Goal: Task Accomplishment & Management: Manage account settings

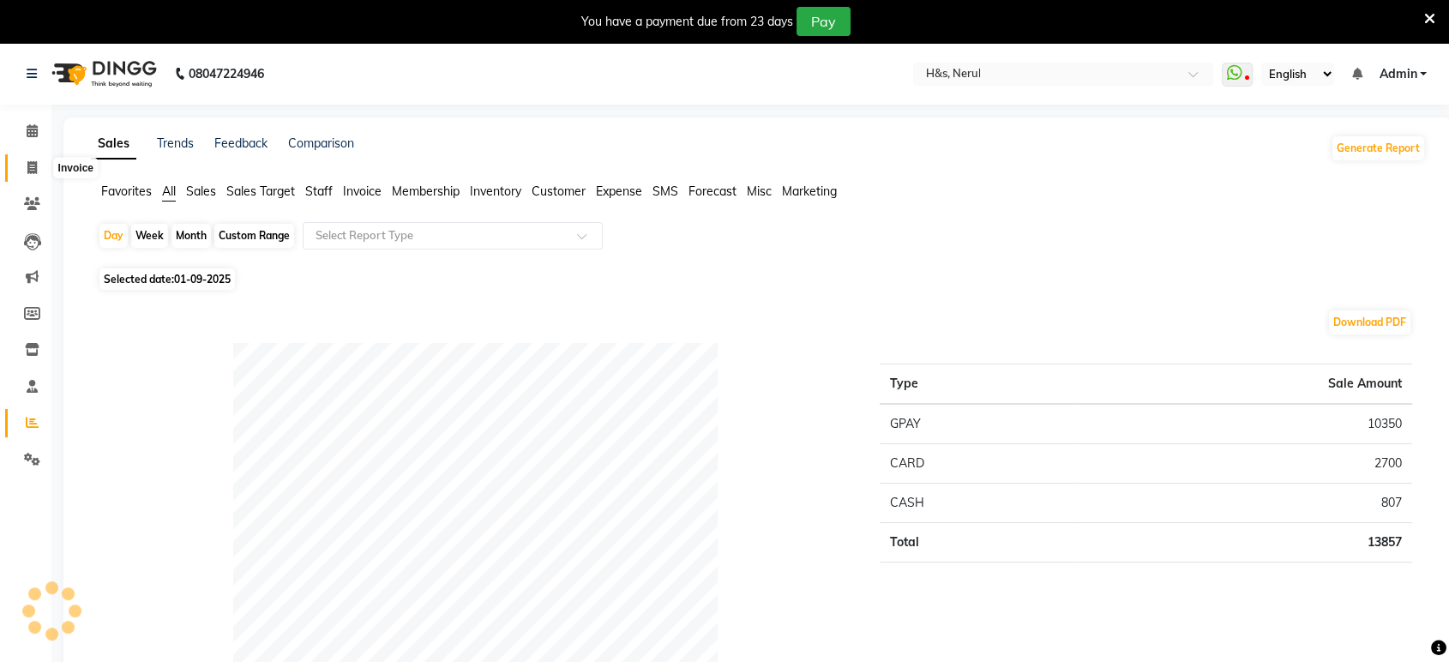
click at [27, 165] on icon at bounding box center [31, 167] width 9 height 13
select select "service"
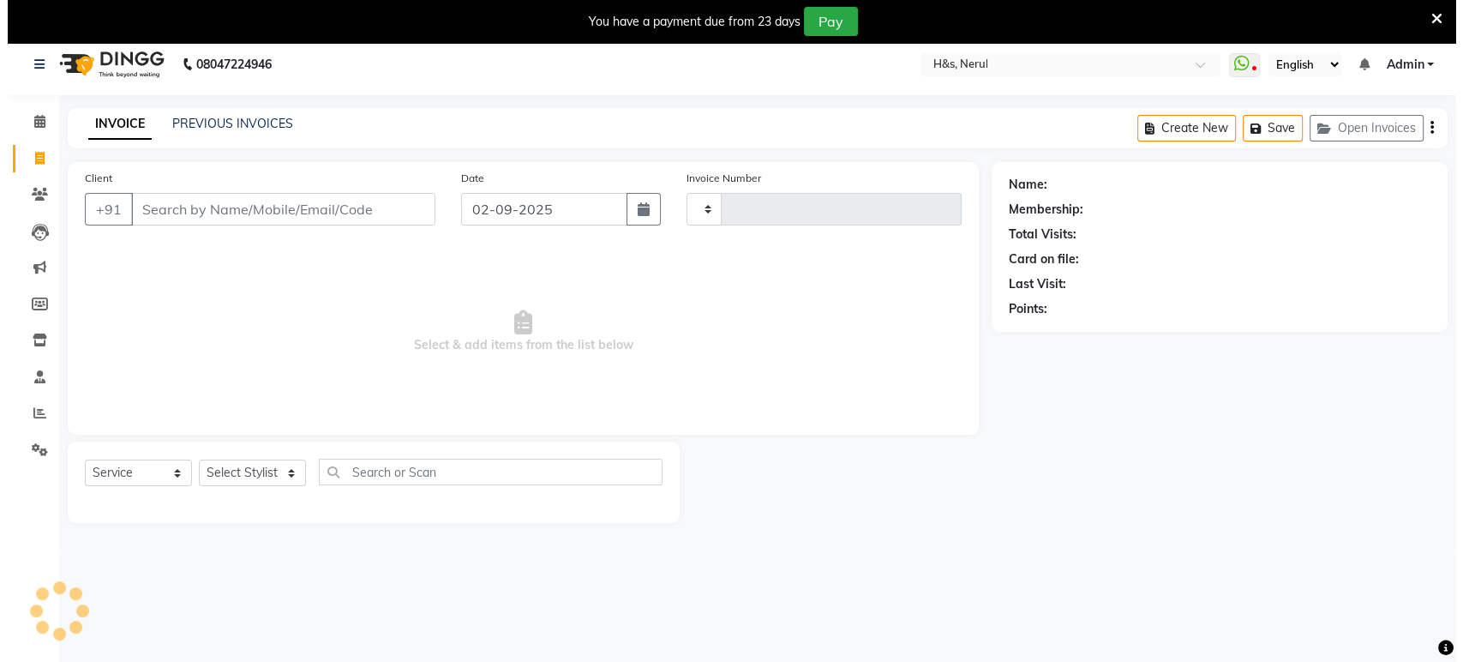
scroll to position [42, 0]
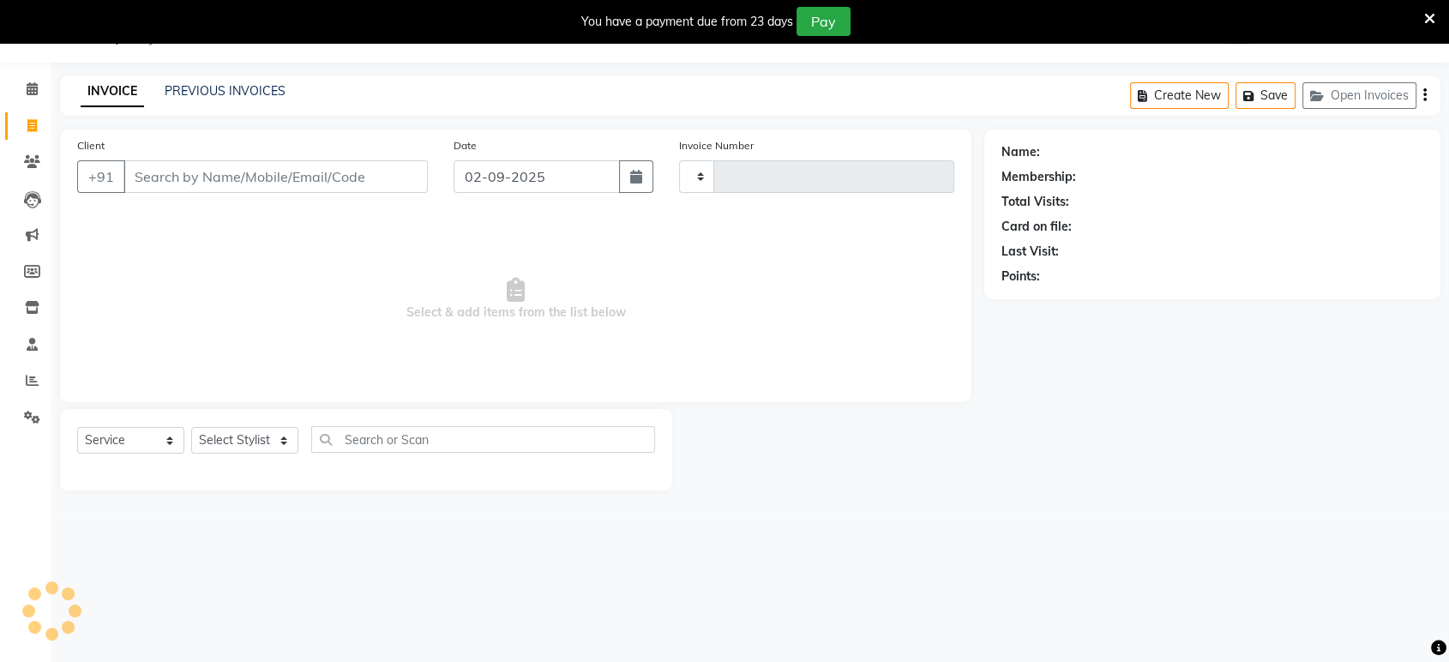
type input "2062"
select select "6419"
click at [243, 437] on select "Select Stylist ankit Dipeeka Foram jack Joshua Kuldeep matai Ratna sayli sheetal" at bounding box center [244, 440] width 107 height 27
select select "89022"
click at [191, 427] on select "Select Stylist ankit Dipeeka Foram jack Joshua Kuldeep matai Ratna sayli sheetal" at bounding box center [244, 440] width 107 height 27
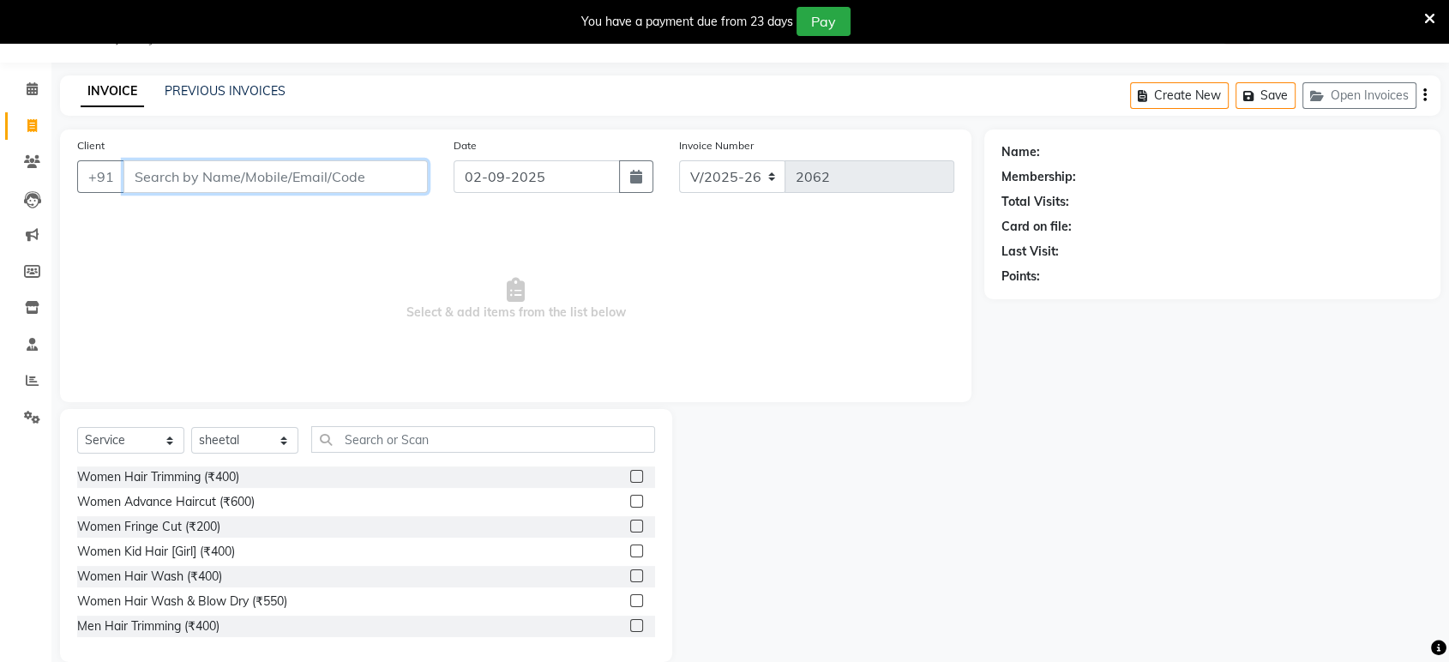
click at [336, 183] on input "Client" at bounding box center [275, 176] width 304 height 33
drag, startPoint x: 338, startPoint y: 183, endPoint x: 411, endPoint y: 209, distance: 77.6
click at [363, 197] on div "Client +91 9920965924 Add Client" at bounding box center [252, 171] width 376 height 70
type input "9920965924"
click at [412, 163] on button "Add Client" at bounding box center [383, 176] width 88 height 33
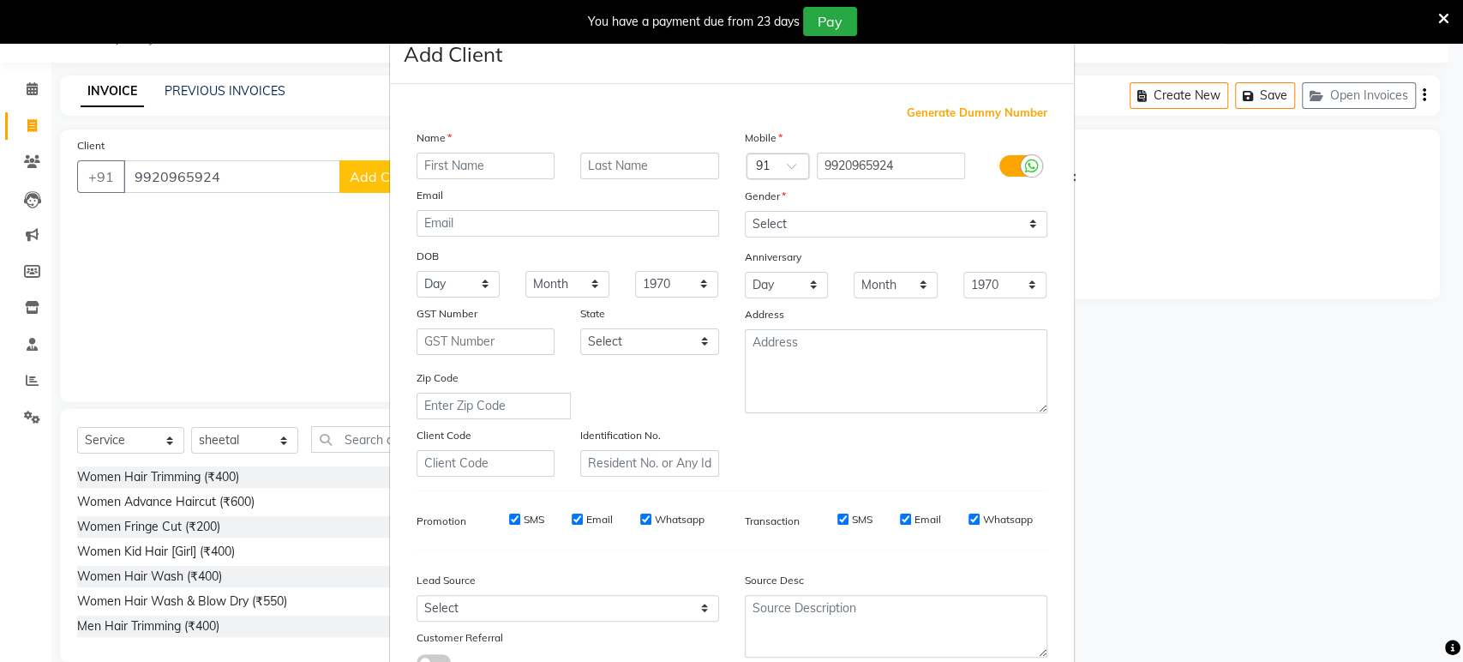
click at [391, 150] on div "Generate Dummy Number Name Email DOB Day 01 02 03 04 05 06 07 08 09 10 11 12 13…" at bounding box center [732, 391] width 684 height 615
click at [459, 159] on input "text" at bounding box center [486, 166] width 139 height 27
type input "bhumi"
click at [761, 225] on select "Select Male Female Other Prefer Not To Say" at bounding box center [896, 224] width 303 height 27
select select "female"
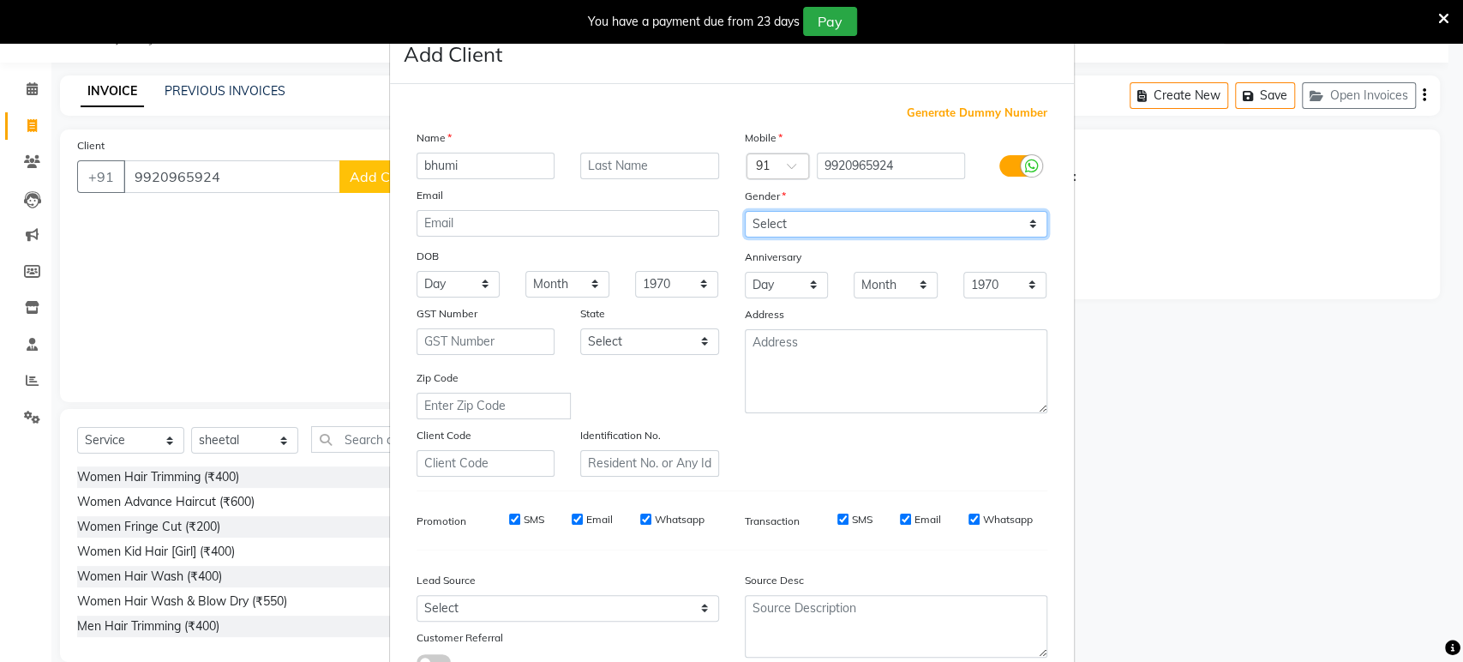
click at [745, 211] on select "Select Male Female Other Prefer Not To Say" at bounding box center [896, 224] width 303 height 27
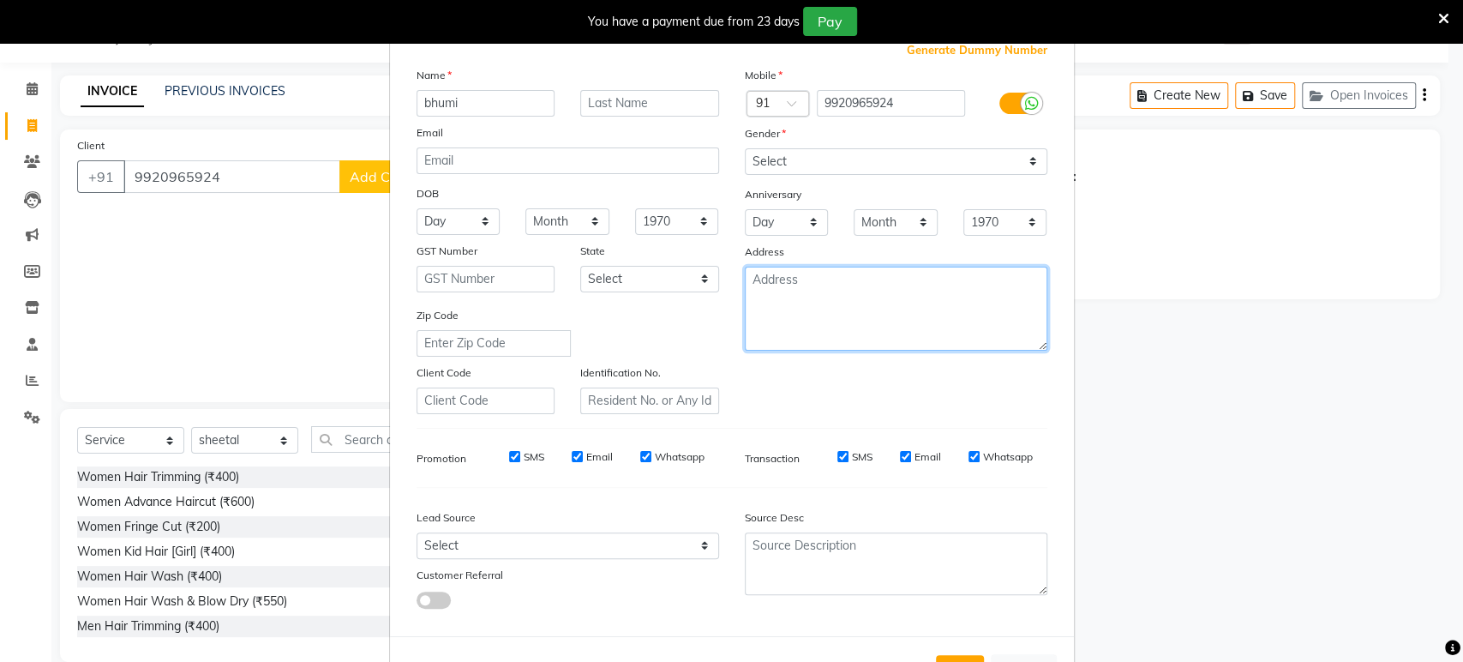
drag, startPoint x: 780, startPoint y: 277, endPoint x: 802, endPoint y: 275, distance: 22.4
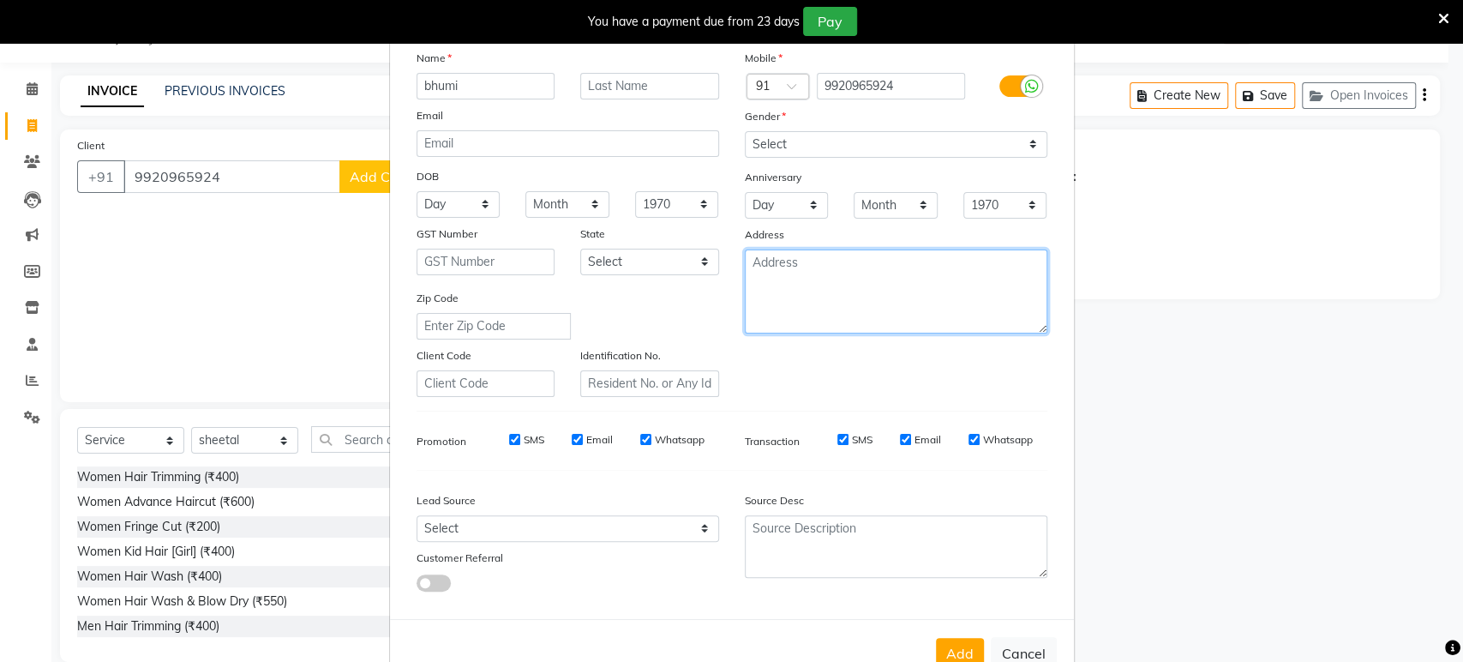
scroll to position [125, 0]
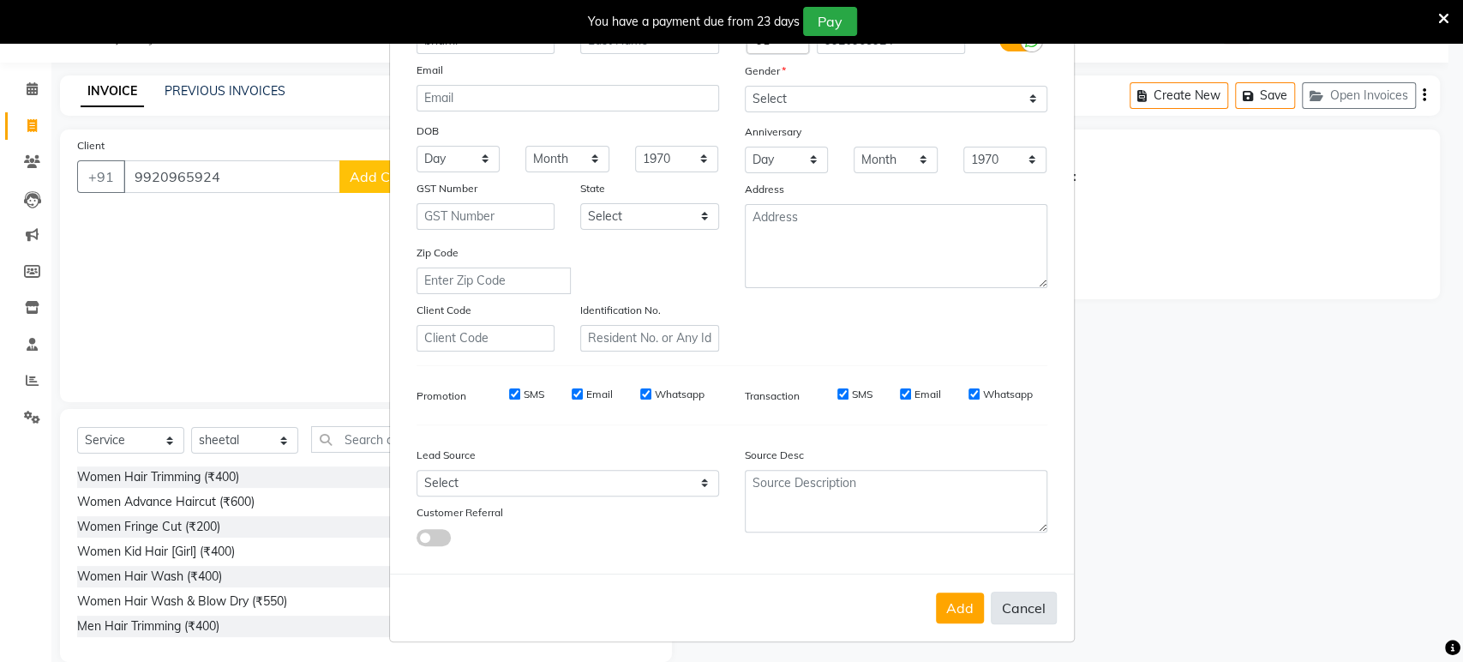
click at [1023, 602] on button "Cancel" at bounding box center [1024, 607] width 66 height 33
select select
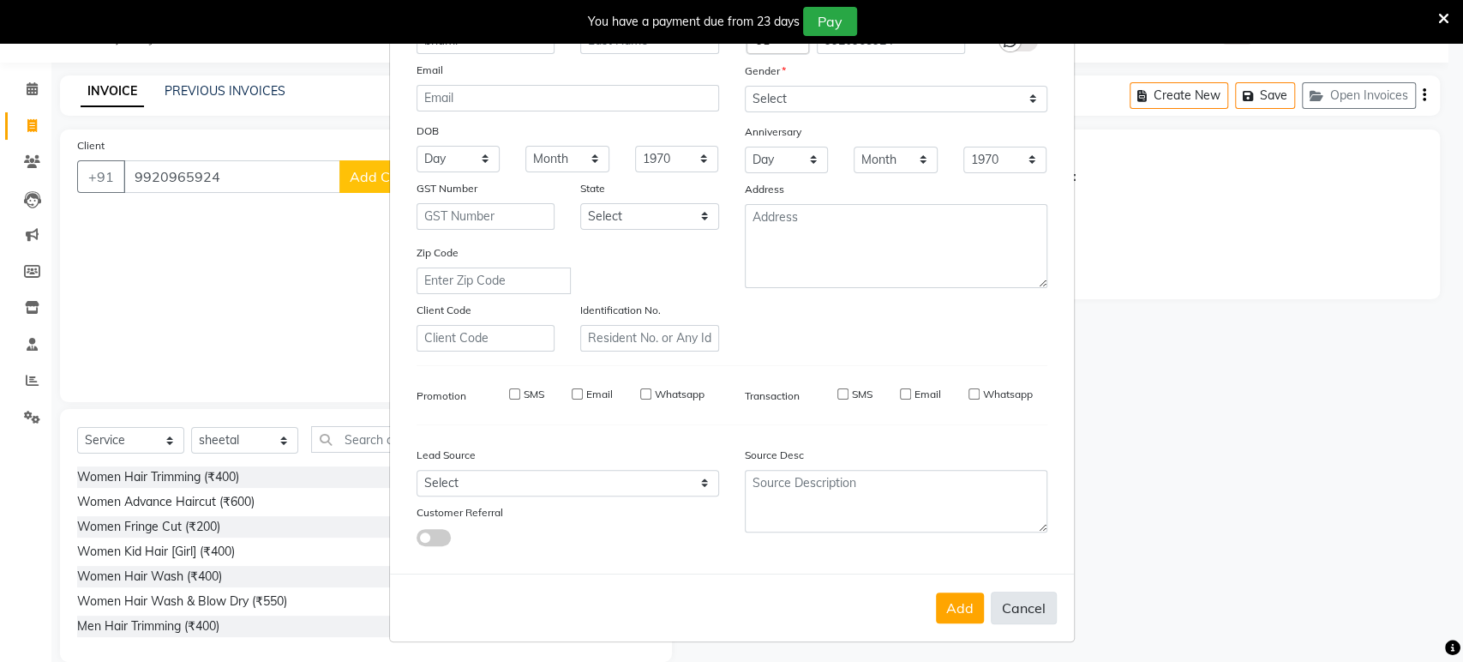
select select
checkbox input "false"
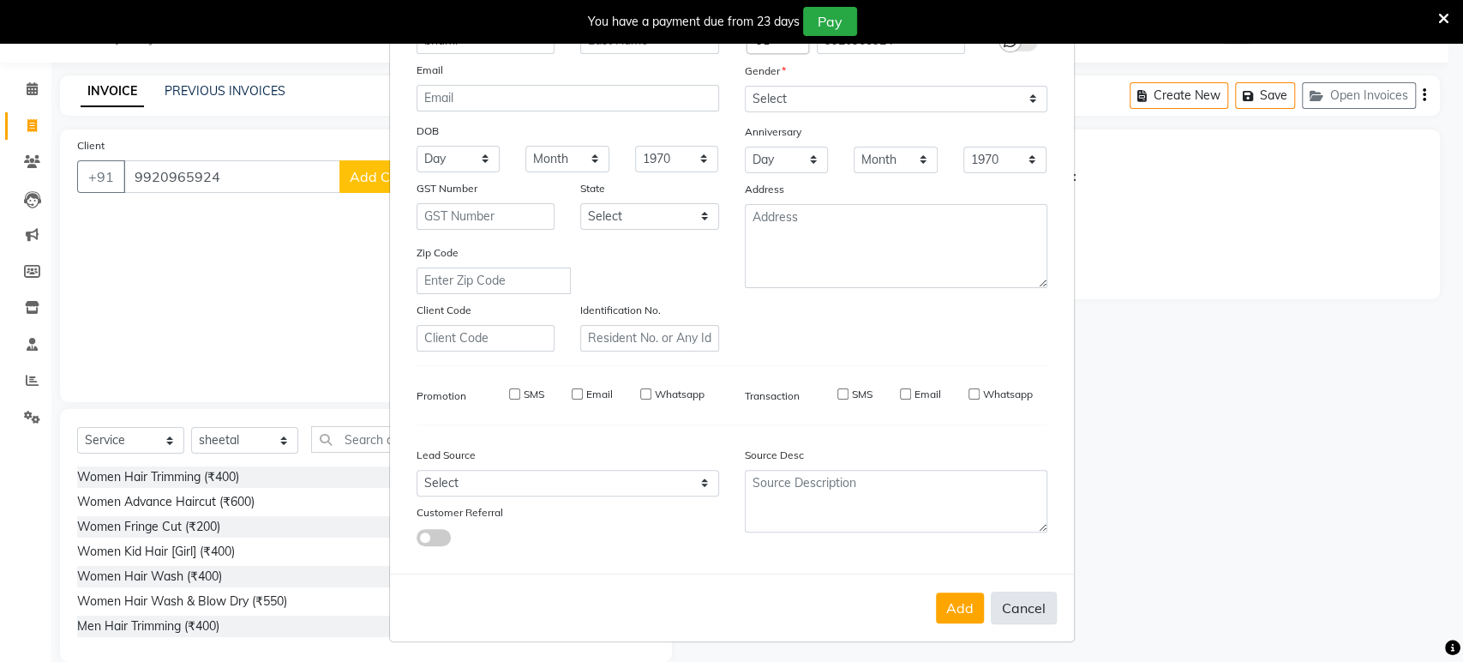
checkbox input "false"
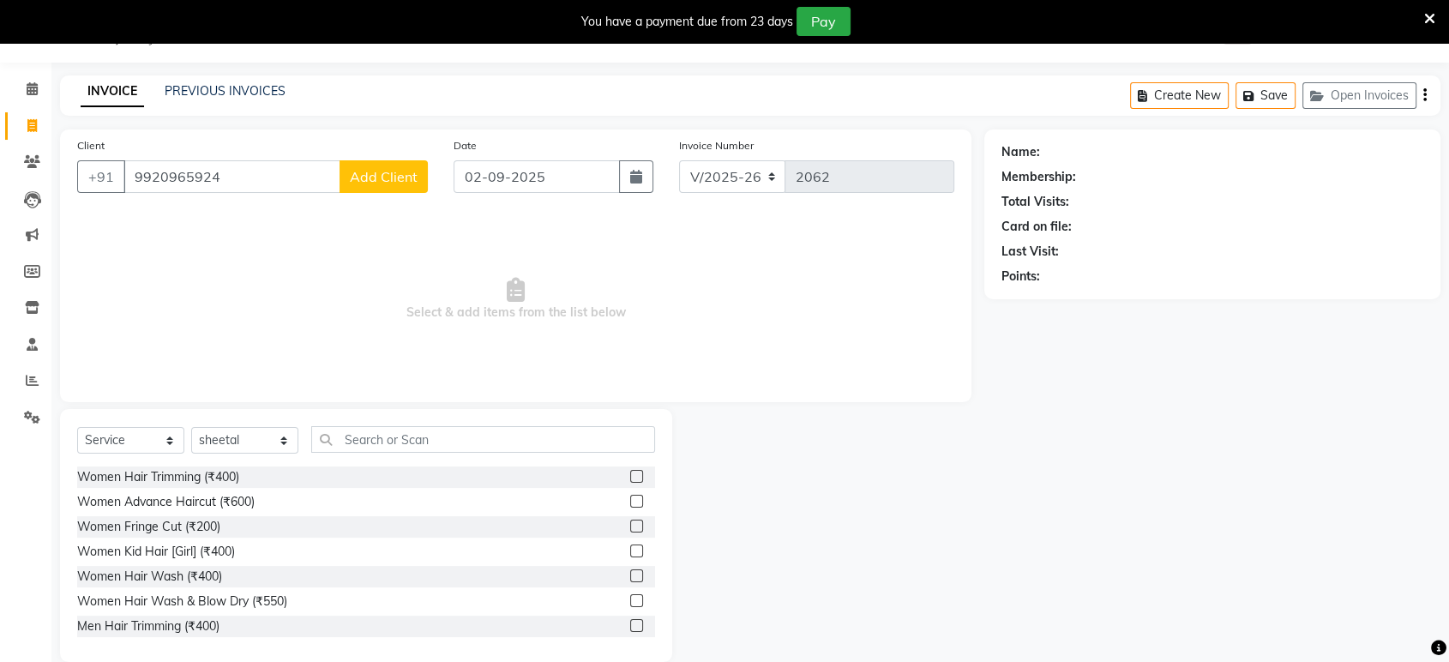
click at [351, 177] on span "Add Client" at bounding box center [384, 176] width 68 height 17
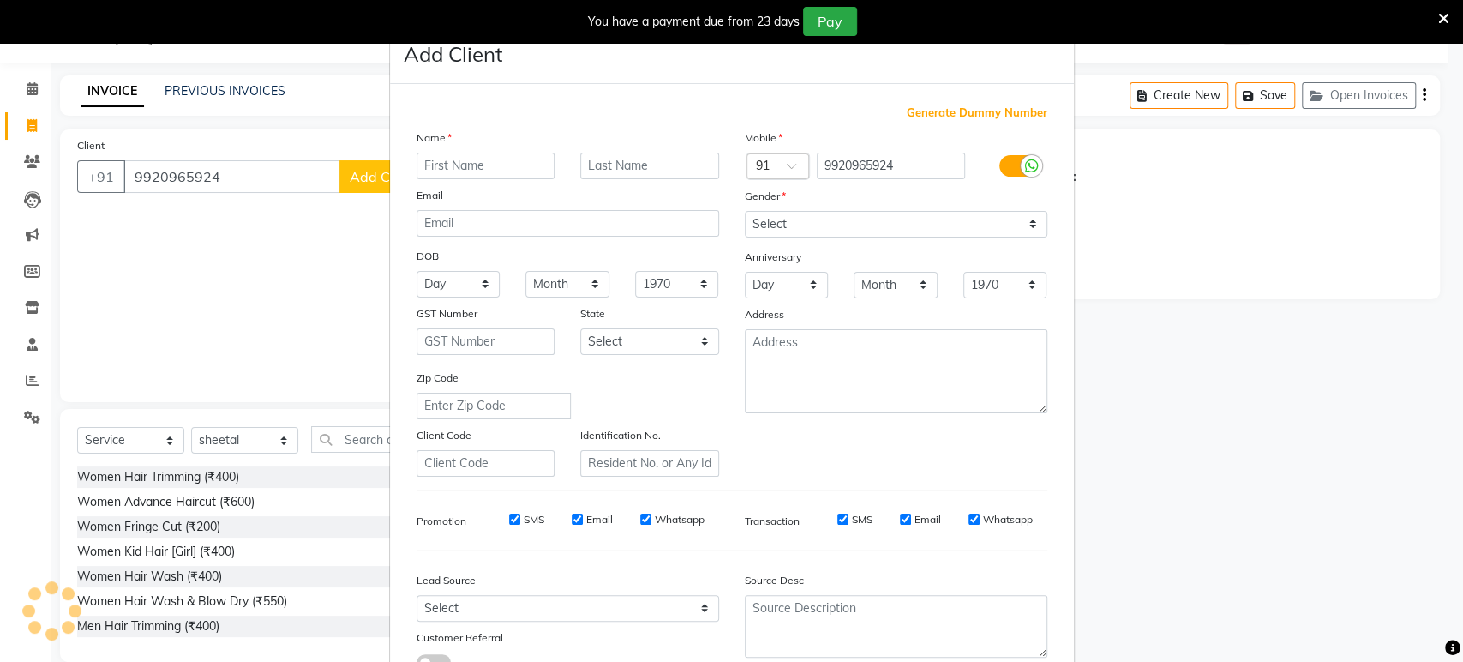
click at [452, 170] on input "text" at bounding box center [486, 166] width 139 height 27
type input "bhumi"
click at [770, 218] on select "Select Male Female Other Prefer Not To Say" at bounding box center [896, 224] width 303 height 27
select select "female"
click at [745, 211] on select "Select Male Female Other Prefer Not To Say" at bounding box center [896, 224] width 303 height 27
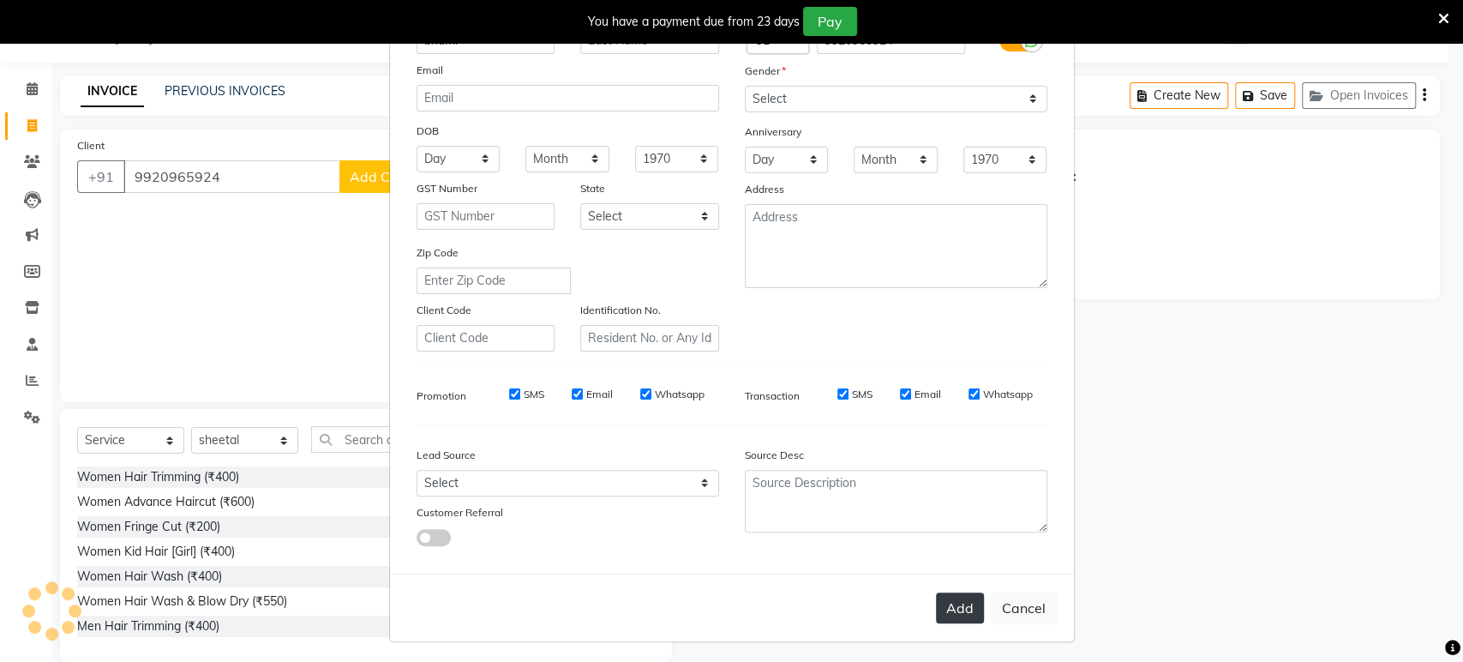
click at [956, 604] on button "Add" at bounding box center [960, 607] width 48 height 31
select select
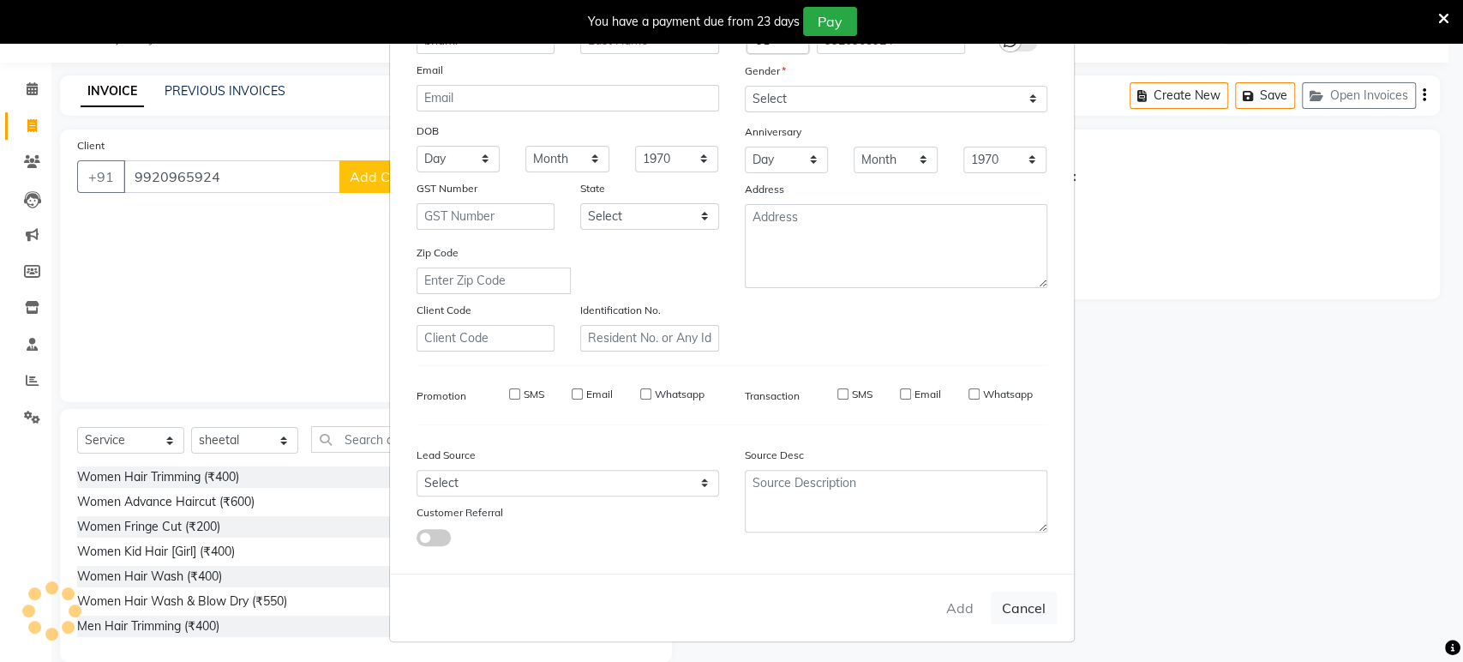
select select
checkbox input "false"
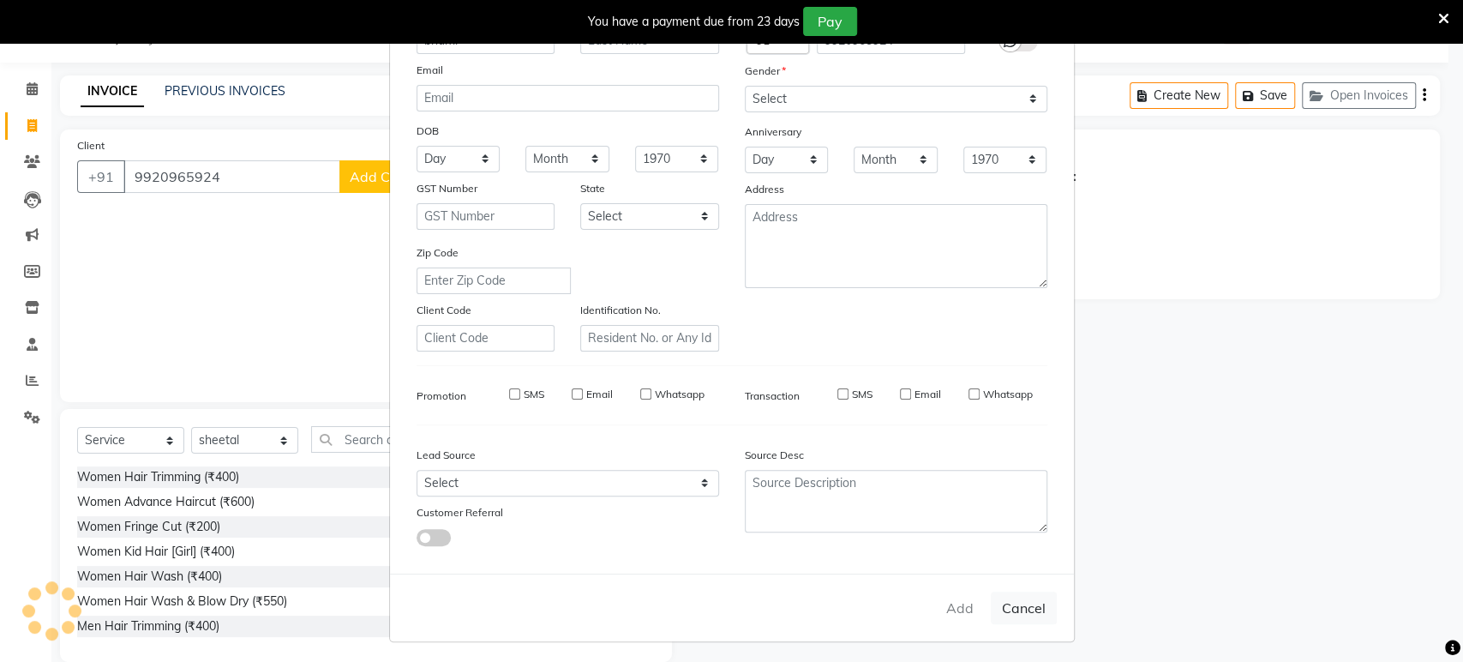
checkbox input "false"
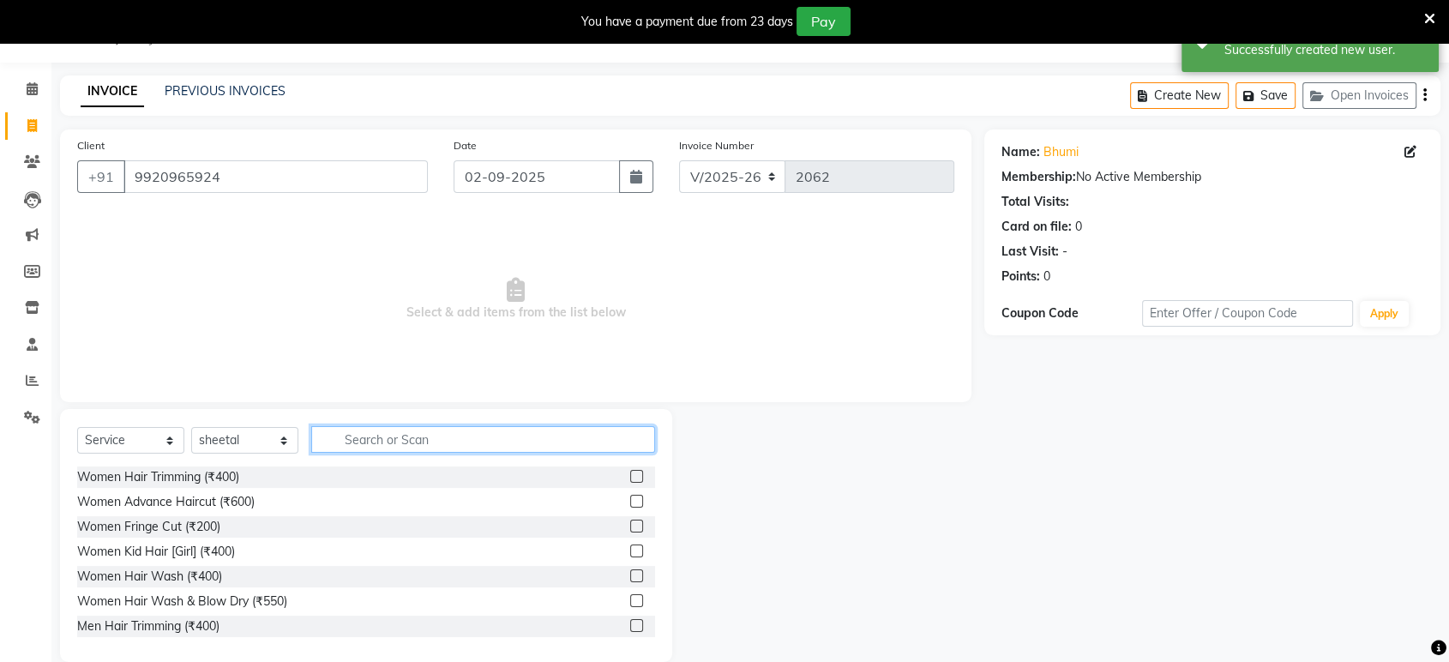
click at [418, 430] on input "text" at bounding box center [483, 439] width 344 height 27
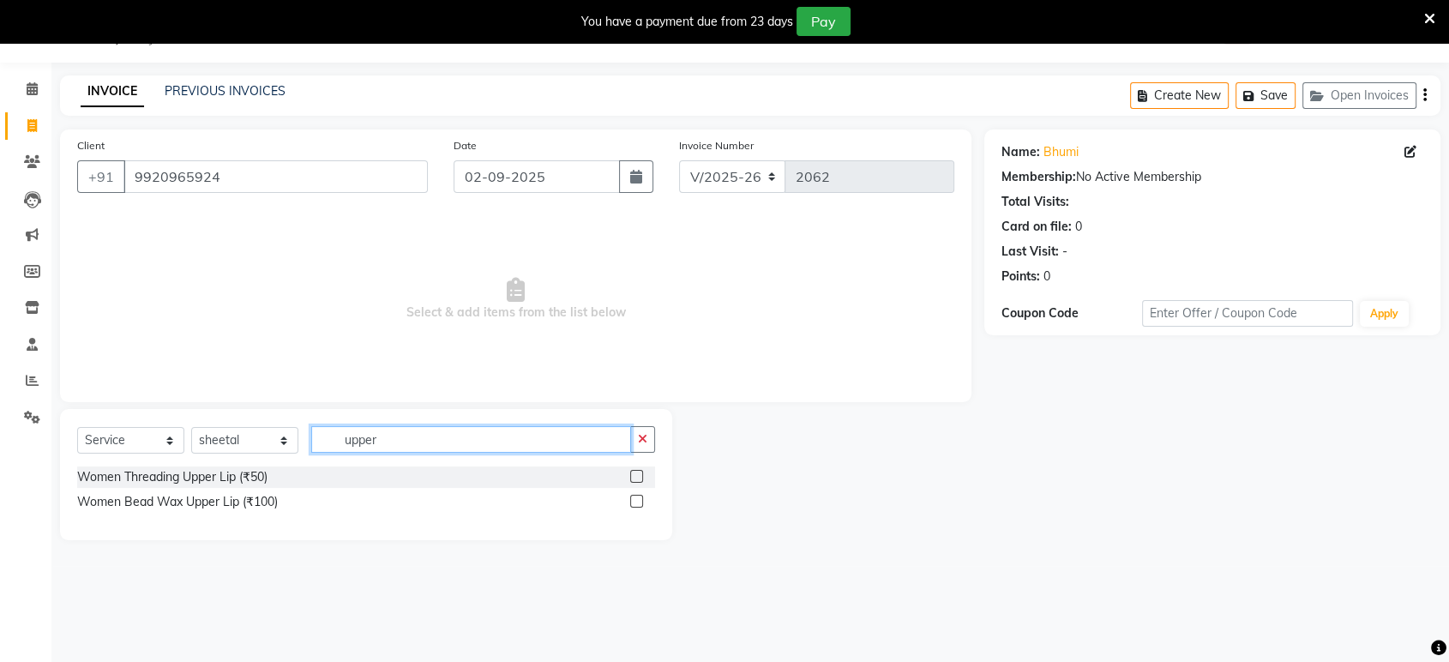
type input "upper"
click at [630, 478] on label at bounding box center [636, 476] width 13 height 13
click at [630, 478] on input "checkbox" at bounding box center [635, 476] width 11 height 11
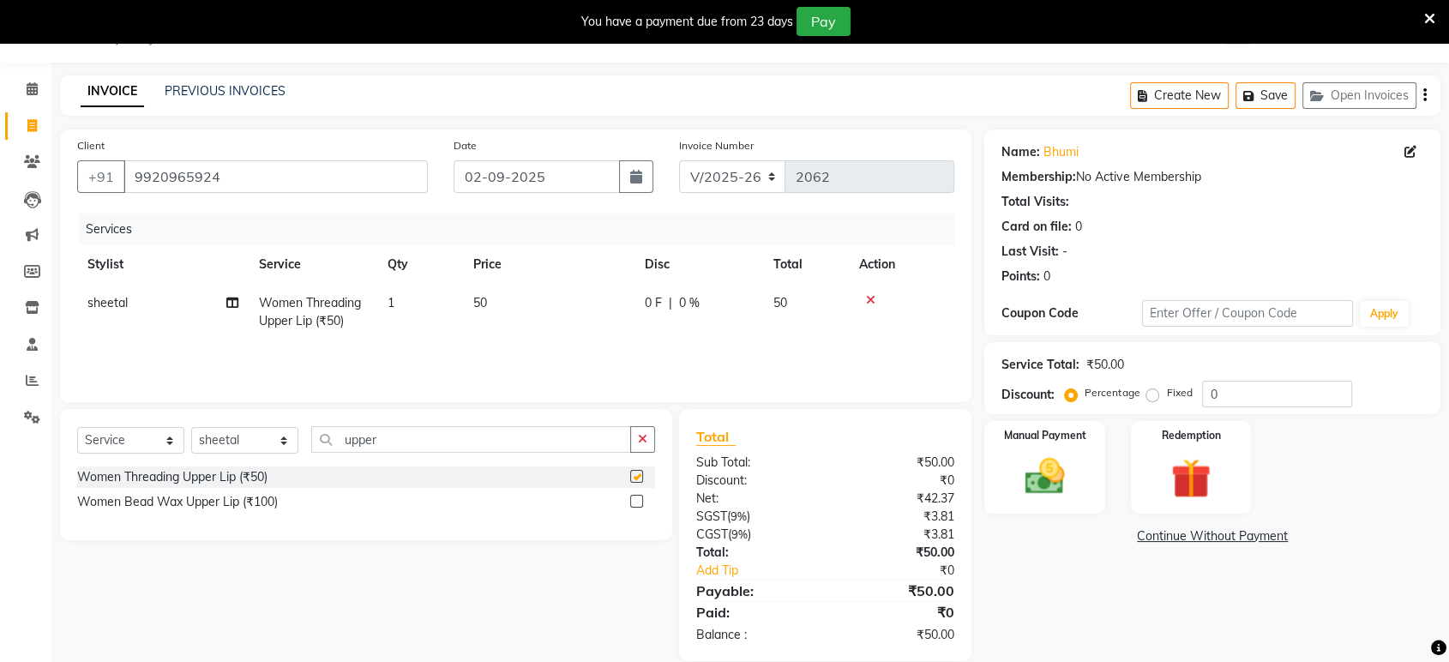
checkbox input "false"
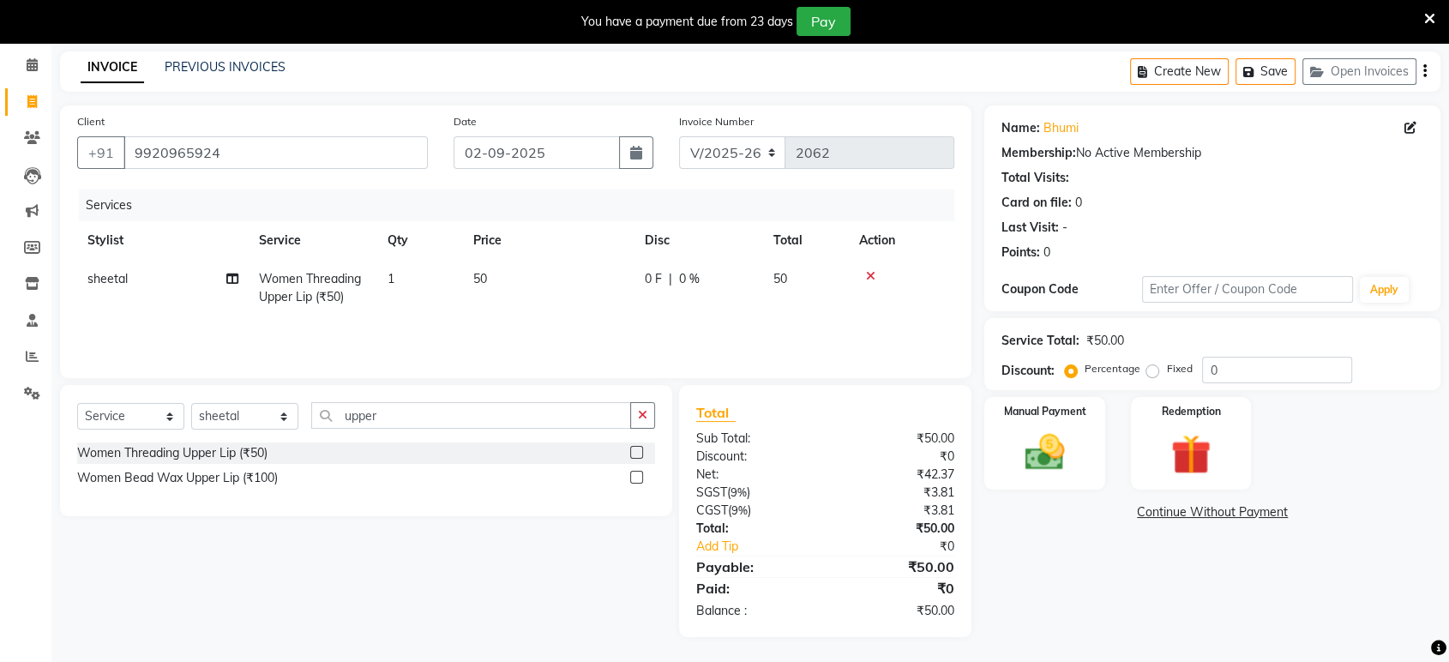
click at [639, 475] on label at bounding box center [636, 477] width 13 height 13
click at [639, 475] on input "checkbox" at bounding box center [635, 477] width 11 height 11
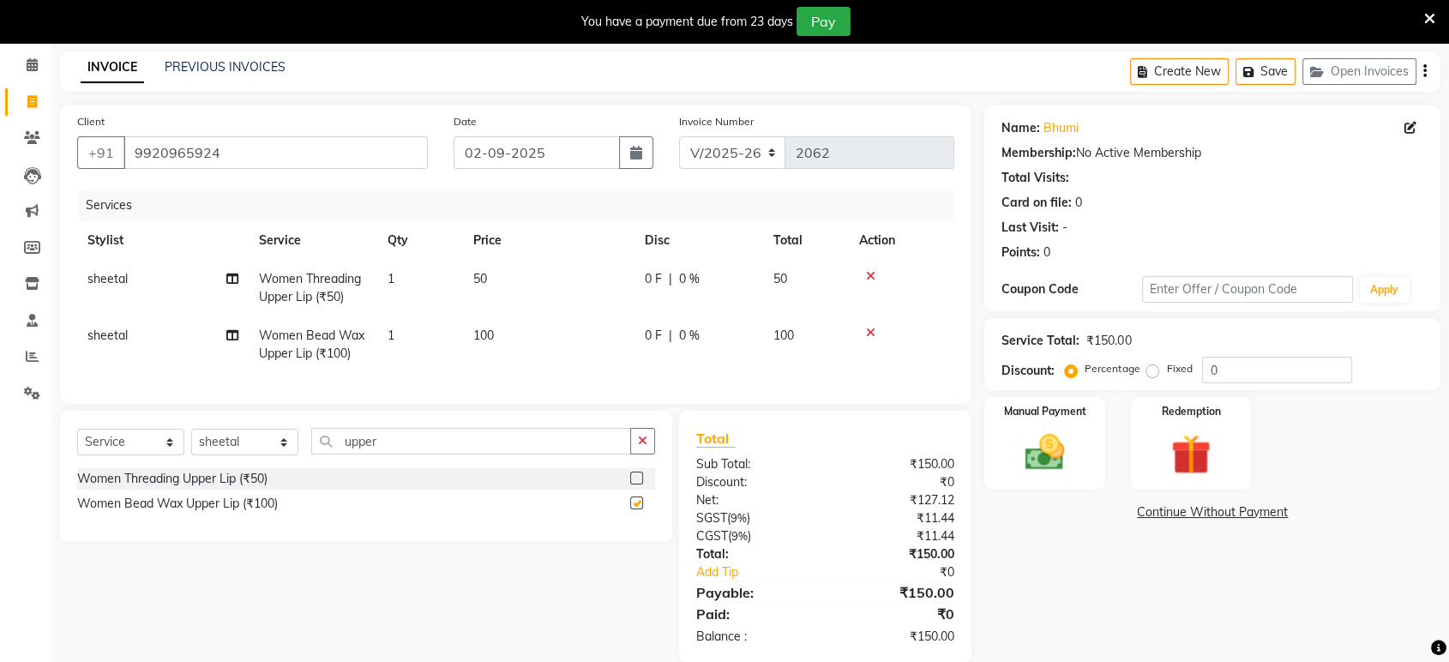
checkbox input "false"
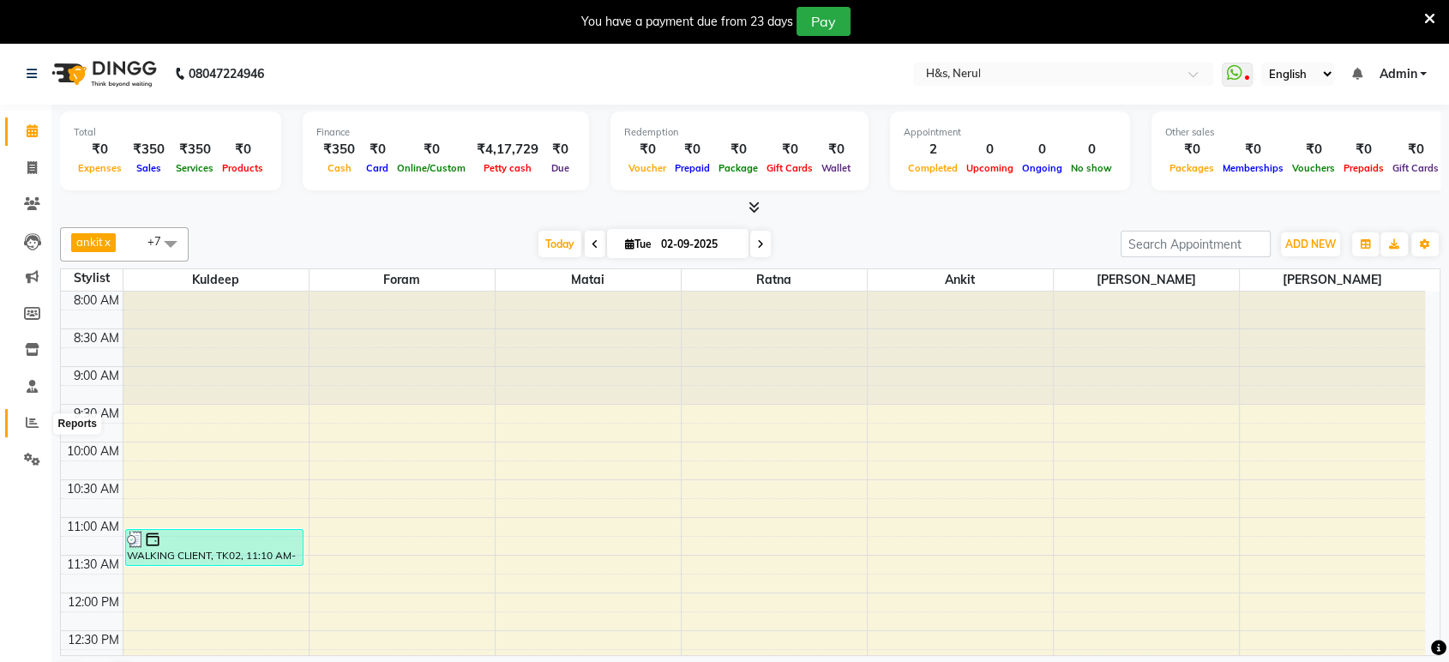
click at [32, 429] on icon at bounding box center [32, 422] width 13 height 13
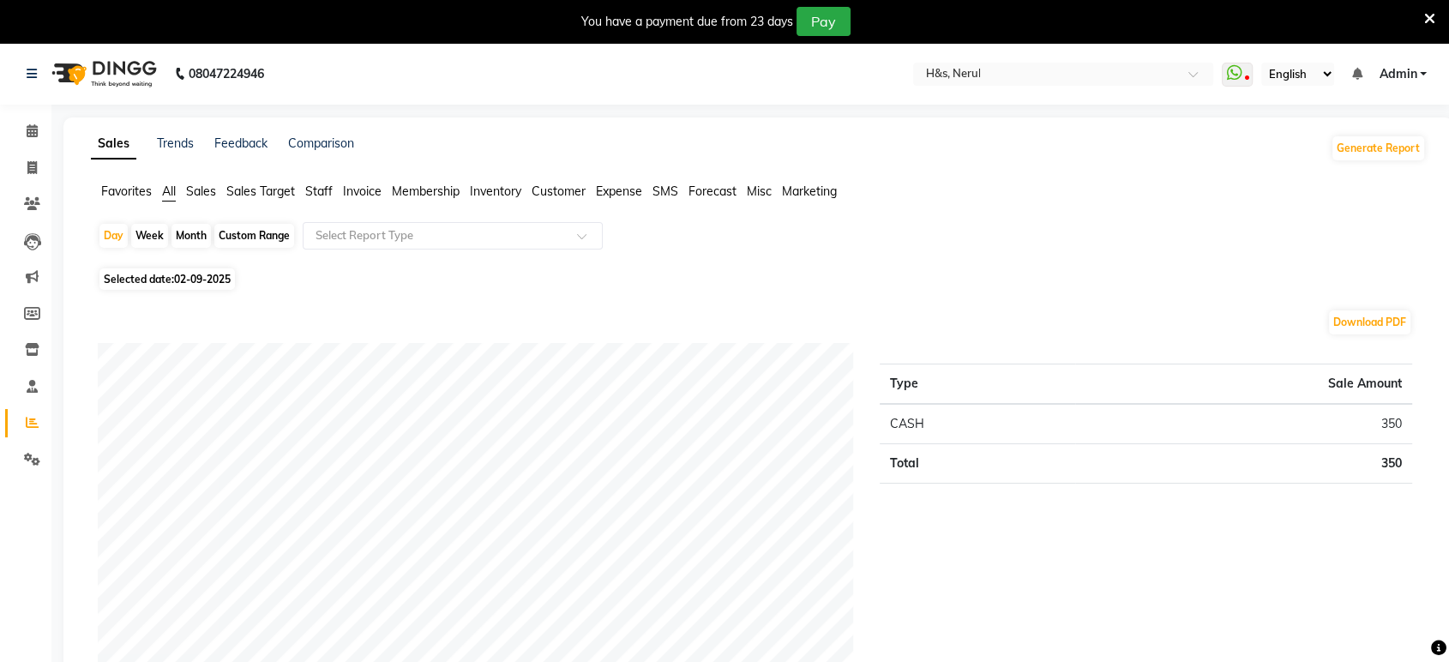
click at [167, 273] on span "Selected date: [DATE]" at bounding box center [166, 278] width 135 height 21
select select "9"
select select "2025"
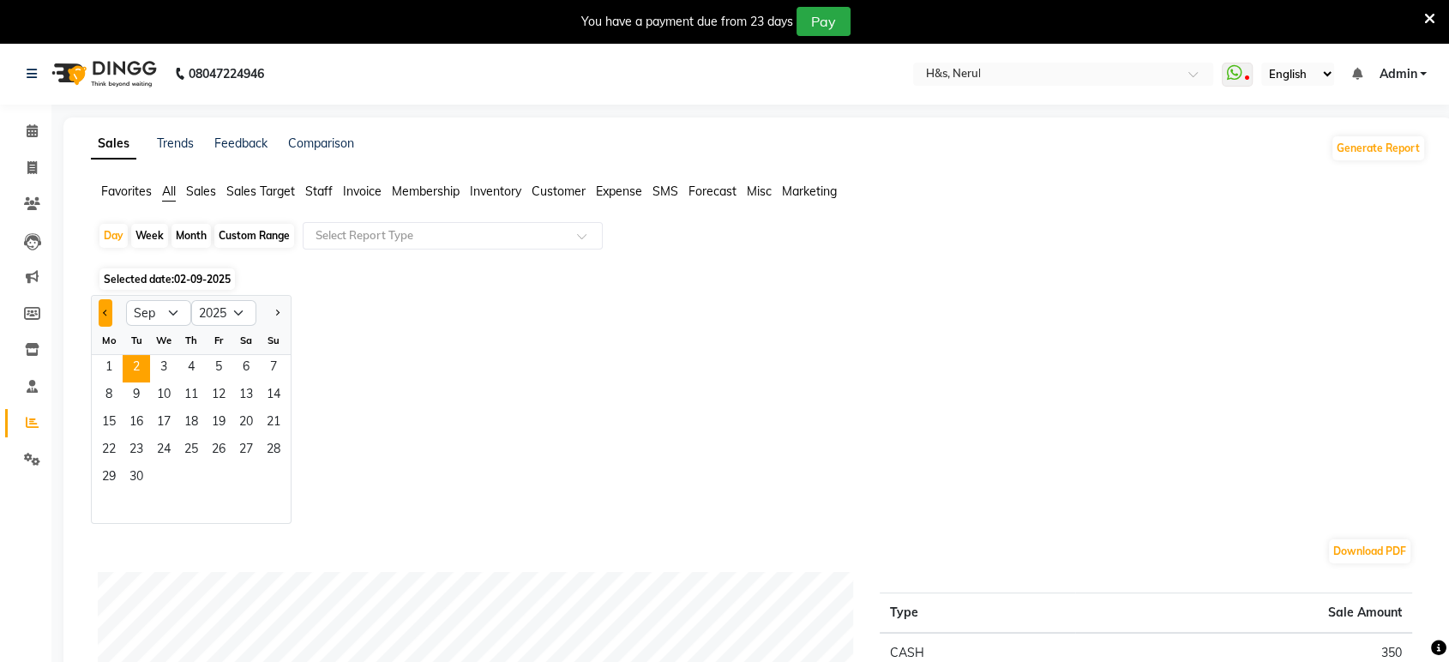
click at [110, 311] on button "Previous month" at bounding box center [106, 312] width 14 height 27
select select "8"
click at [274, 468] on span "31" at bounding box center [273, 478] width 27 height 27
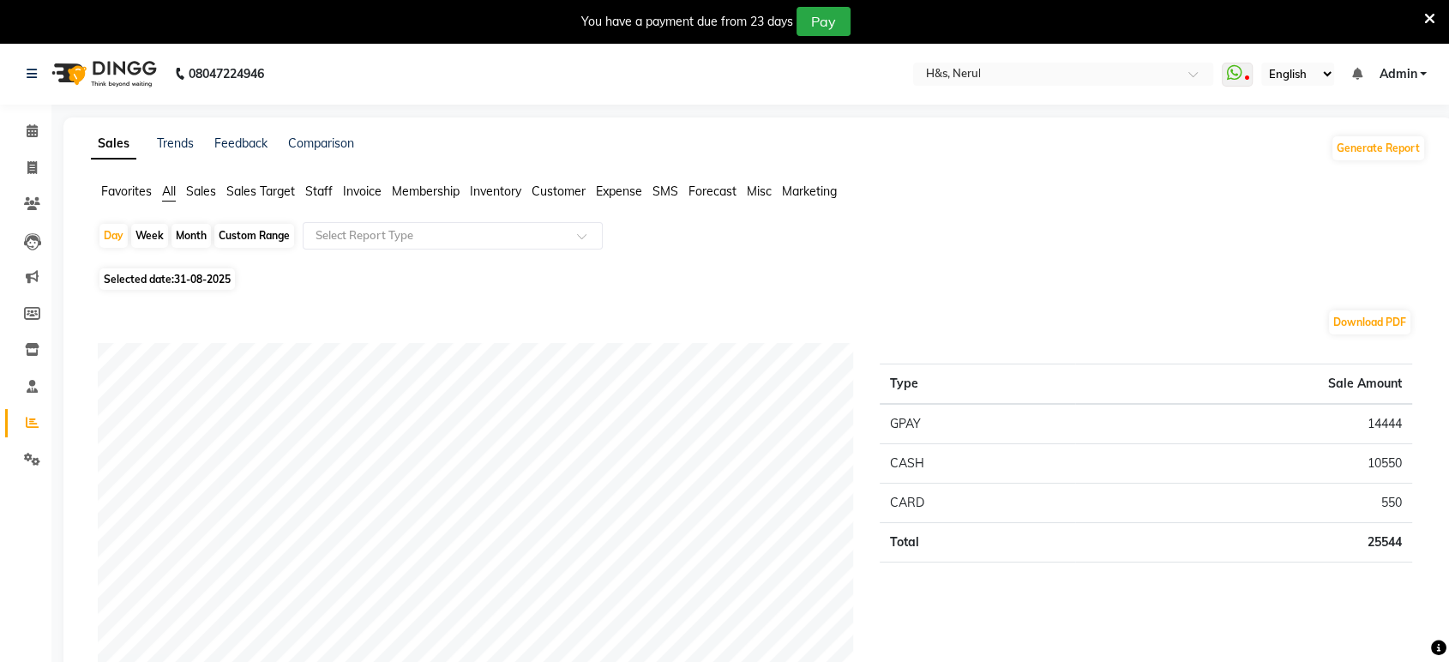
click at [327, 187] on span "Staff" at bounding box center [318, 190] width 27 height 15
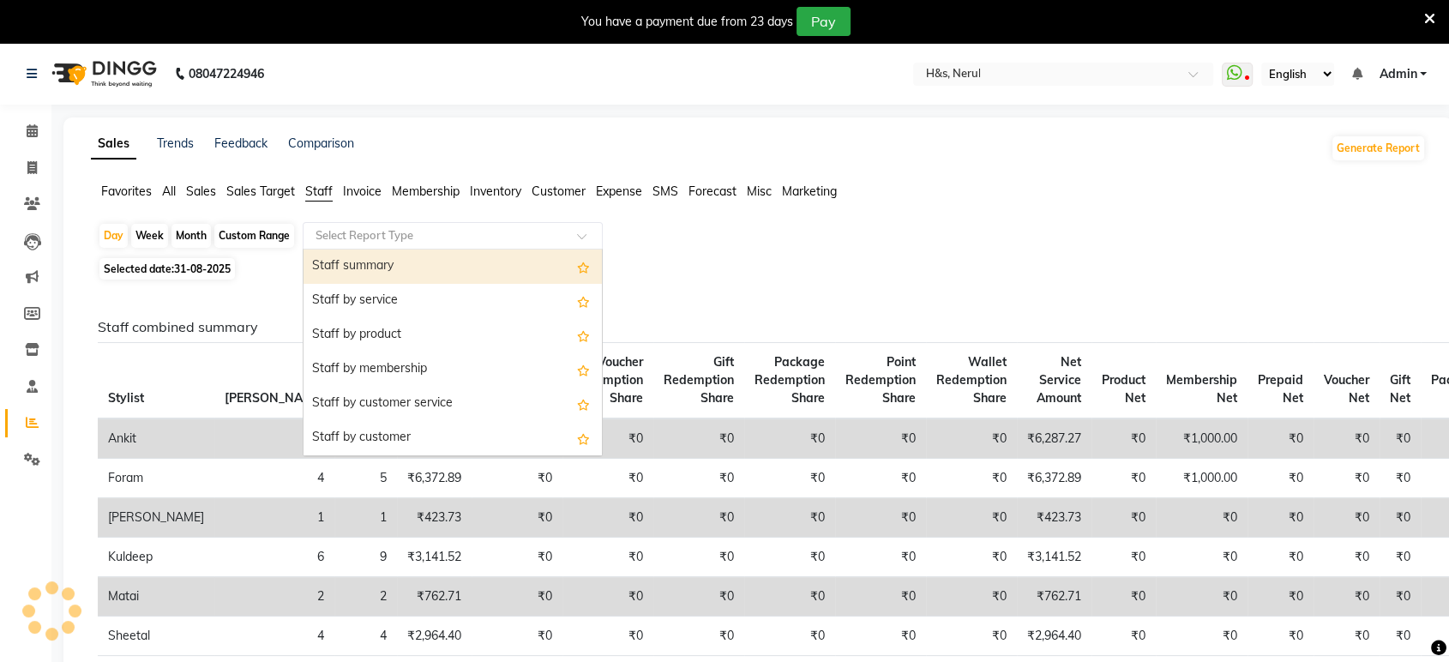
click at [356, 233] on input "text" at bounding box center [435, 235] width 247 height 17
click at [369, 259] on div "Staff summary" at bounding box center [452, 266] width 298 height 34
select select "full_report"
select select "csv"
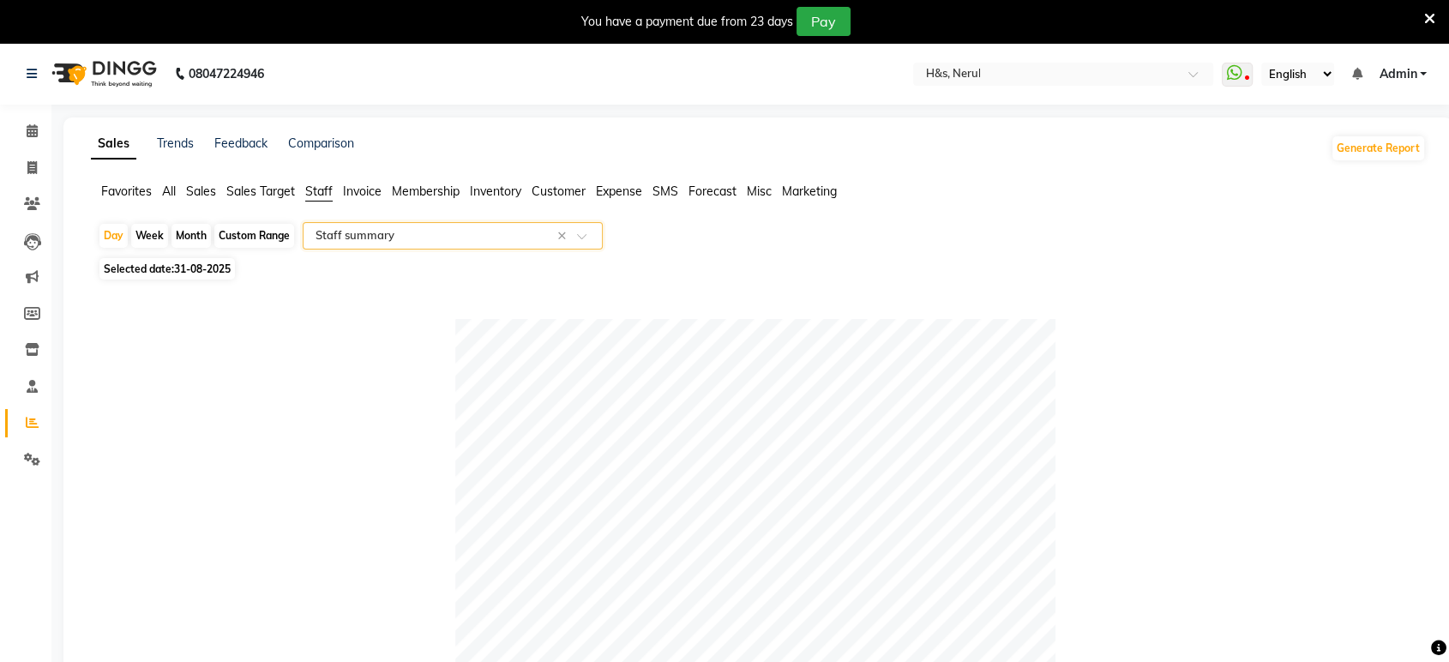
click at [273, 239] on div "Custom Range" at bounding box center [254, 236] width 80 height 24
select select "8"
select select "2025"
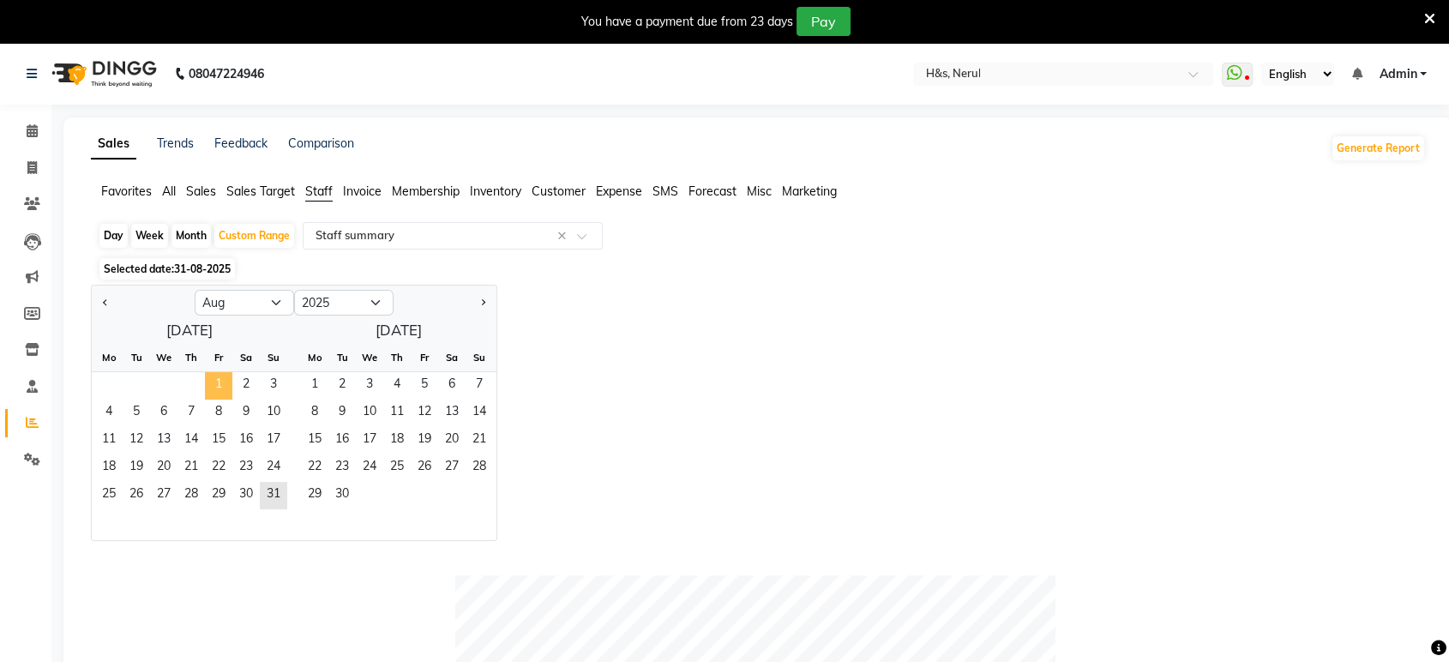
click at [210, 375] on span "1" at bounding box center [218, 385] width 27 height 27
click at [266, 492] on span "31" at bounding box center [273, 495] width 27 height 27
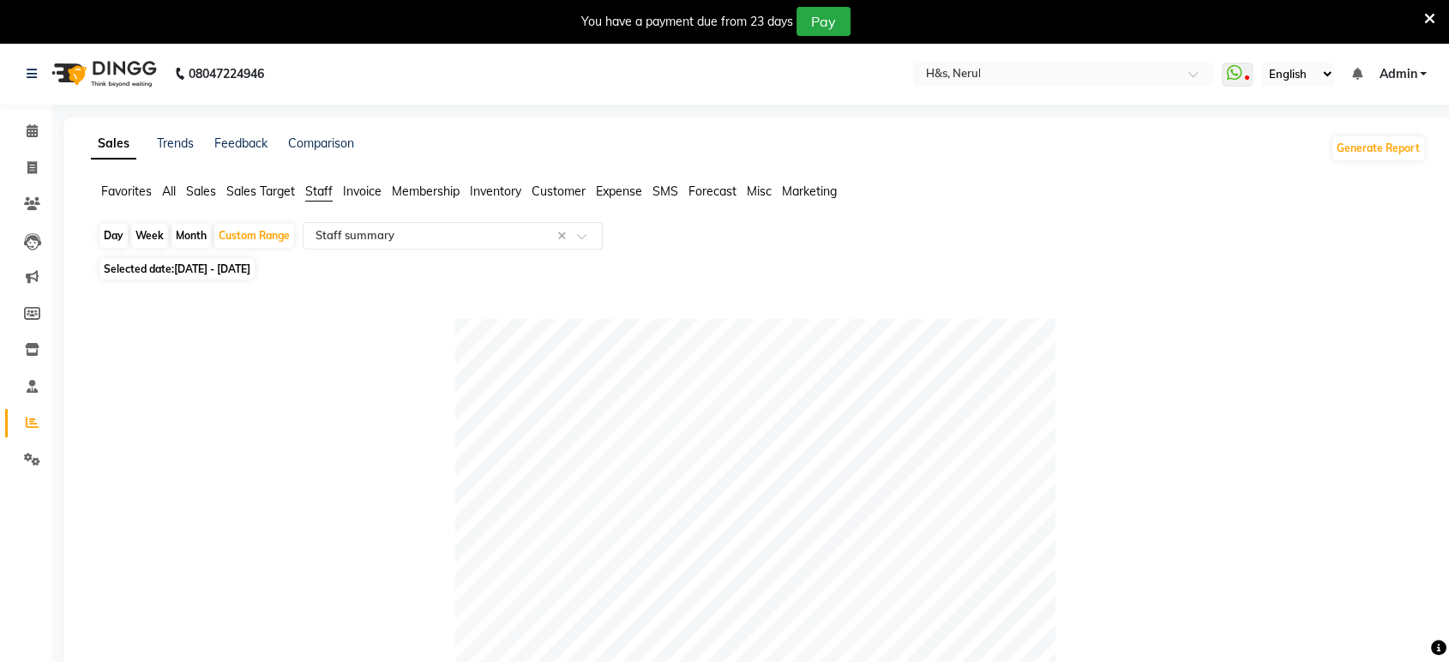
click at [165, 195] on span "All" at bounding box center [169, 190] width 14 height 15
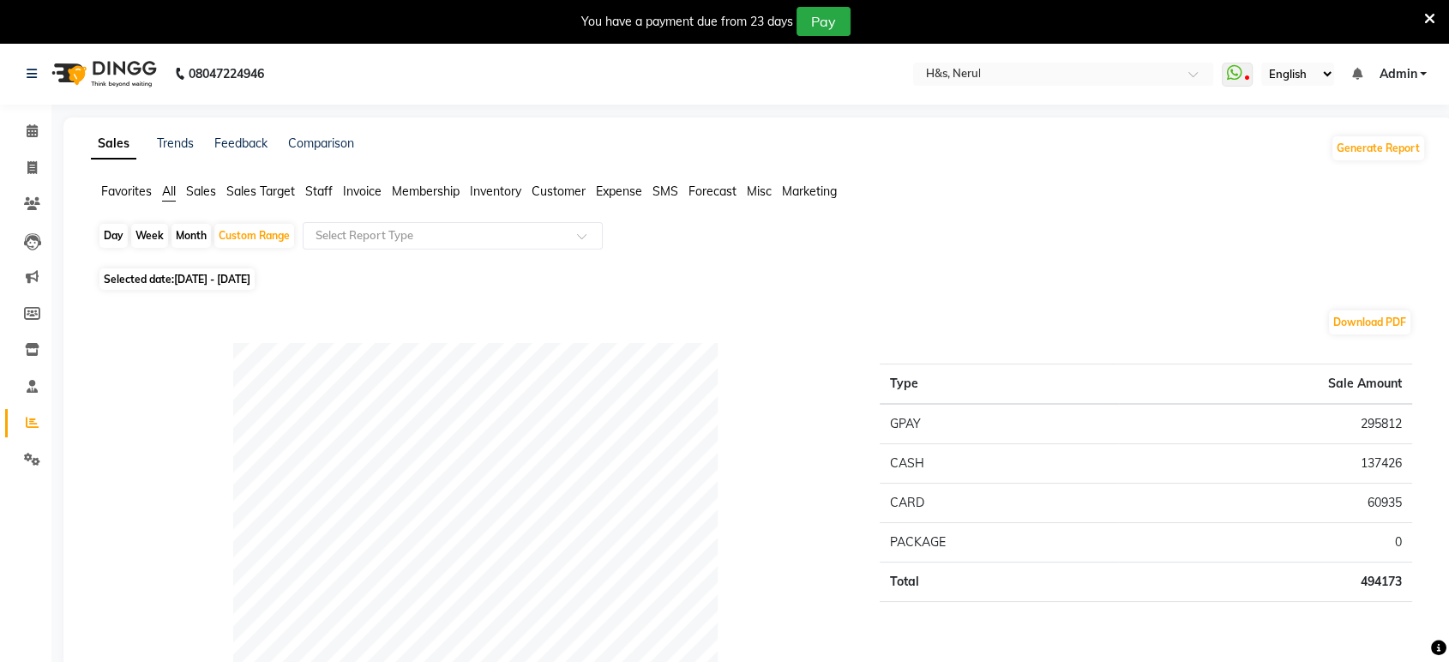
click at [123, 238] on div "Day" at bounding box center [113, 236] width 28 height 24
select select "8"
select select "2025"
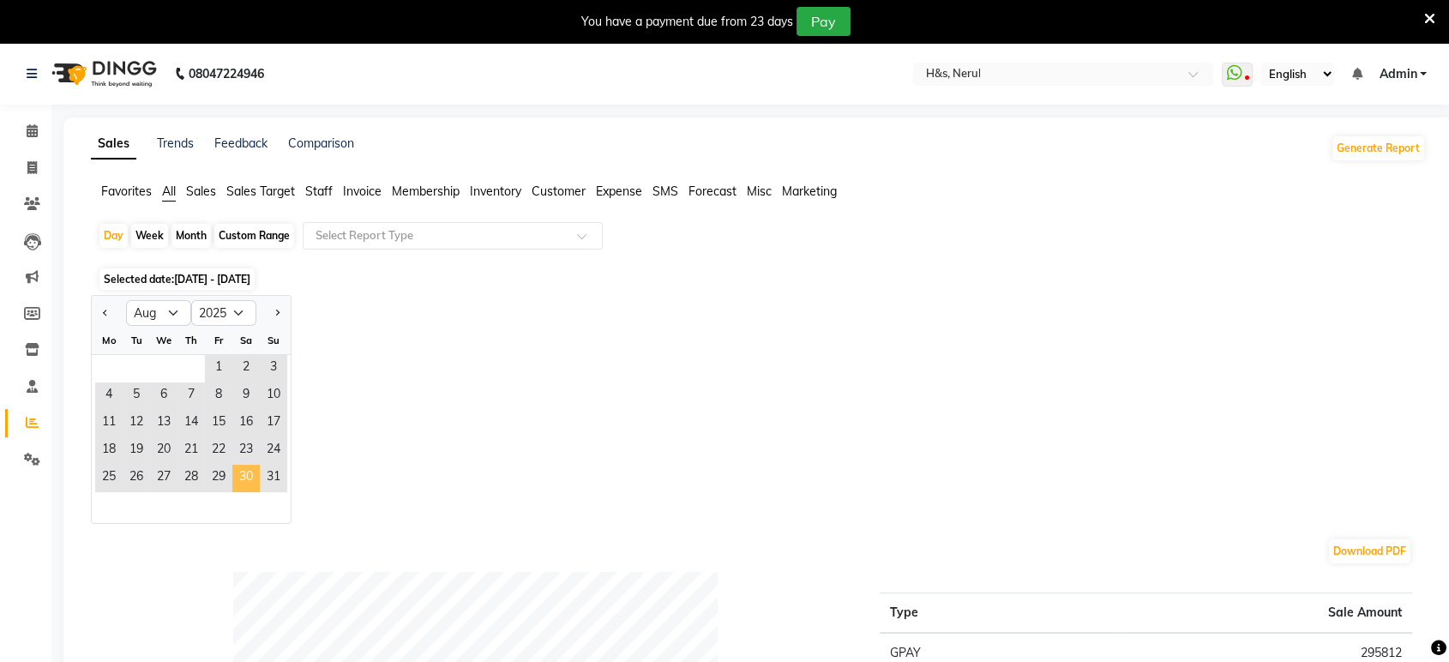
click at [247, 473] on span "30" at bounding box center [245, 478] width 27 height 27
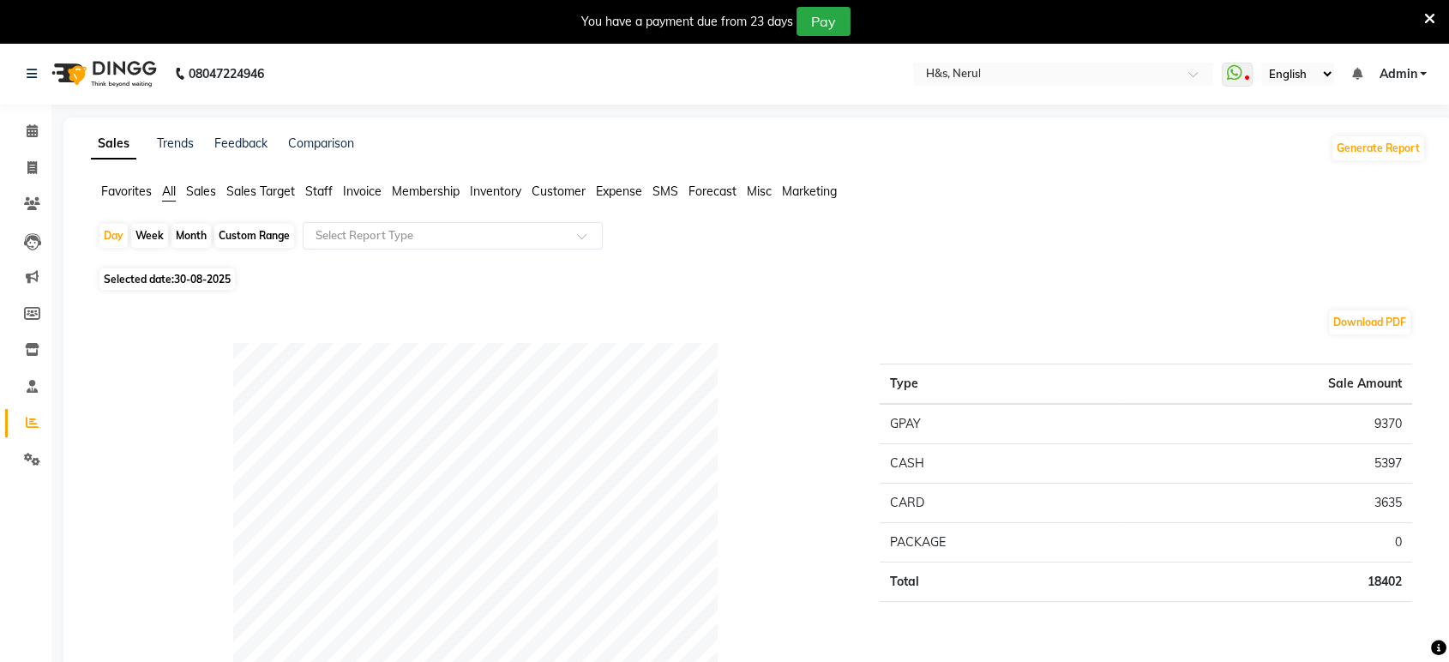
click at [178, 279] on span "30-08-2025" at bounding box center [202, 279] width 57 height 13
select select "8"
select select "2025"
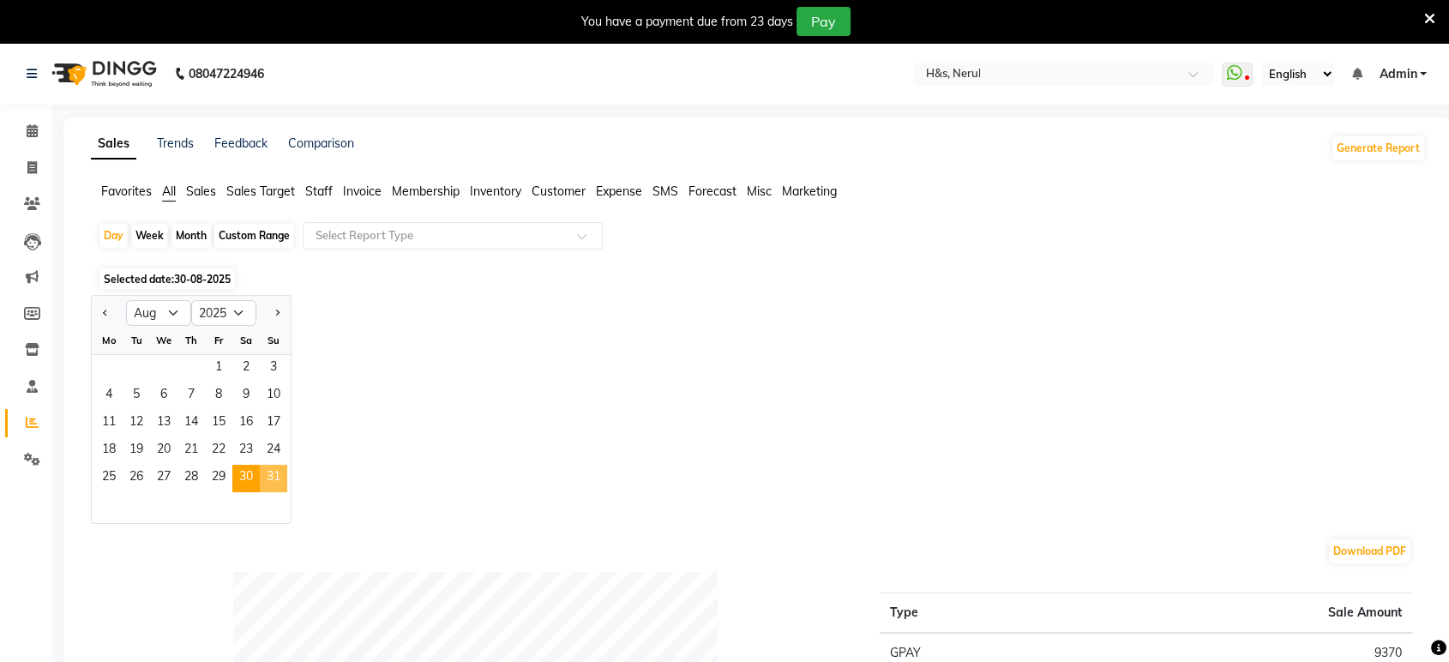
click at [261, 476] on span "31" at bounding box center [273, 478] width 27 height 27
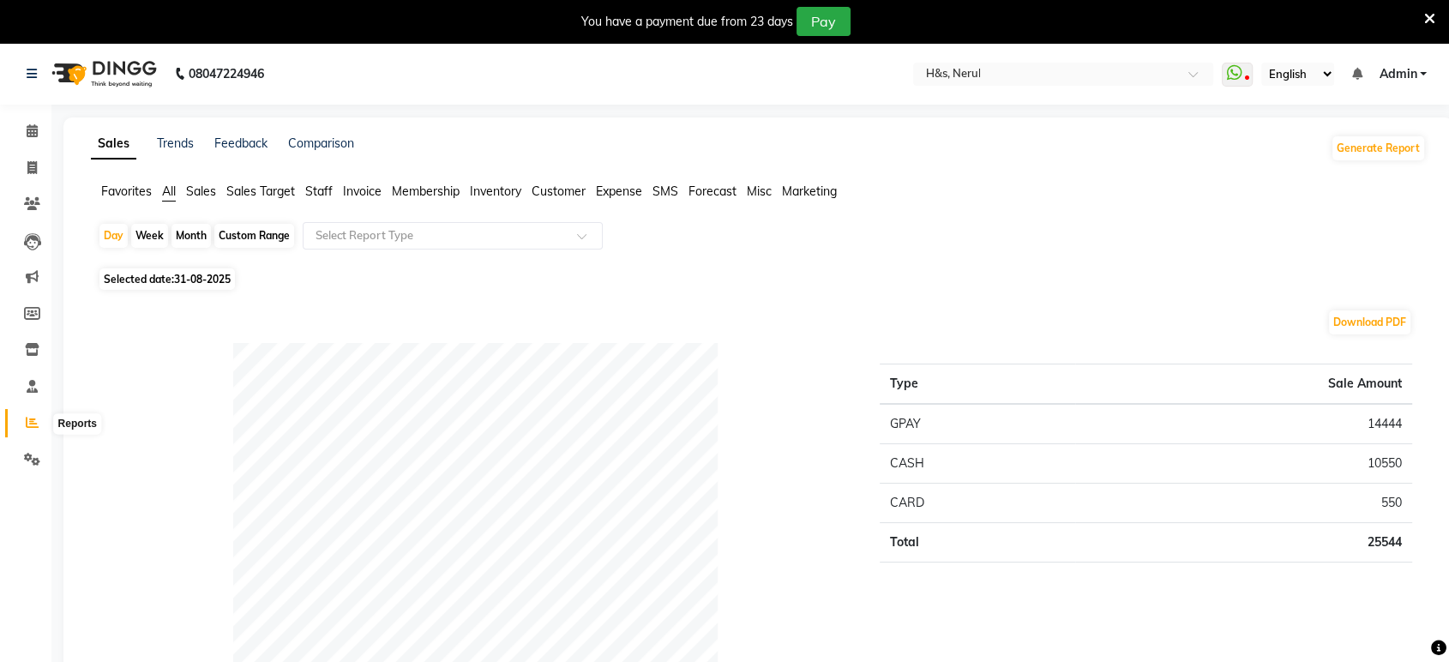
click at [39, 422] on span at bounding box center [32, 423] width 30 height 20
click at [28, 176] on span at bounding box center [32, 169] width 30 height 20
select select "service"
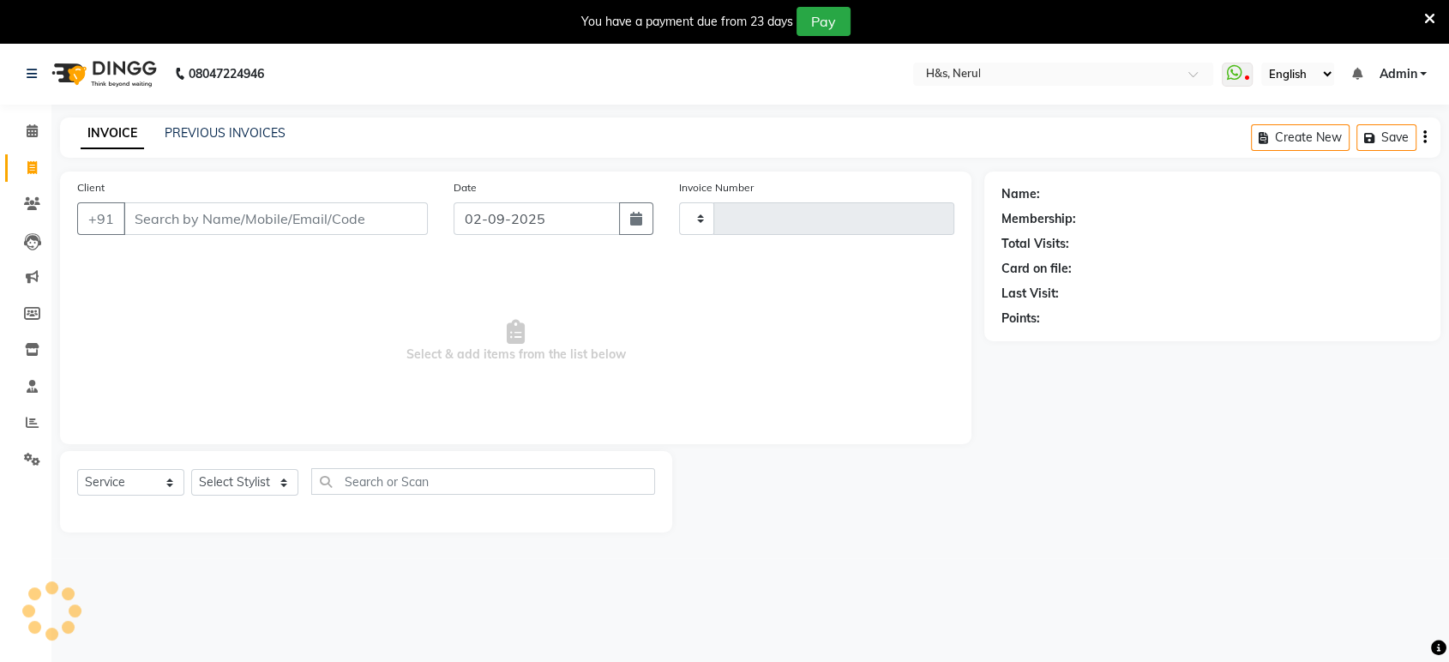
type input "2062"
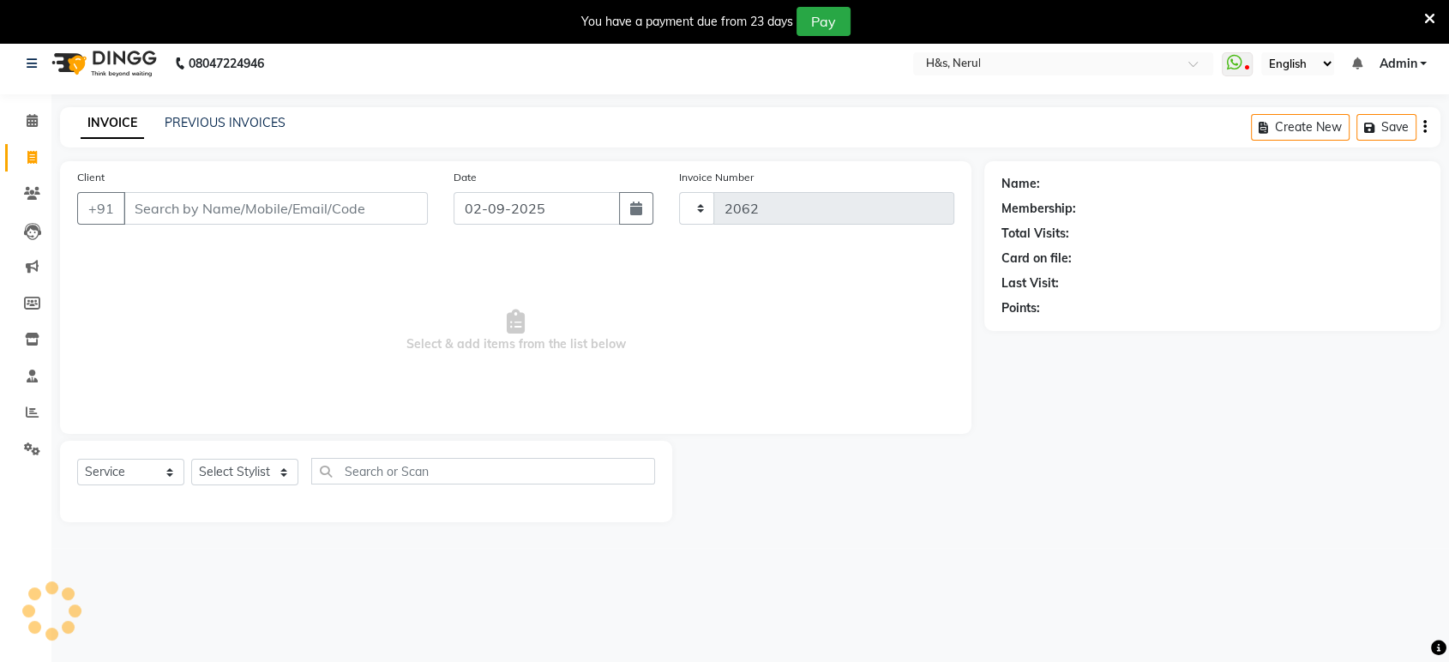
scroll to position [42, 0]
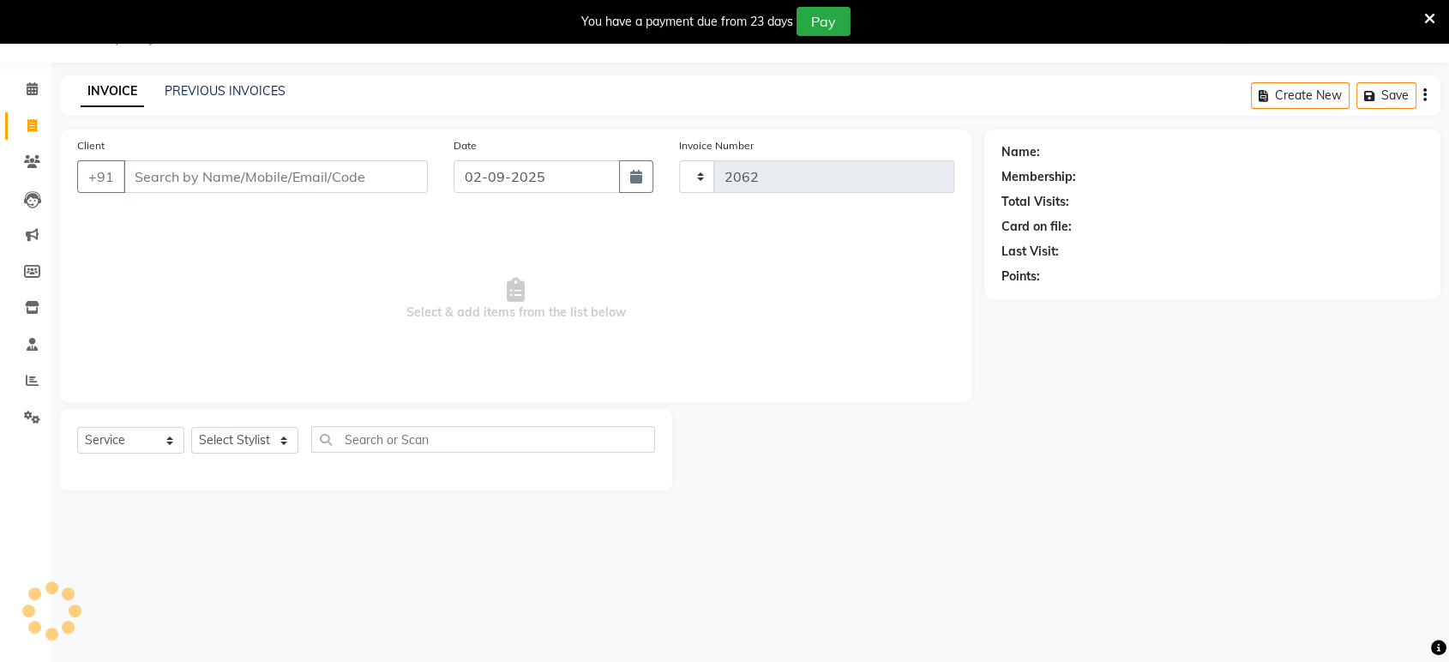
select select "6419"
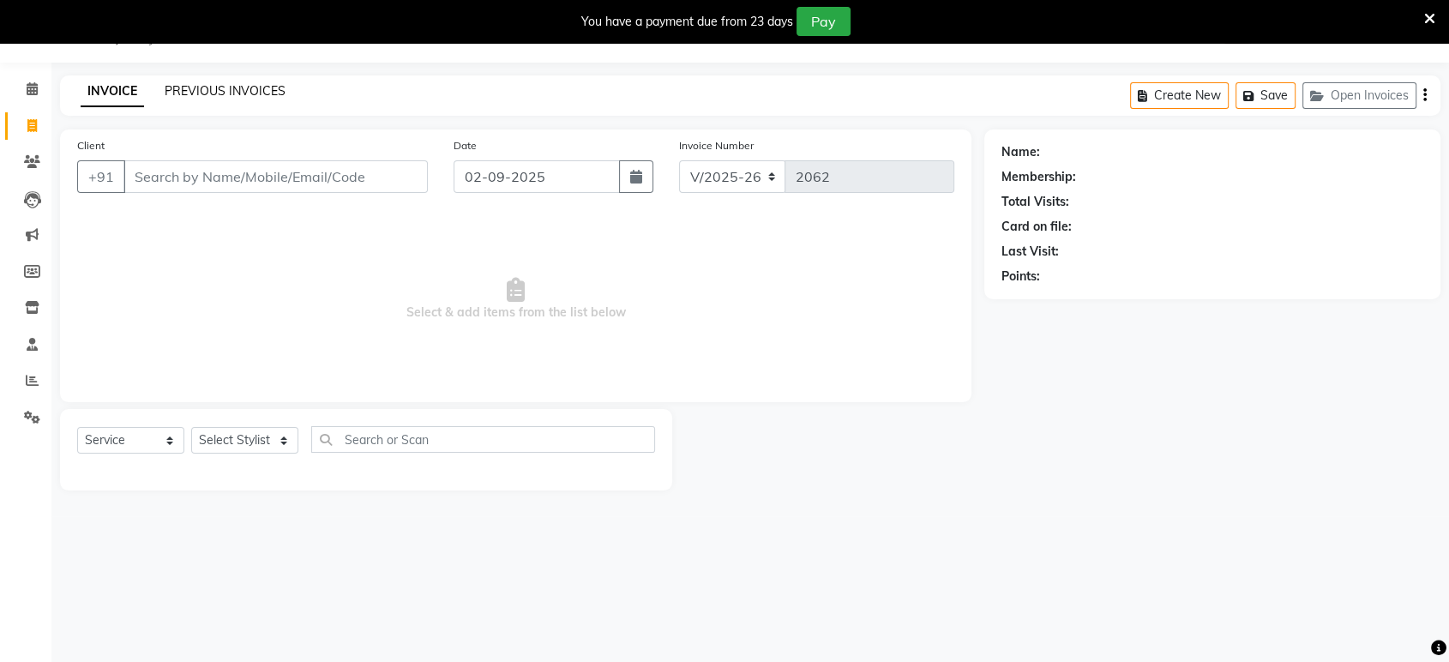
click at [233, 85] on link "PREVIOUS INVOICES" at bounding box center [225, 90] width 121 height 15
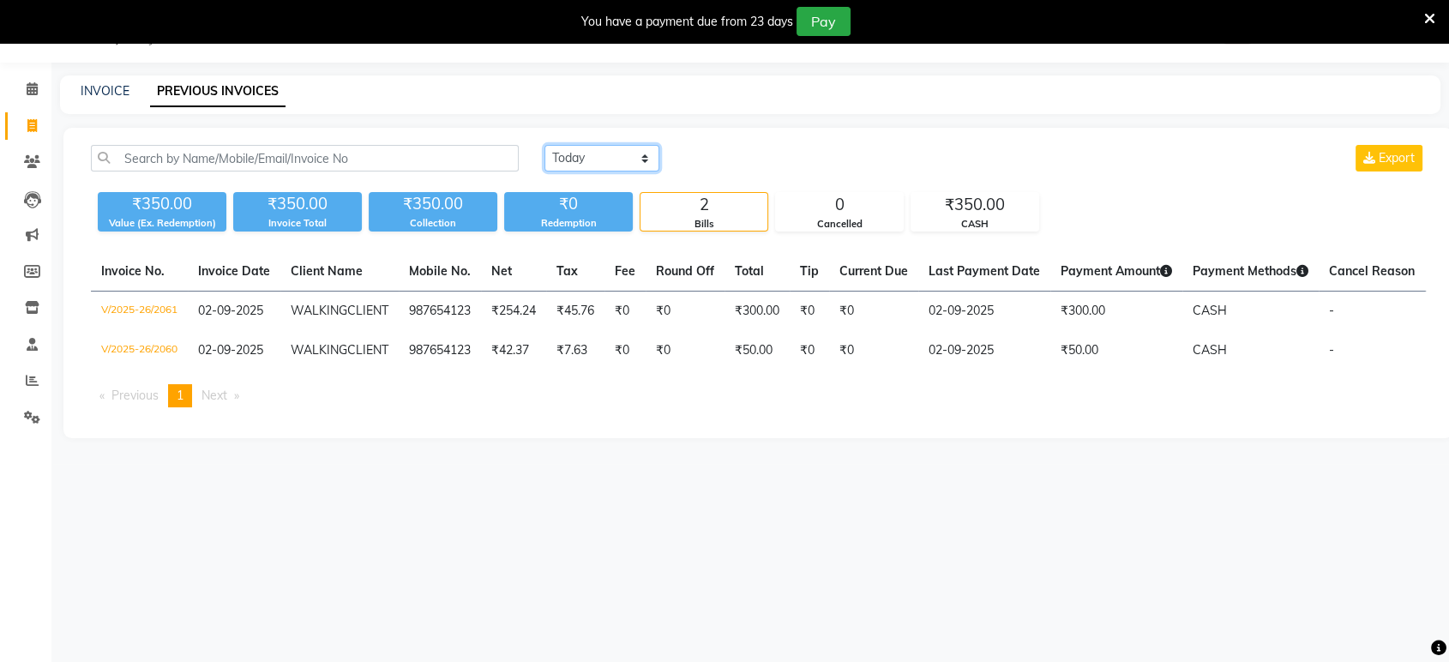
click at [597, 157] on select "[DATE] [DATE] Custom Range" at bounding box center [601, 158] width 115 height 27
select select "range"
click at [544, 145] on select "[DATE] [DATE] Custom Range" at bounding box center [601, 158] width 115 height 27
click at [699, 151] on input "02-09-2025" at bounding box center [741, 159] width 120 height 24
select select "9"
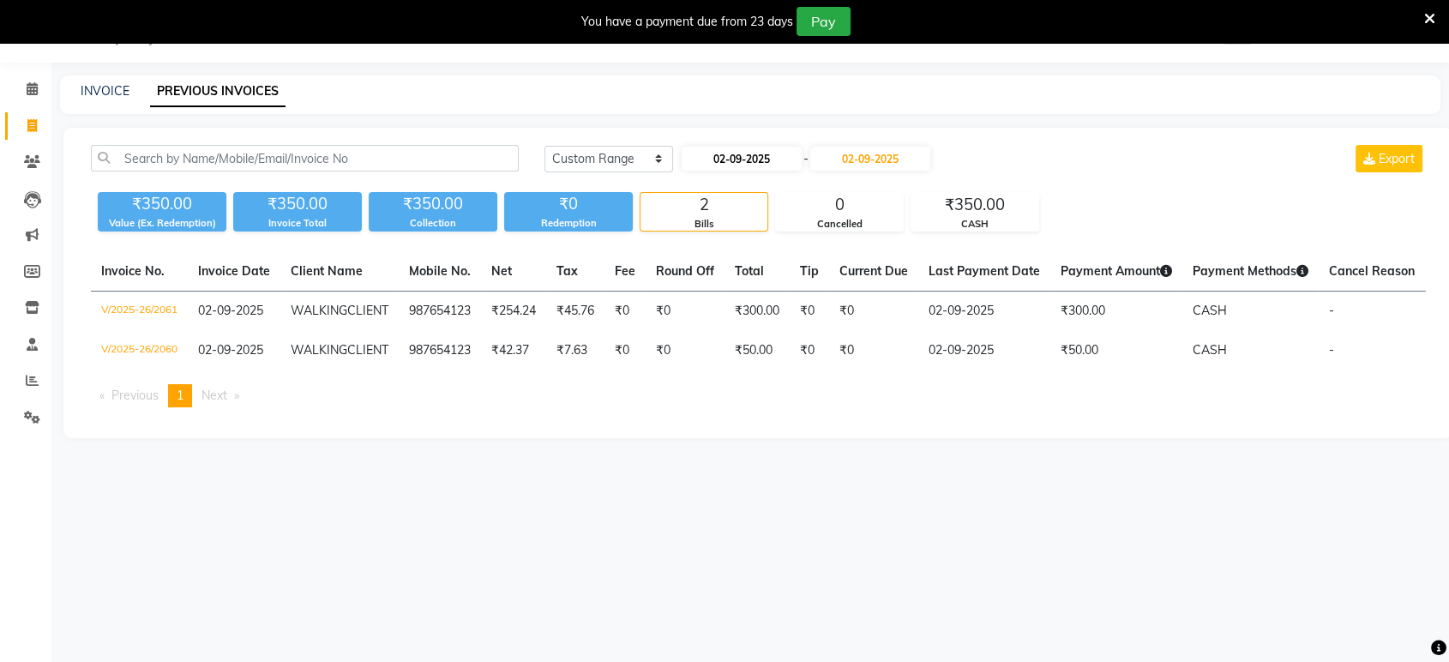
select select "2025"
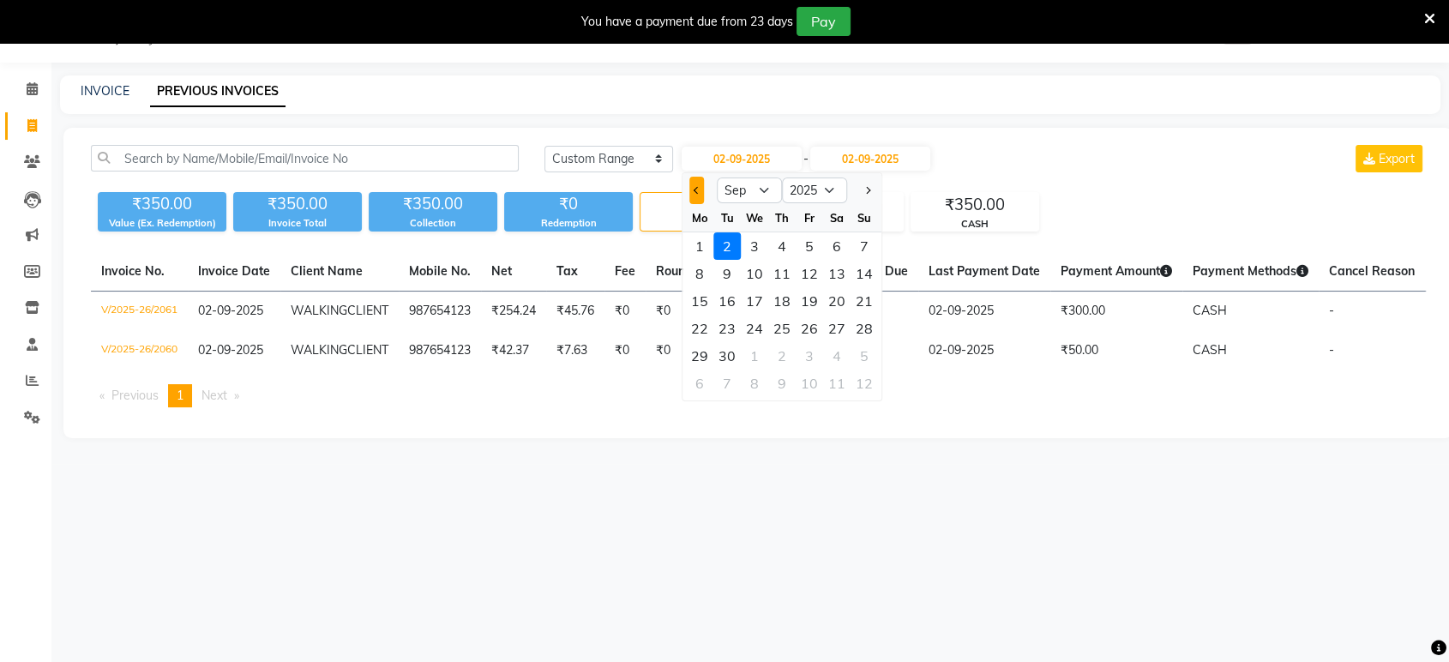
click at [694, 183] on button "Previous month" at bounding box center [696, 190] width 15 height 27
select select "8"
click at [863, 358] on div "31" at bounding box center [863, 355] width 27 height 27
type input "31-08-2025"
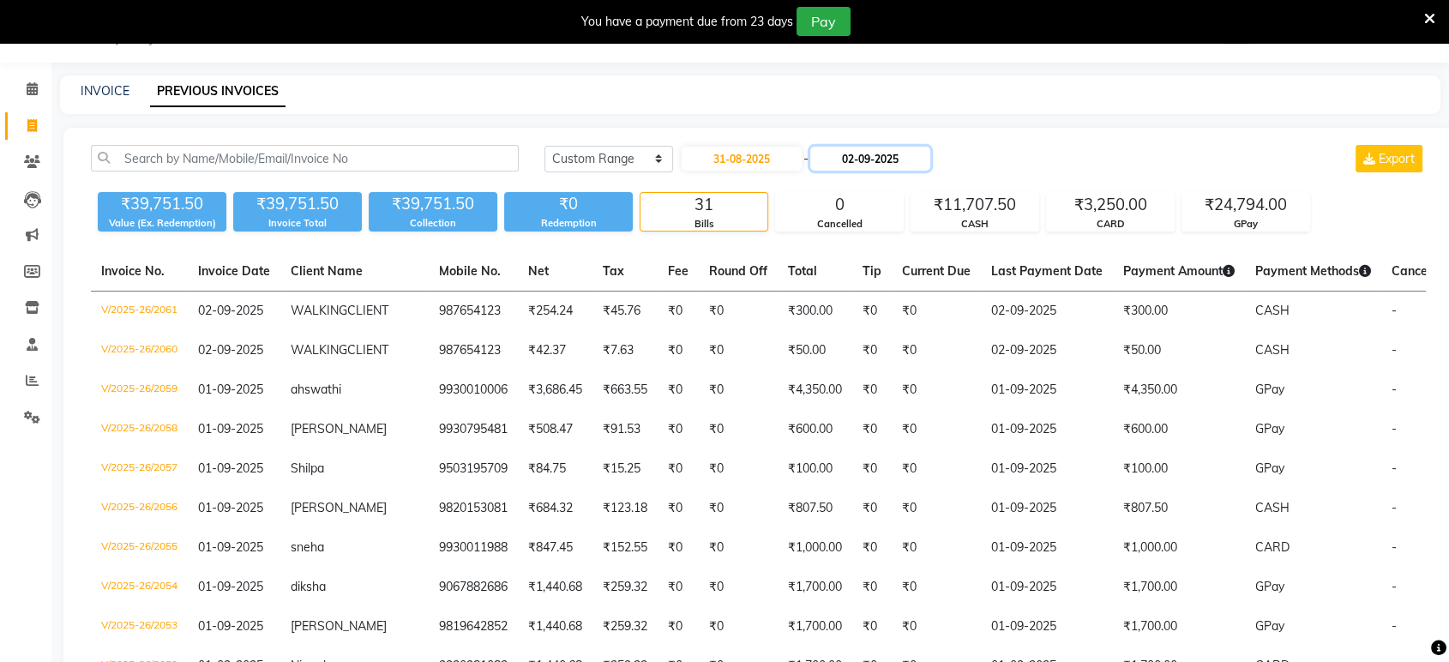
click at [874, 156] on input "02-09-2025" at bounding box center [870, 159] width 120 height 24
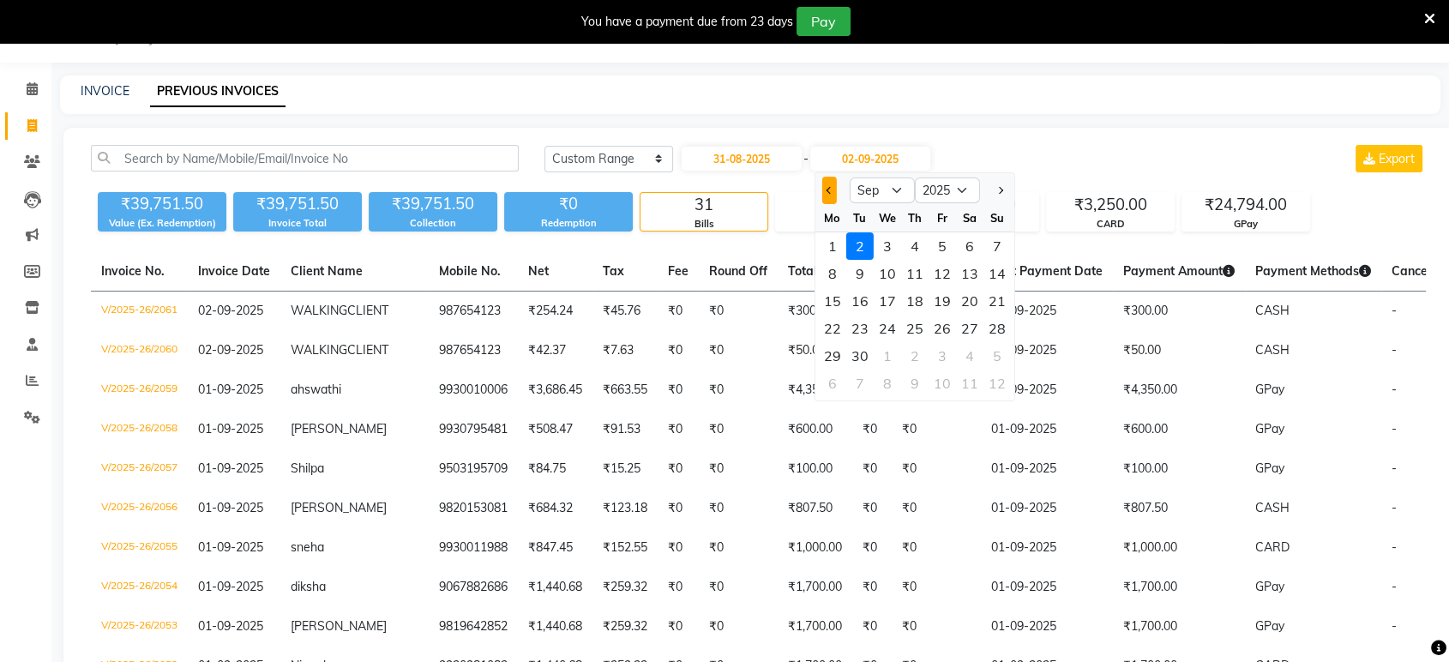
click at [834, 190] on button "Previous month" at bounding box center [829, 190] width 15 height 27
select select "8"
click at [994, 349] on div "31" at bounding box center [996, 355] width 27 height 27
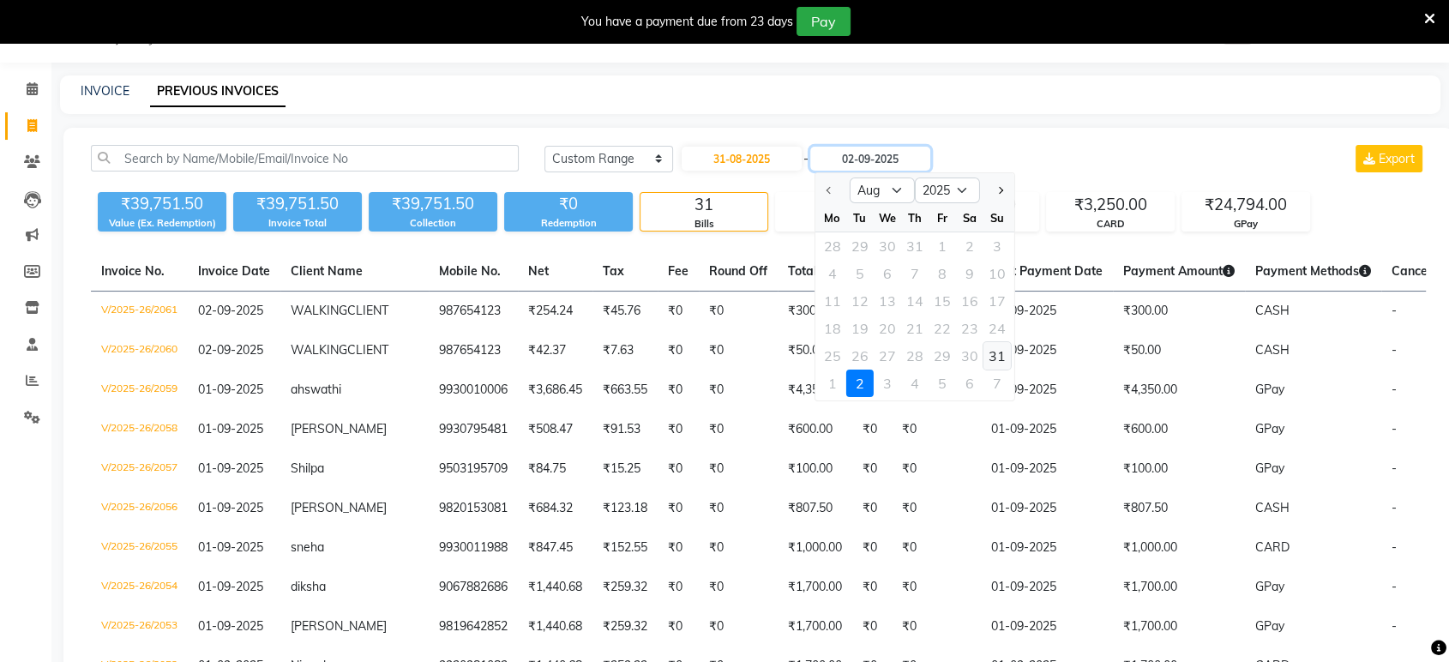
type input "31-08-2025"
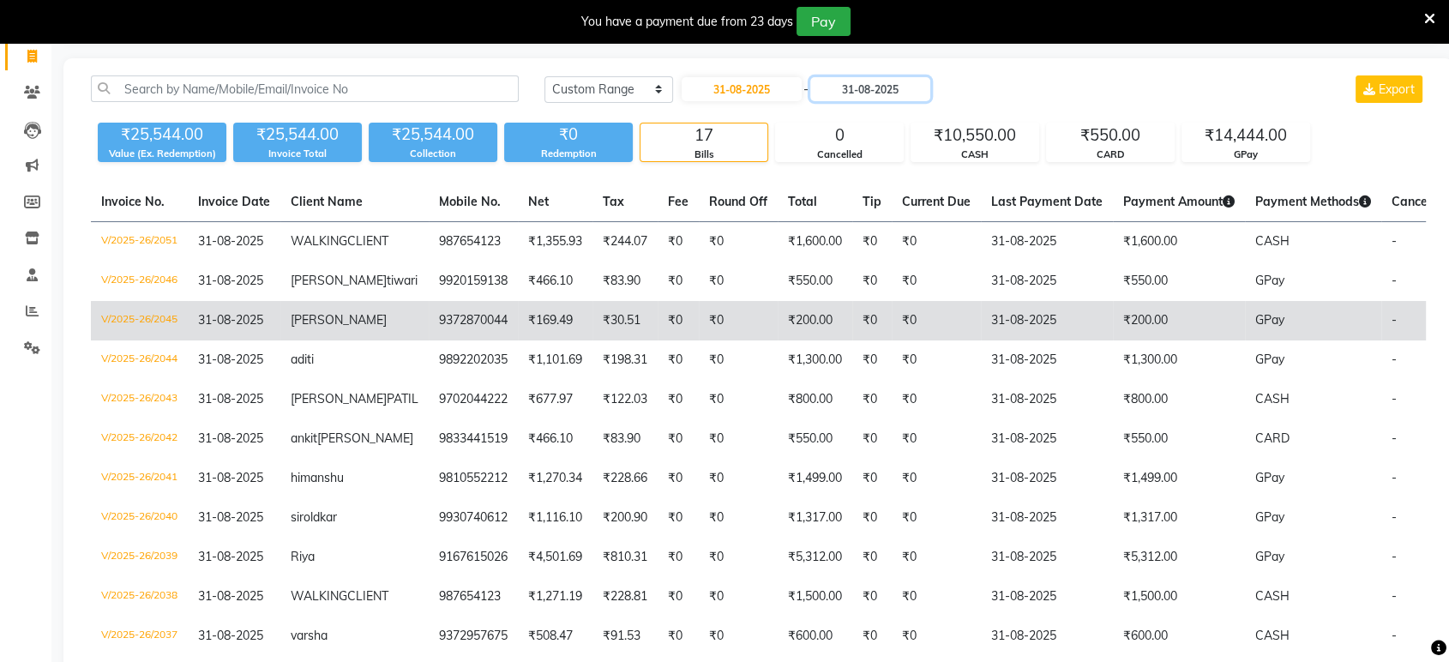
scroll to position [109, 0]
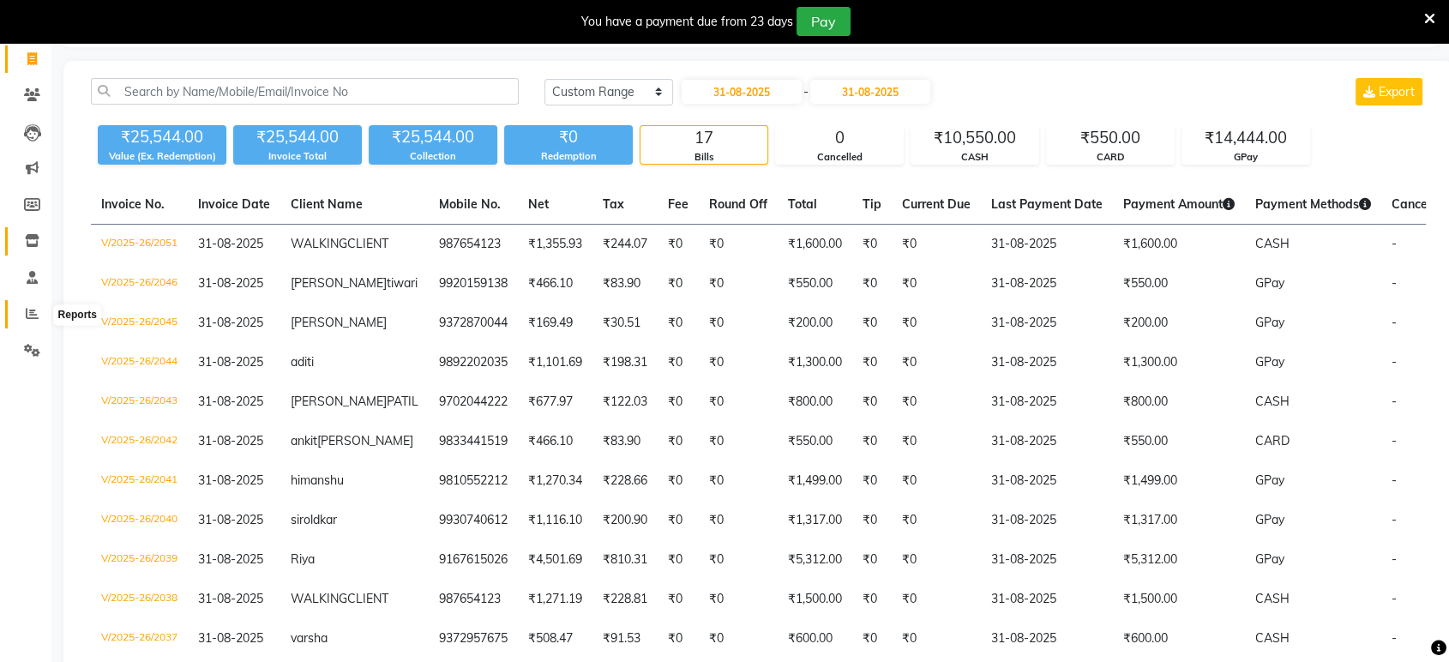
click at [21, 309] on span at bounding box center [32, 314] width 30 height 20
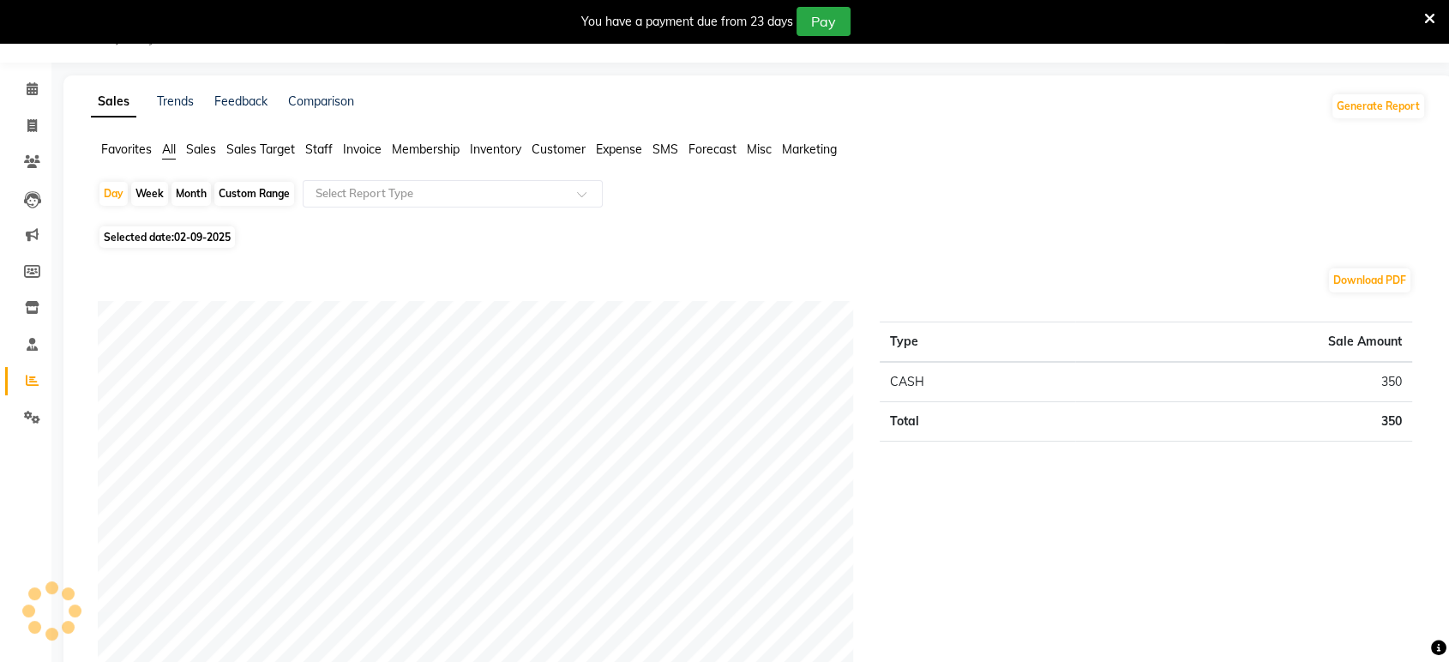
scroll to position [109, 0]
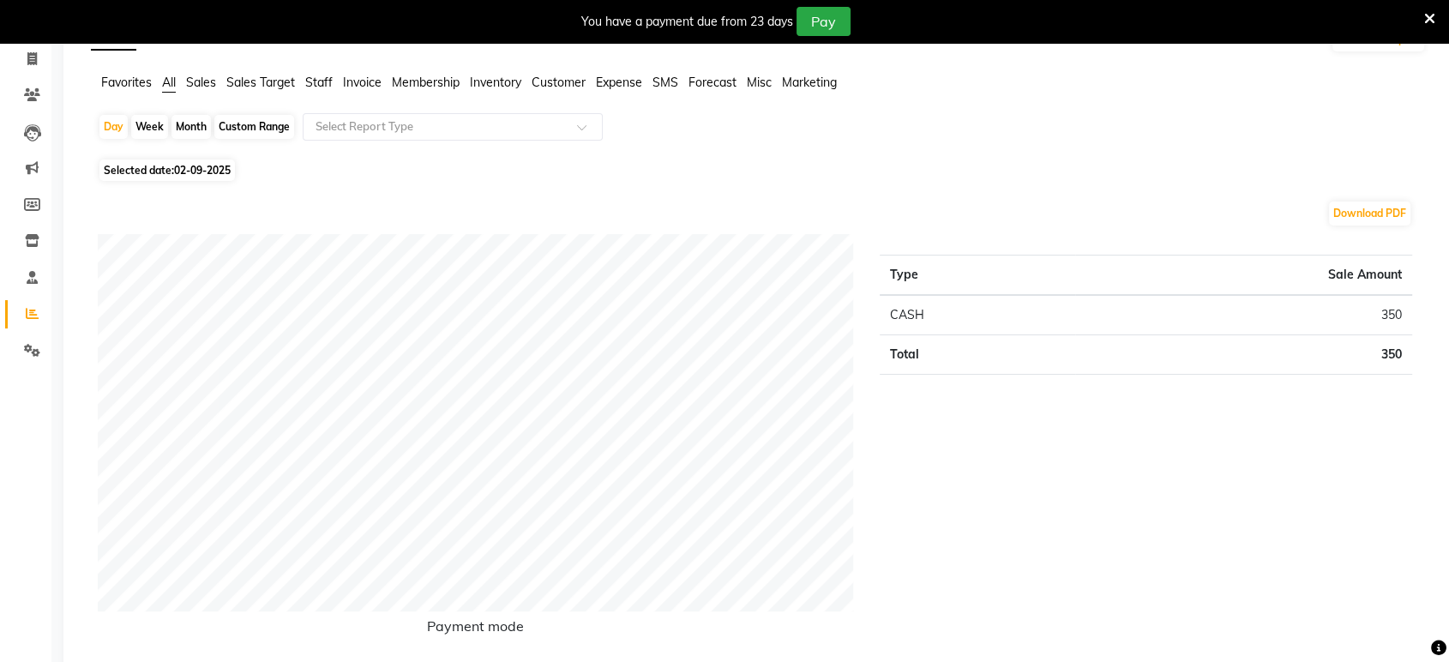
click at [144, 162] on span "Selected date: [DATE]" at bounding box center [166, 169] width 135 height 21
select select "9"
select select "2025"
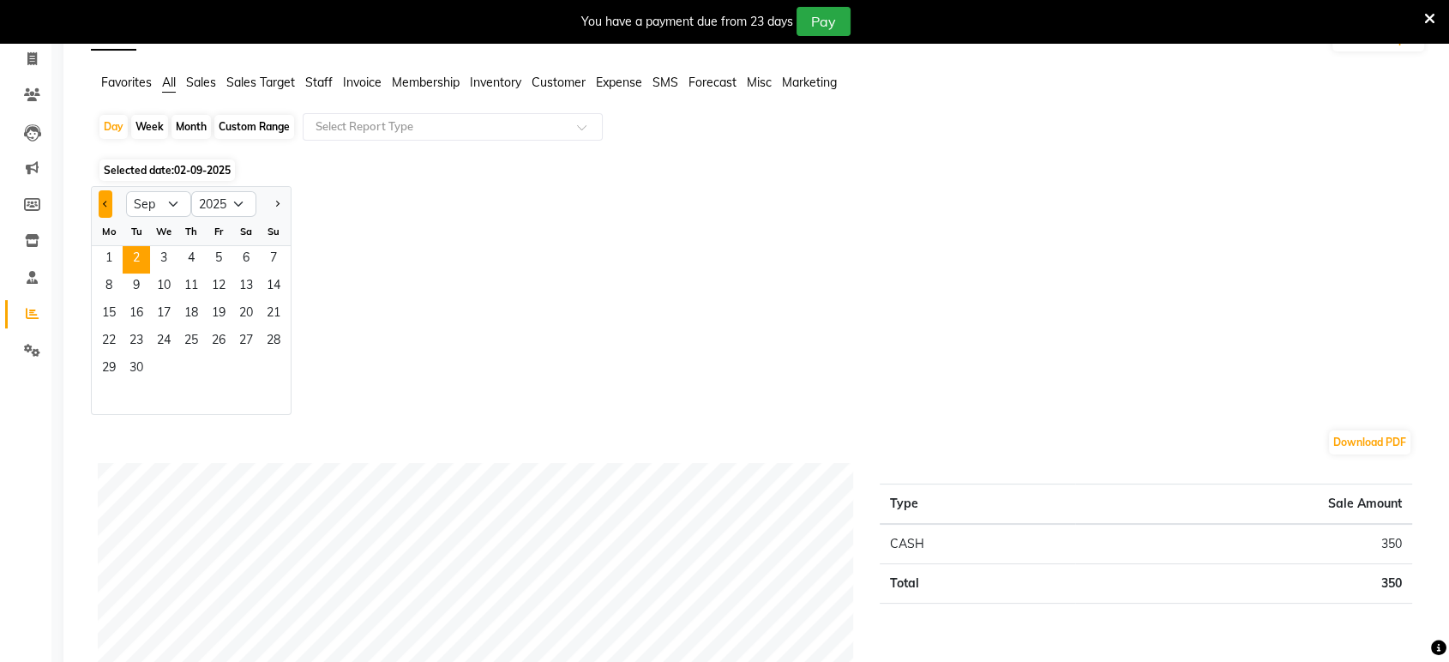
click at [103, 201] on span "Previous month" at bounding box center [106, 203] width 6 height 6
select select "8"
click at [273, 369] on span "31" at bounding box center [273, 369] width 27 height 27
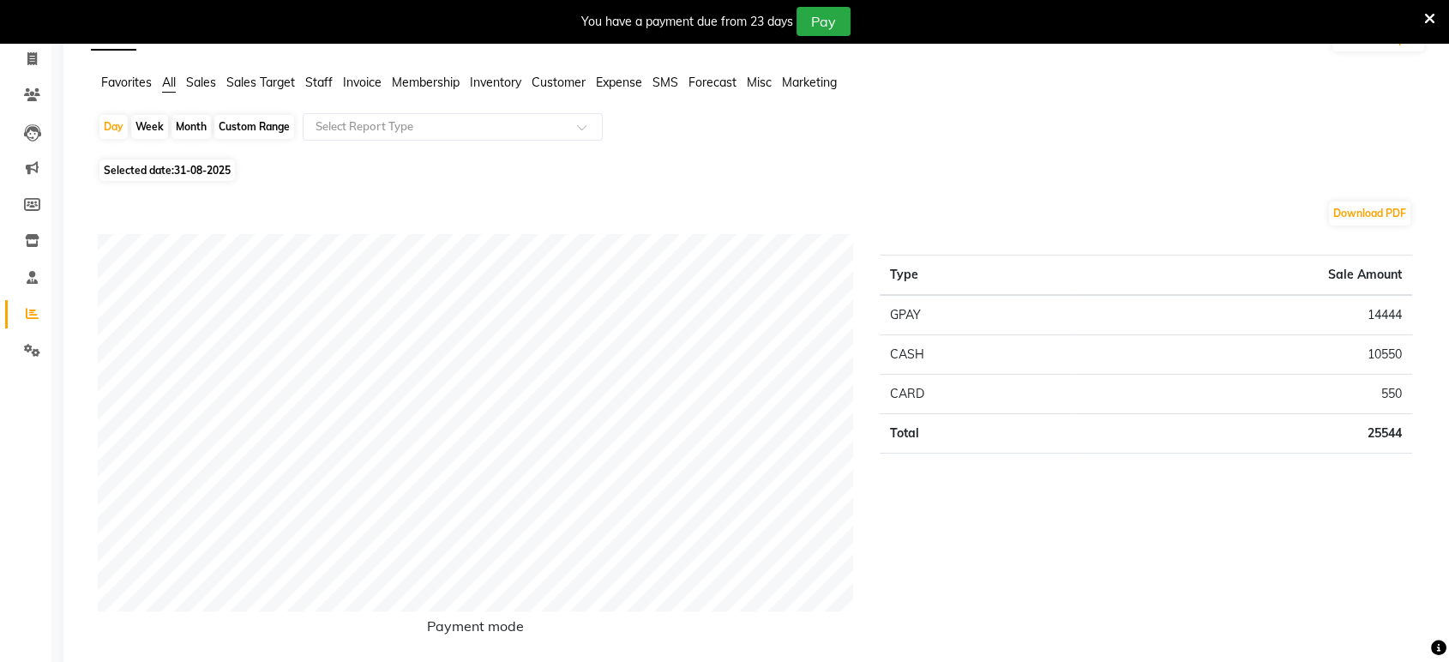
click at [33, 317] on icon at bounding box center [32, 313] width 13 height 13
click at [117, 123] on div "Day" at bounding box center [113, 127] width 28 height 24
select select "8"
select select "2025"
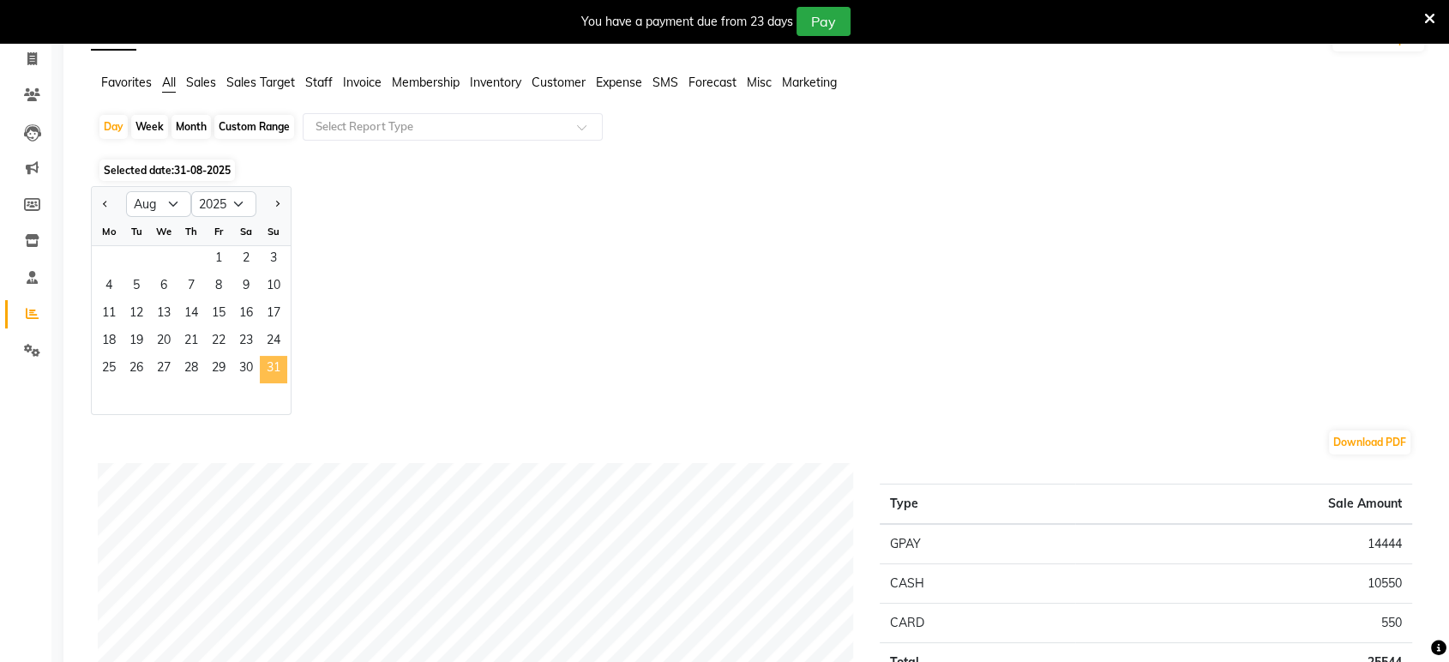
click at [283, 367] on span "31" at bounding box center [273, 369] width 27 height 27
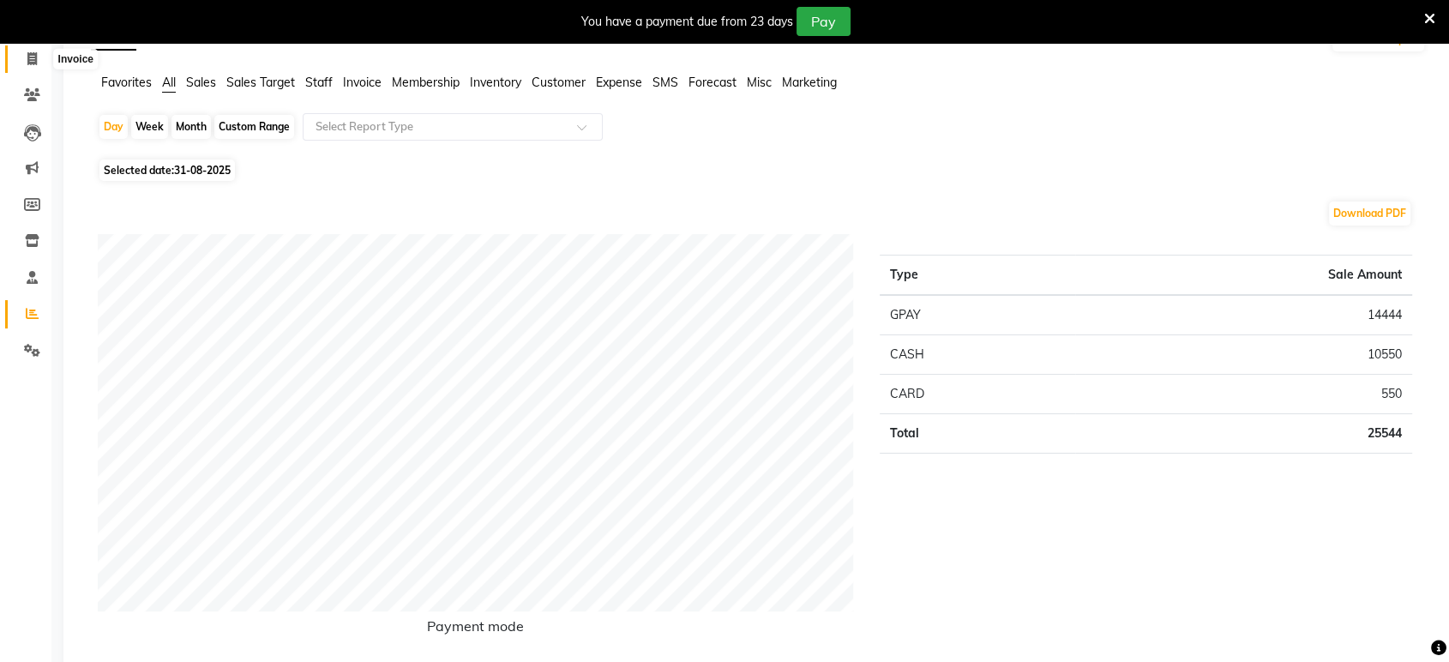
click at [25, 57] on span at bounding box center [32, 60] width 30 height 20
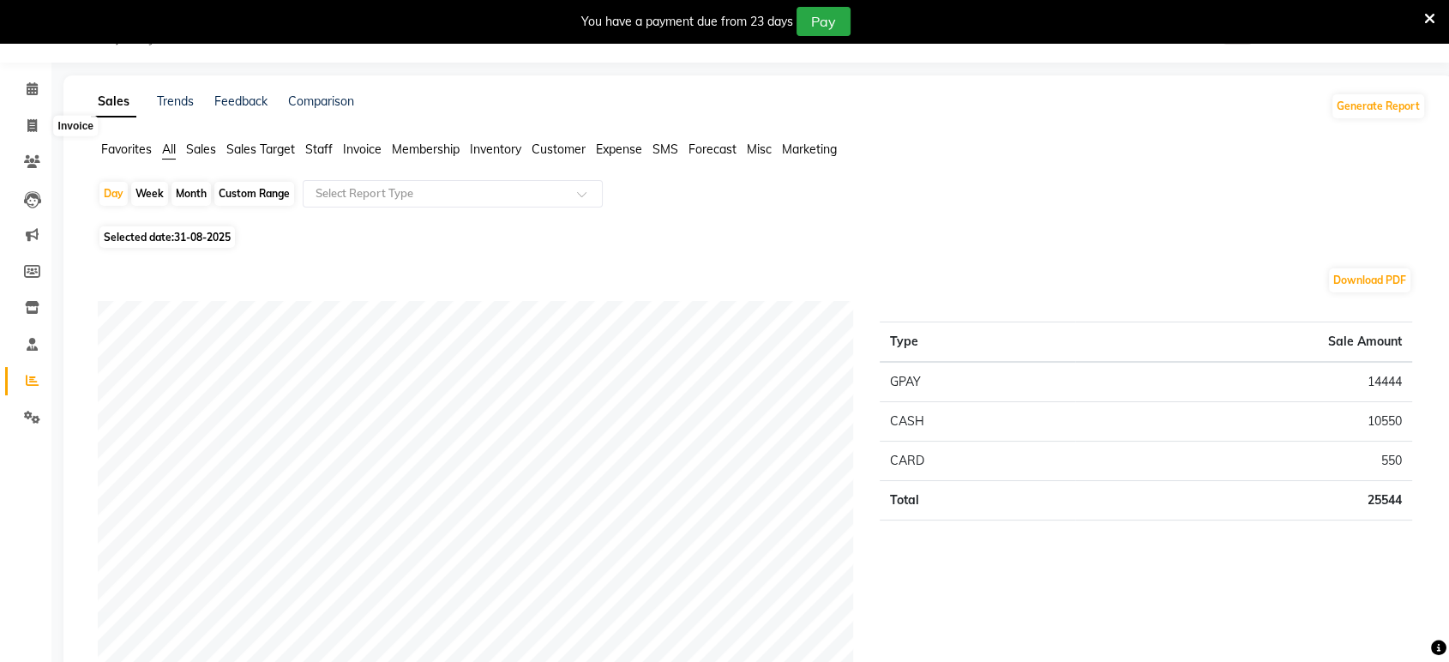
select select "6419"
select select "service"
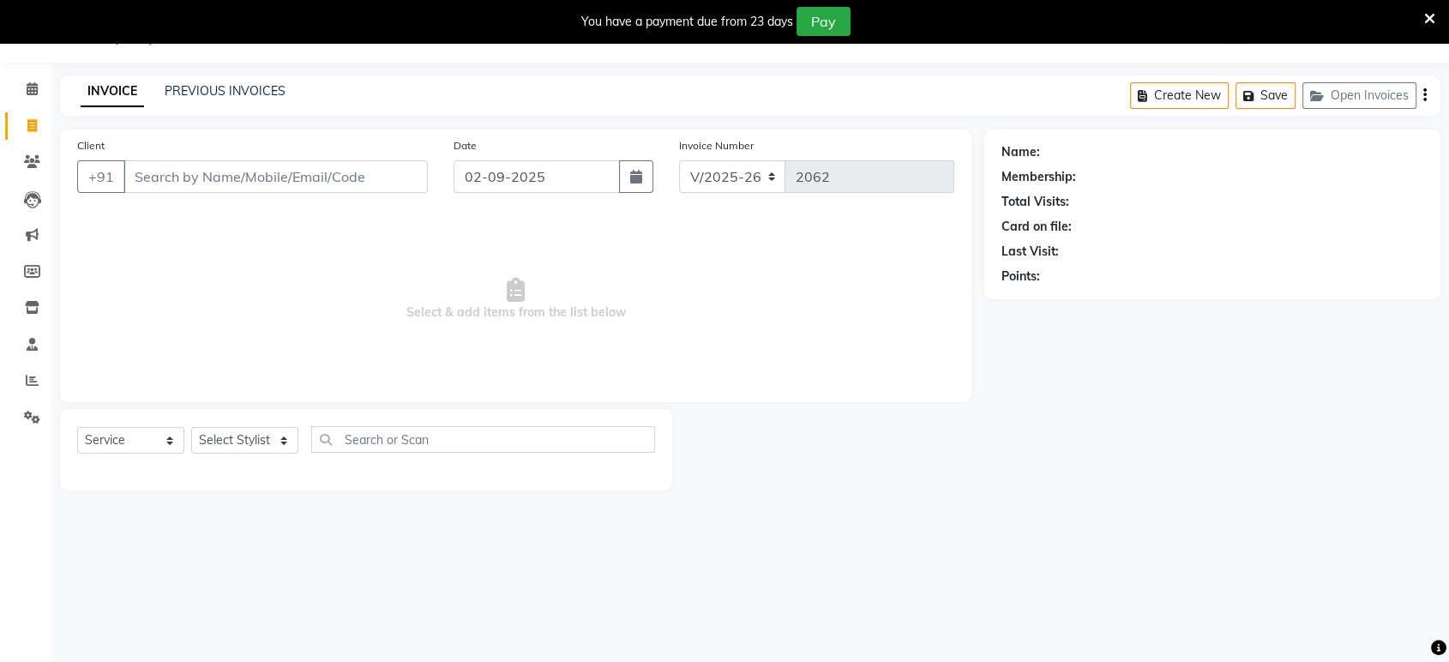
click at [246, 105] on div "INVOICE PREVIOUS INVOICES Create New Save Open Invoices" at bounding box center [750, 95] width 1380 height 40
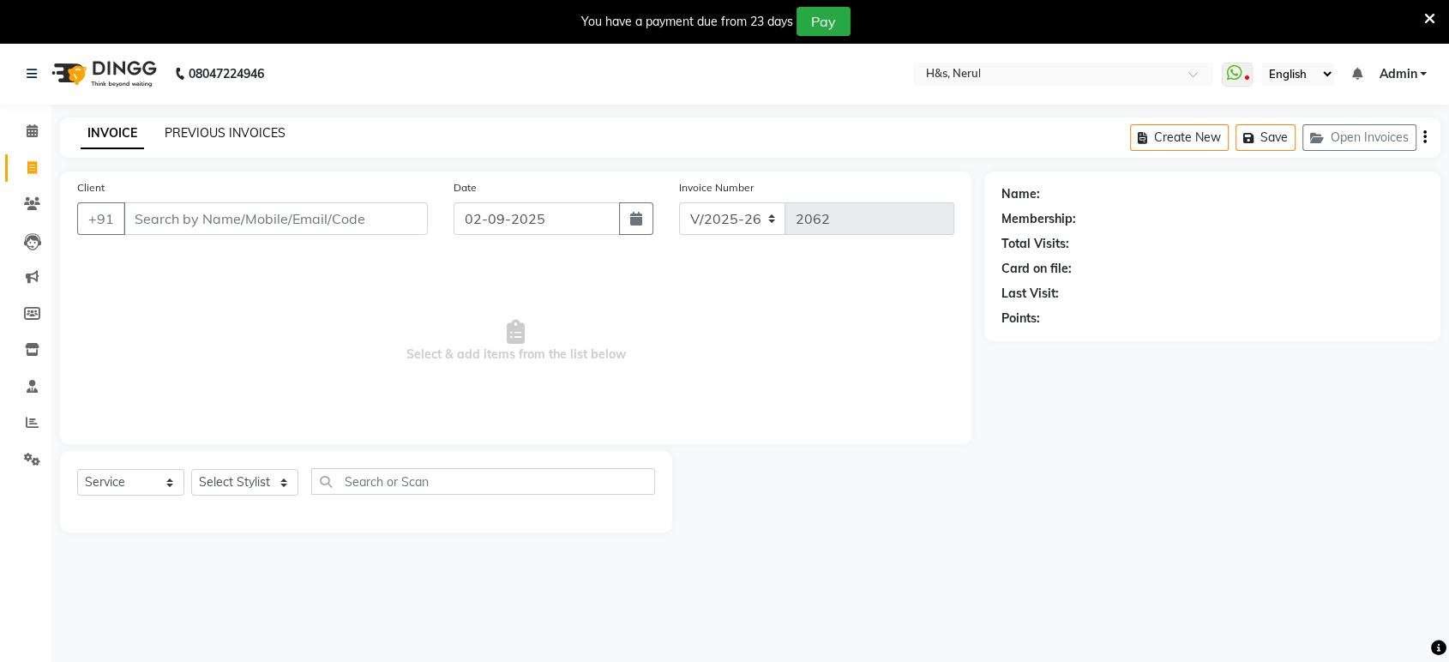
click at [230, 132] on link "PREVIOUS INVOICES" at bounding box center [225, 132] width 121 height 15
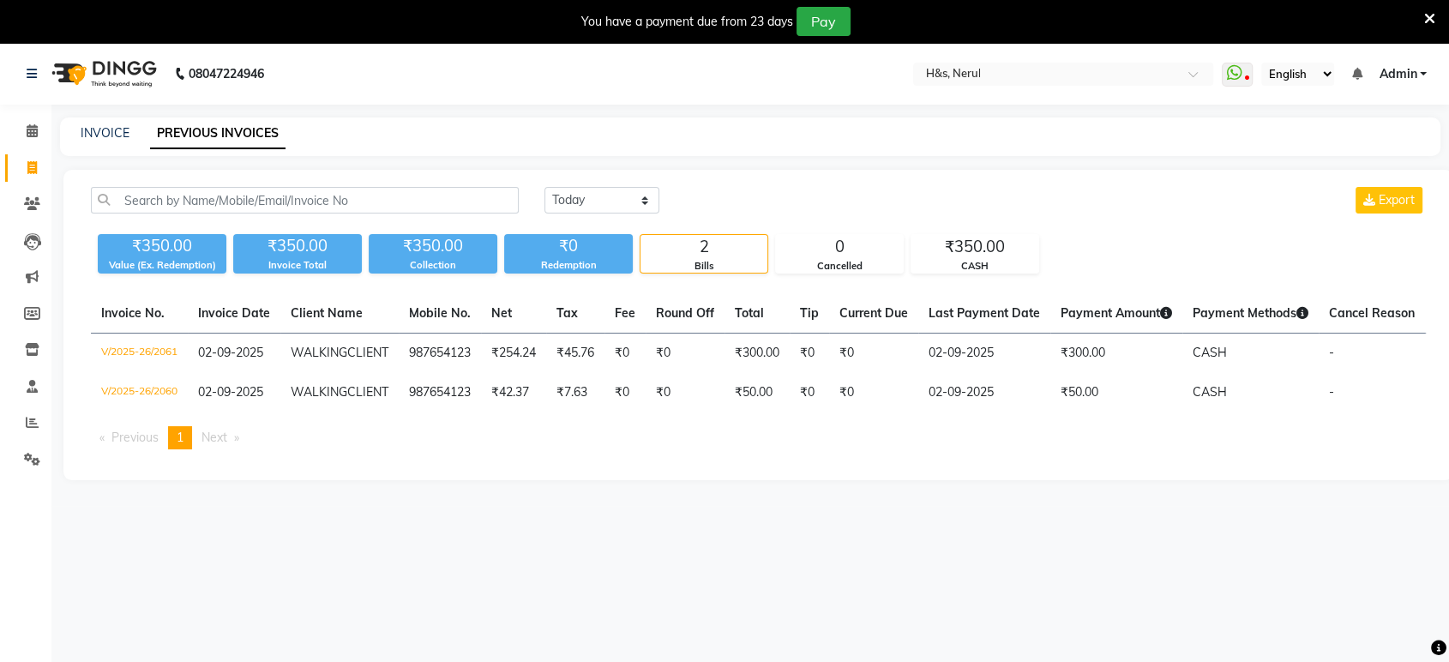
click at [620, 179] on div "Today Yesterday Custom Range Export ₹350.00 Value (Ex. Redemption) ₹350.00 Invo…" at bounding box center [758, 325] width 1390 height 310
click at [620, 184] on div "Today Yesterday Custom Range Export ₹350.00 Value (Ex. Redemption) ₹350.00 Invo…" at bounding box center [758, 325] width 1390 height 310
click at [620, 190] on select "[DATE] [DATE] Custom Range" at bounding box center [601, 200] width 115 height 27
select select "range"
click at [544, 187] on select "[DATE] [DATE] Custom Range" at bounding box center [601, 200] width 115 height 27
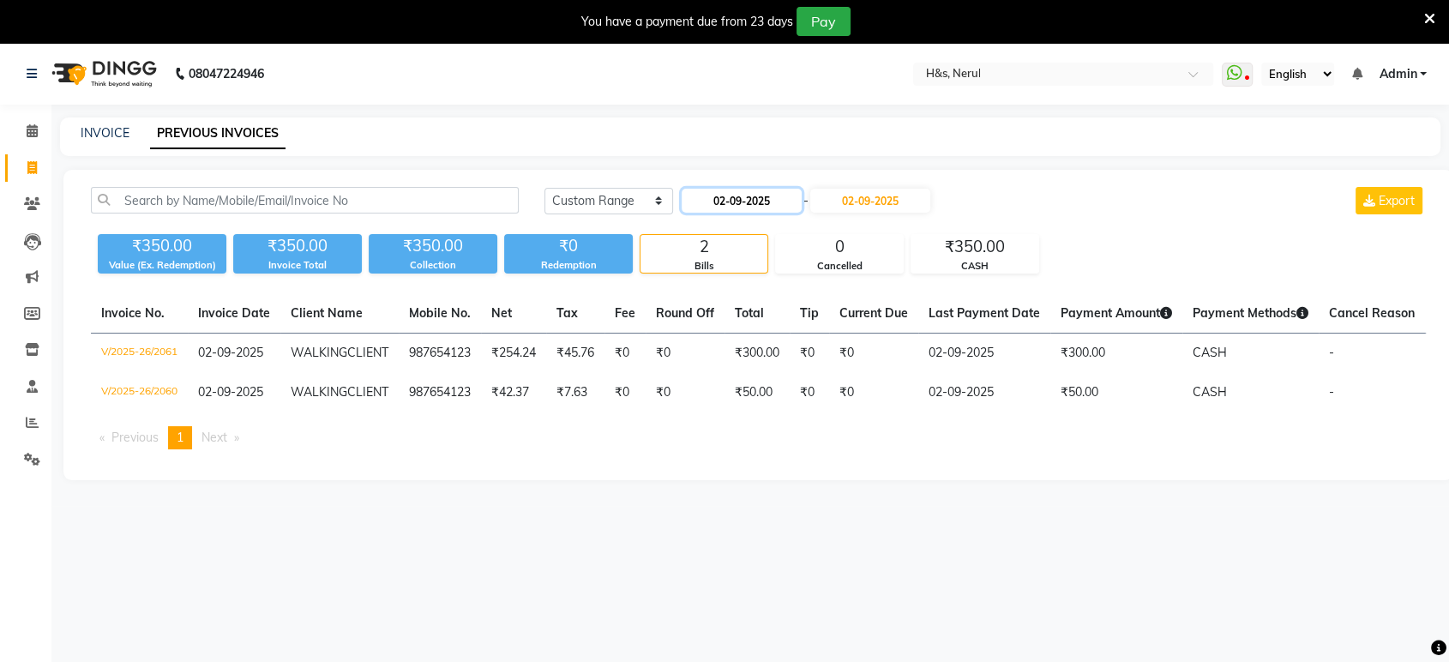
click at [709, 197] on input "02-09-2025" at bounding box center [741, 201] width 120 height 24
select select "9"
select select "2025"
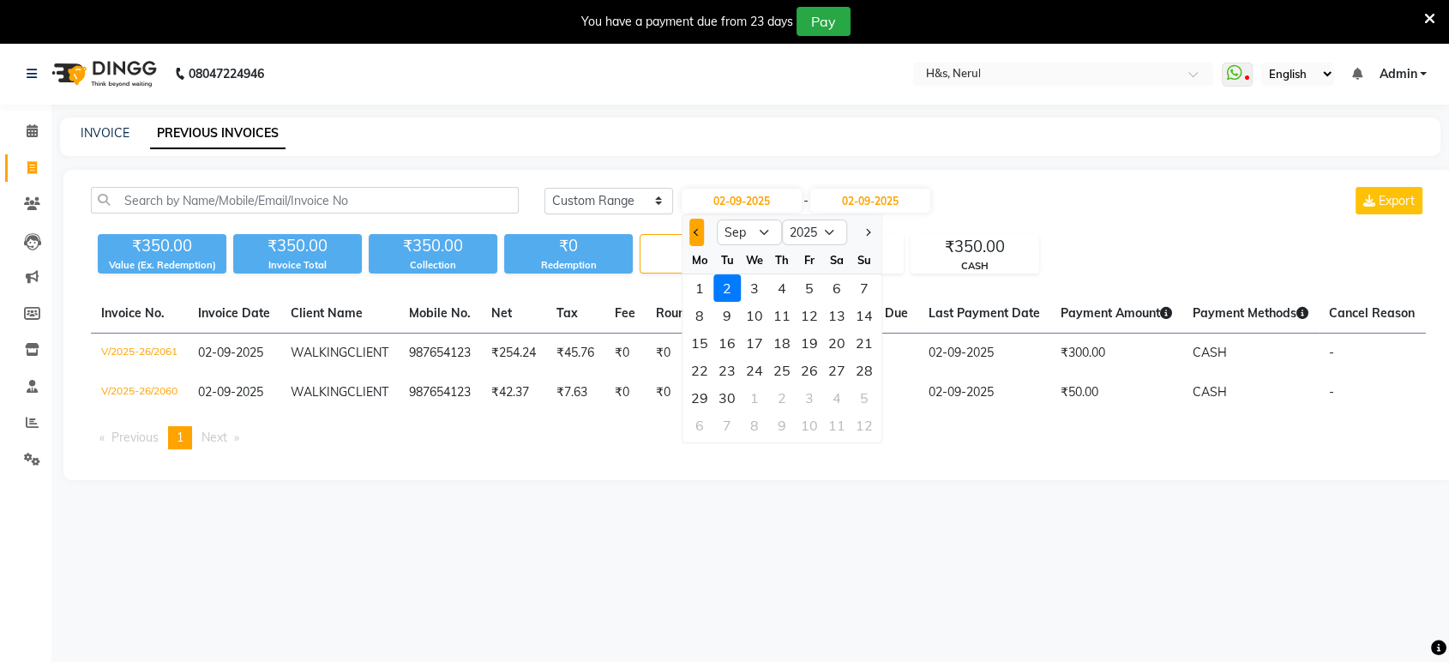
click at [698, 237] on button "Previous month" at bounding box center [696, 232] width 15 height 27
select select "8"
click at [865, 393] on div "31" at bounding box center [863, 397] width 27 height 27
type input "31-08-2025"
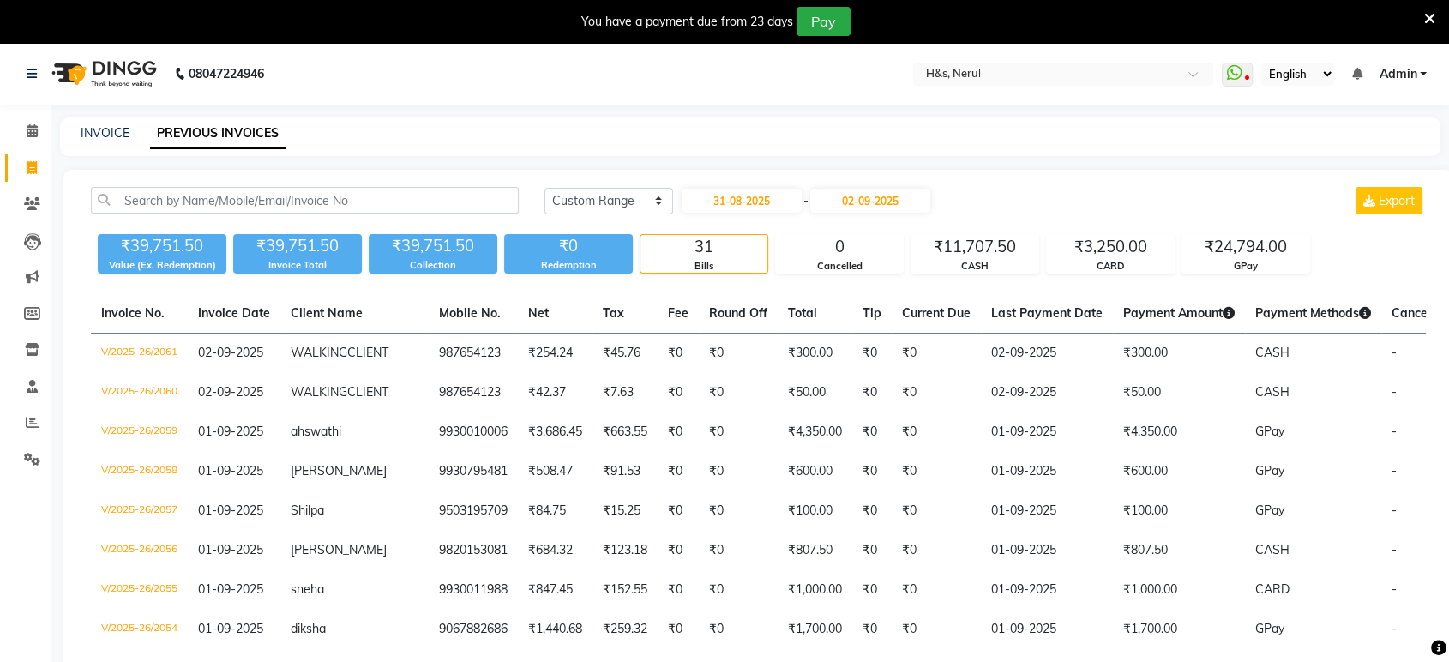
click at [912, 194] on input "02-09-2025" at bounding box center [870, 201] width 120 height 24
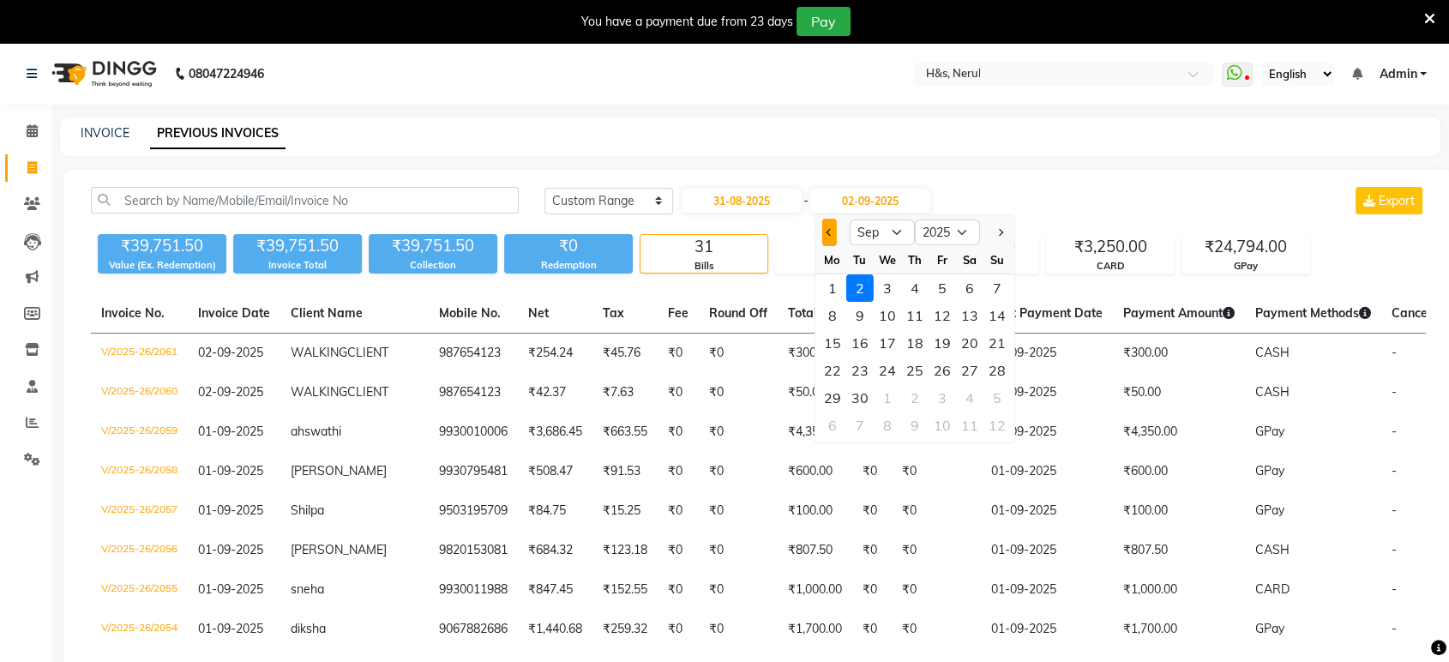
click at [830, 231] on span "Previous month" at bounding box center [829, 232] width 7 height 7
select select "8"
click at [1000, 402] on div "31" at bounding box center [996, 397] width 27 height 27
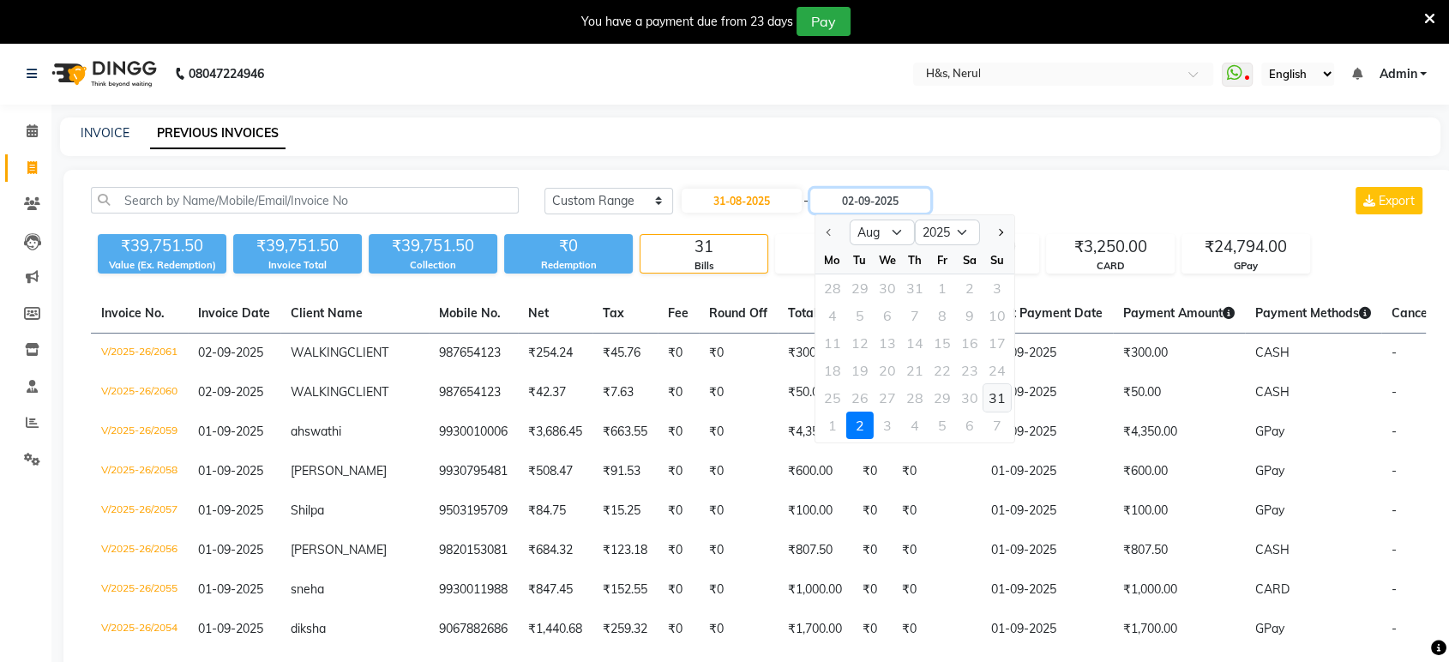
type input "31-08-2025"
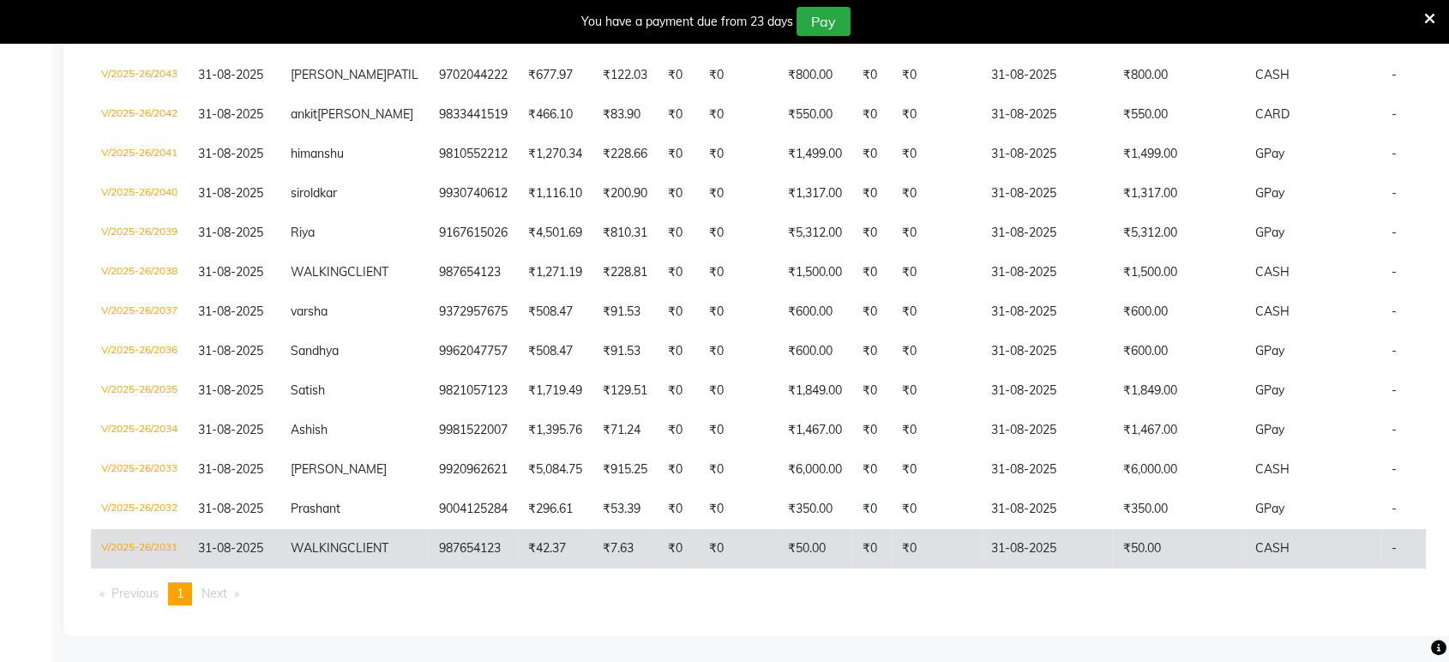
scroll to position [476, 0]
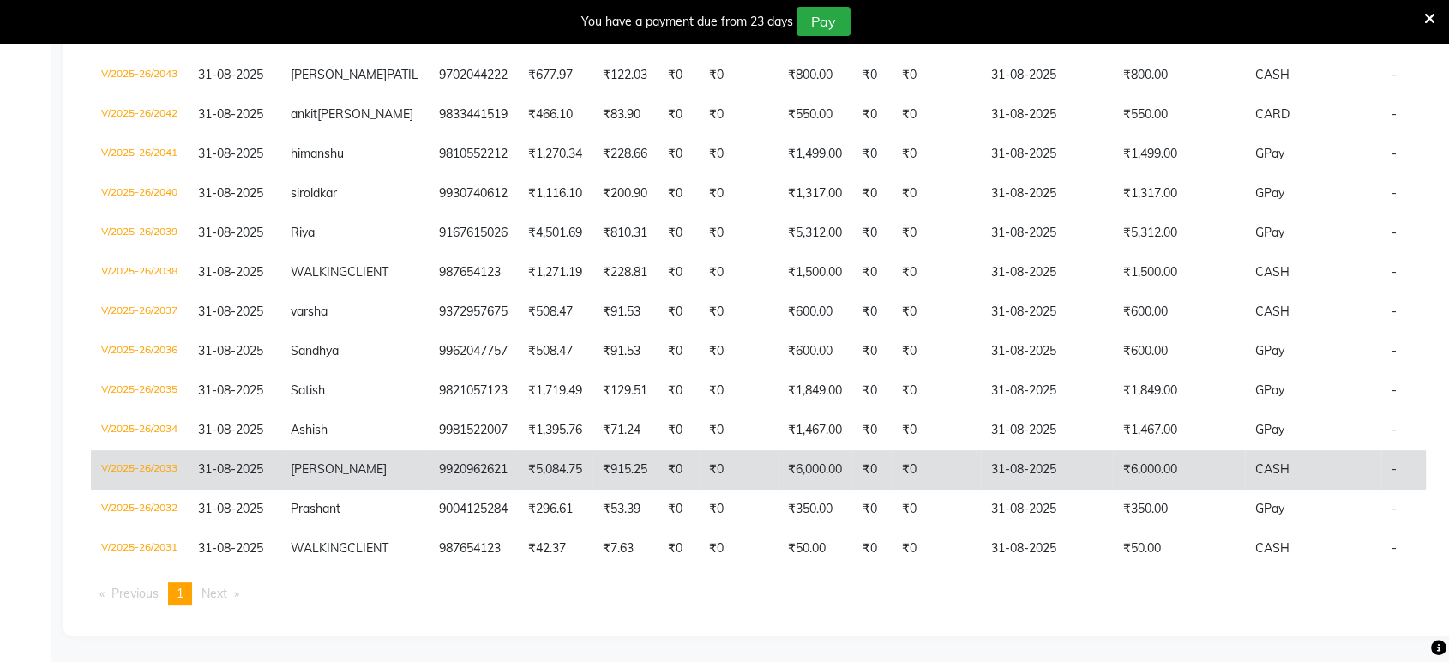
click at [657, 489] on td "₹0" at bounding box center [677, 469] width 41 height 39
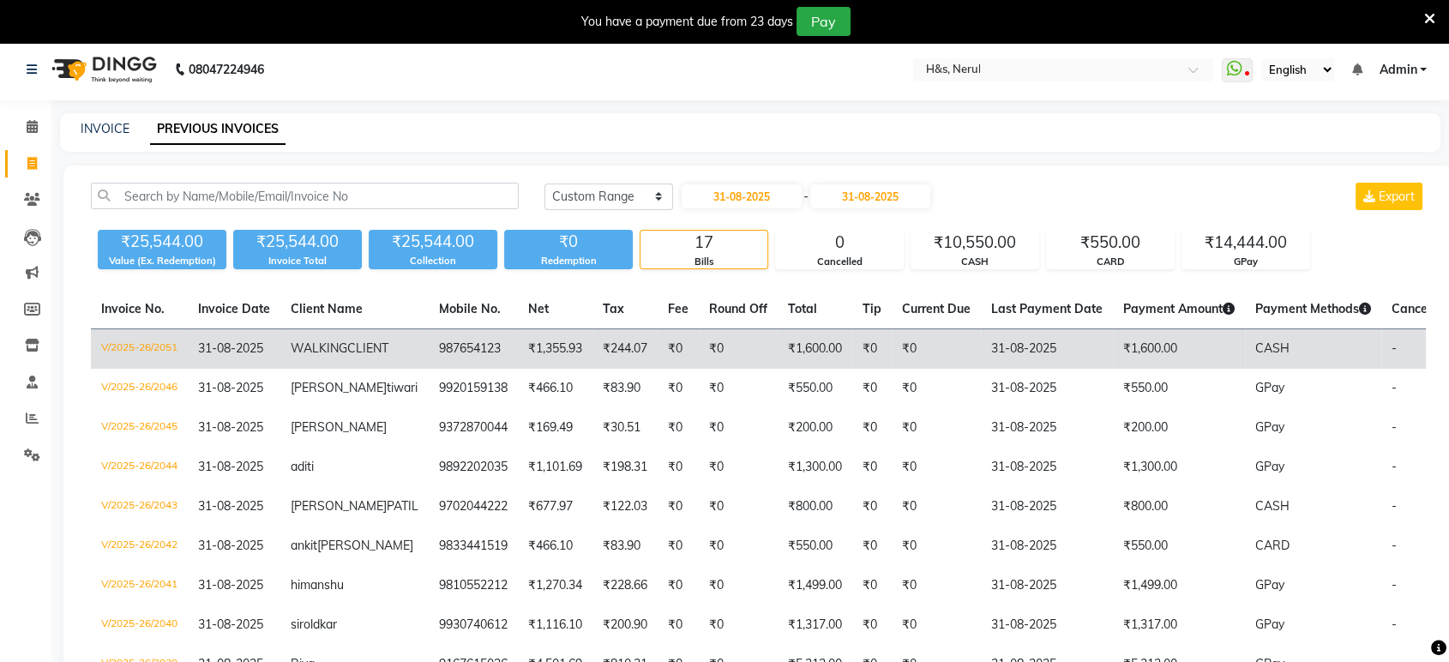
scroll to position [0, 0]
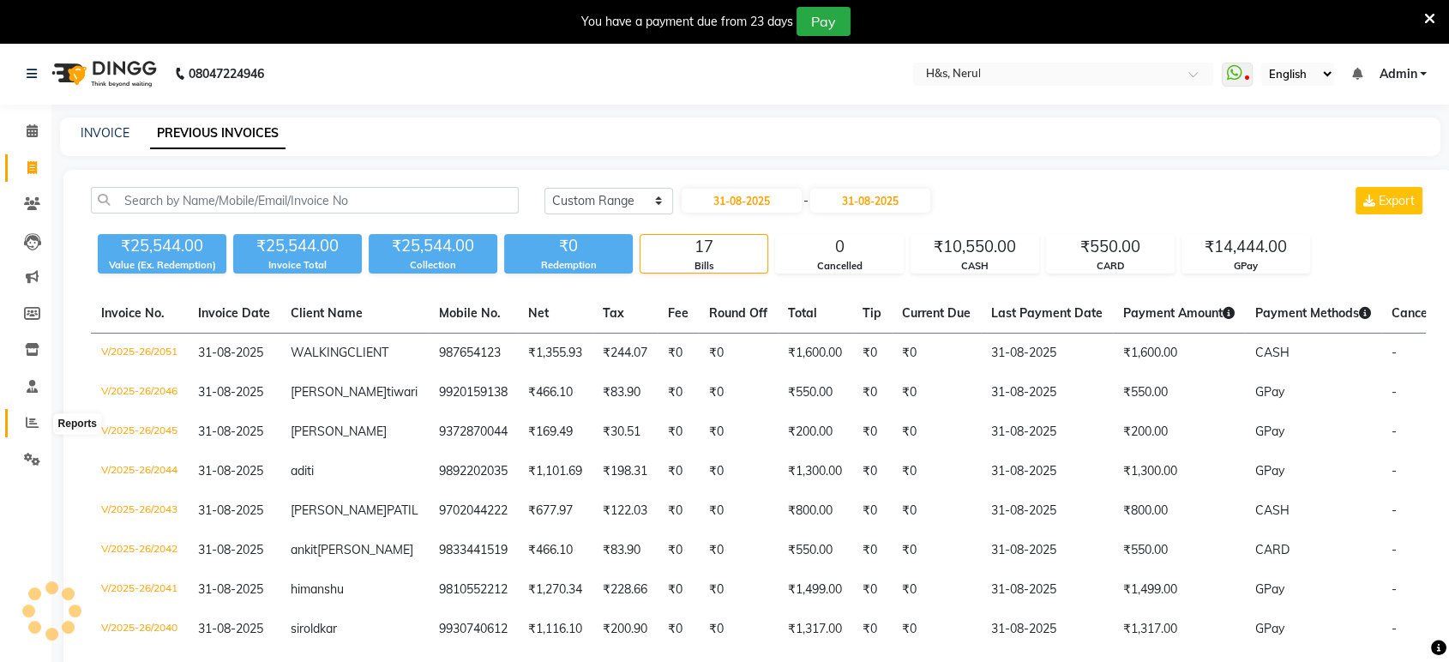
click at [27, 429] on icon at bounding box center [32, 422] width 13 height 13
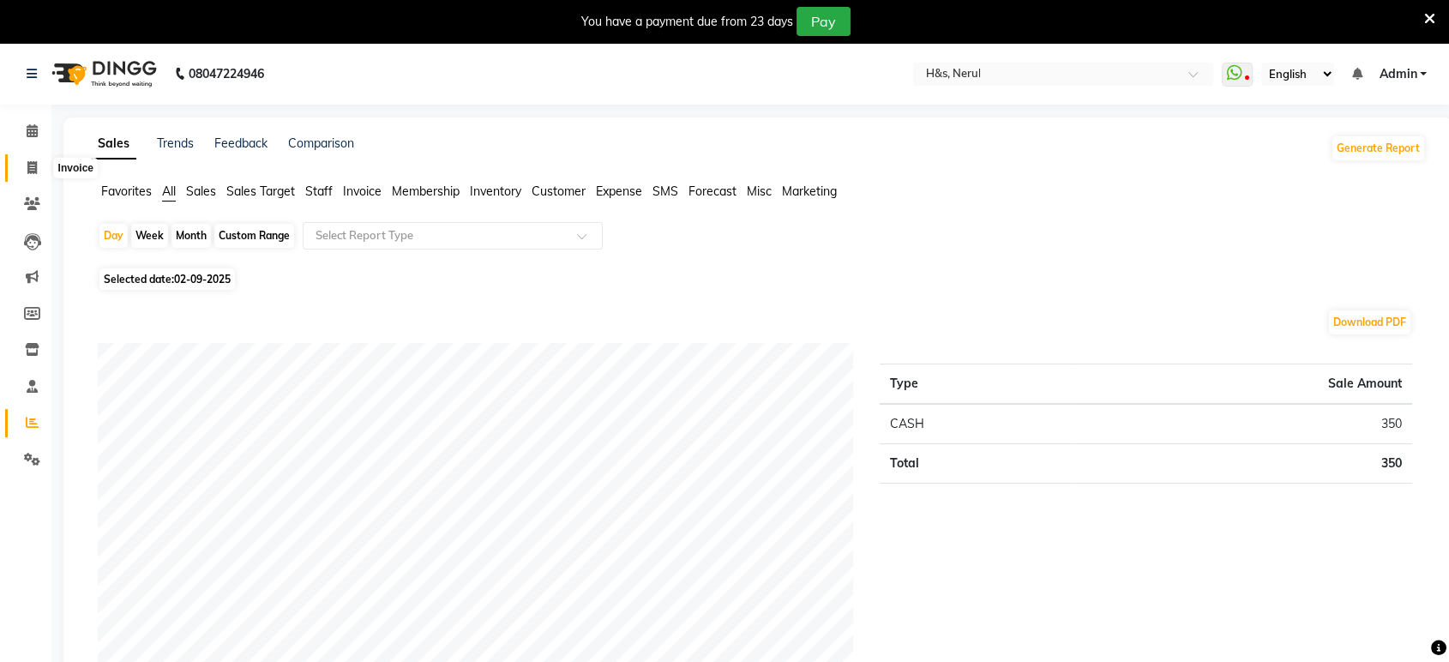
click at [28, 165] on icon at bounding box center [31, 167] width 9 height 13
select select "6419"
select select "service"
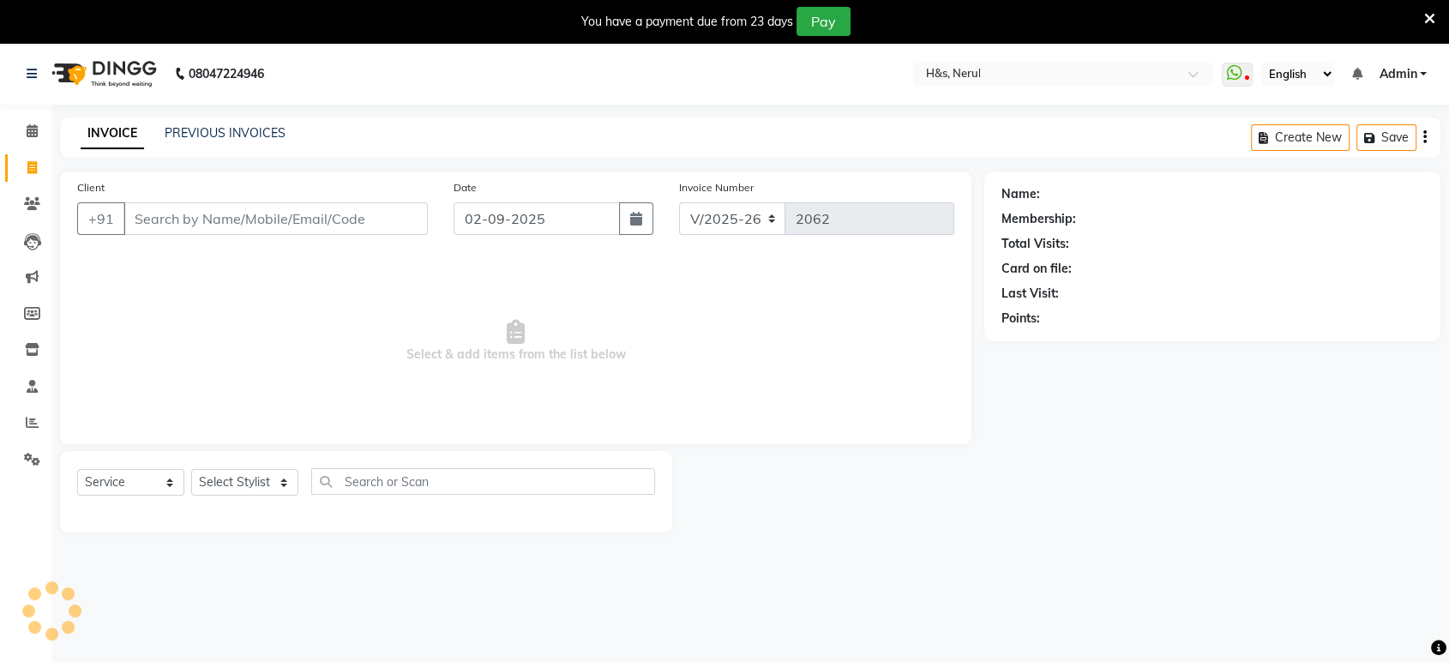
scroll to position [42, 0]
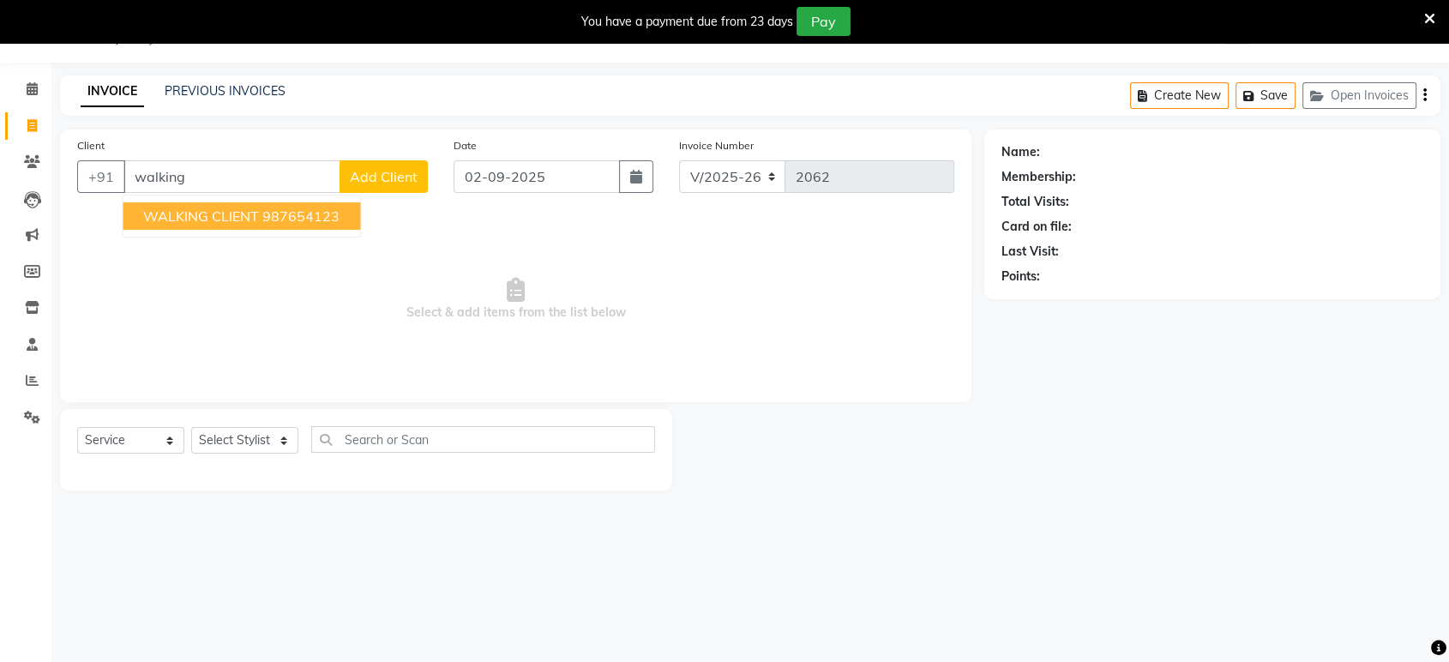
click at [267, 223] on ngb-highlight "987654123" at bounding box center [300, 215] width 77 height 17
type input "987654123"
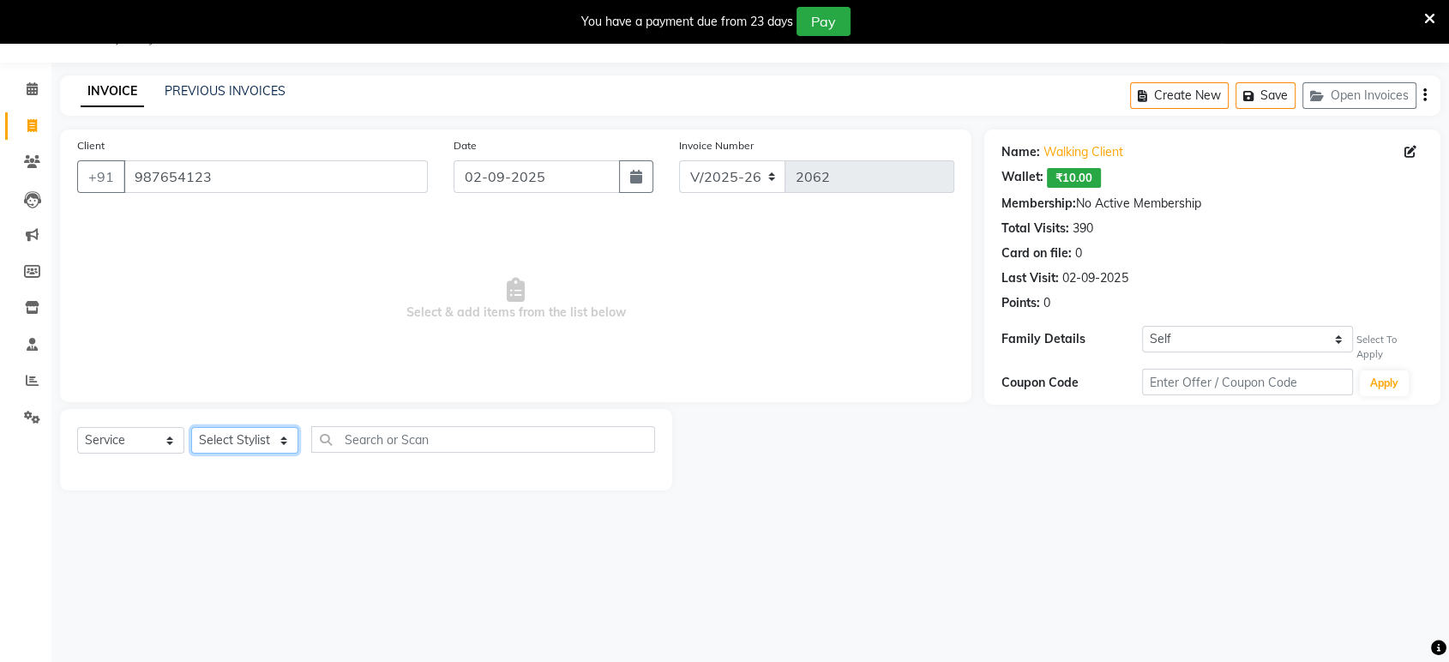
click at [240, 449] on select "Select Stylist ankit Dipeeka Foram jack Joshua Kuldeep matai Ratna sayli sheetal" at bounding box center [244, 440] width 107 height 27
click at [191, 427] on select "Select Stylist ankit Dipeeka Foram jack Joshua Kuldeep matai Ratna sayli sheetal" at bounding box center [244, 440] width 107 height 27
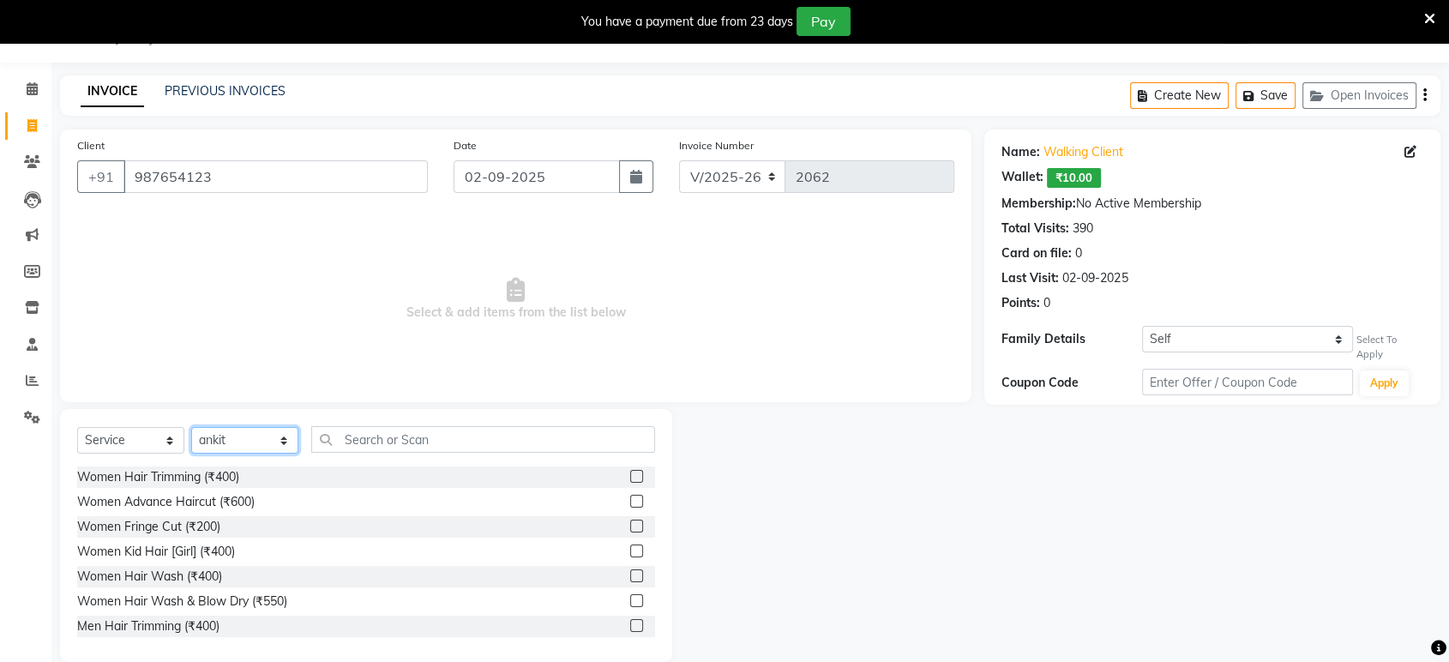
click at [264, 429] on select "Select Stylist ankit Dipeeka Foram jack Joshua Kuldeep matai Ratna sayli sheetal" at bounding box center [244, 440] width 107 height 27
select select "86271"
click at [191, 427] on select "Select Stylist ankit Dipeeka Foram jack Joshua Kuldeep matai Ratna sayli sheetal" at bounding box center [244, 440] width 107 height 27
click at [644, 181] on button "button" at bounding box center [636, 176] width 34 height 33
select select "9"
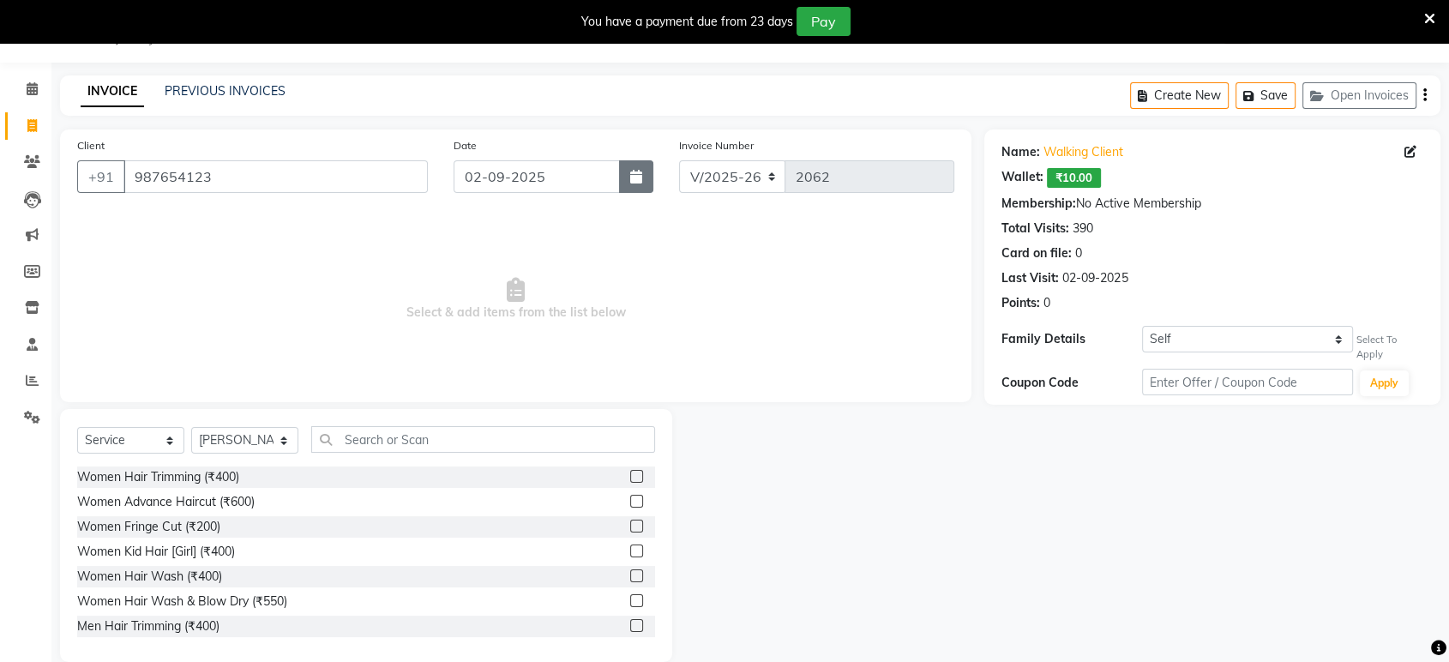
select select "2025"
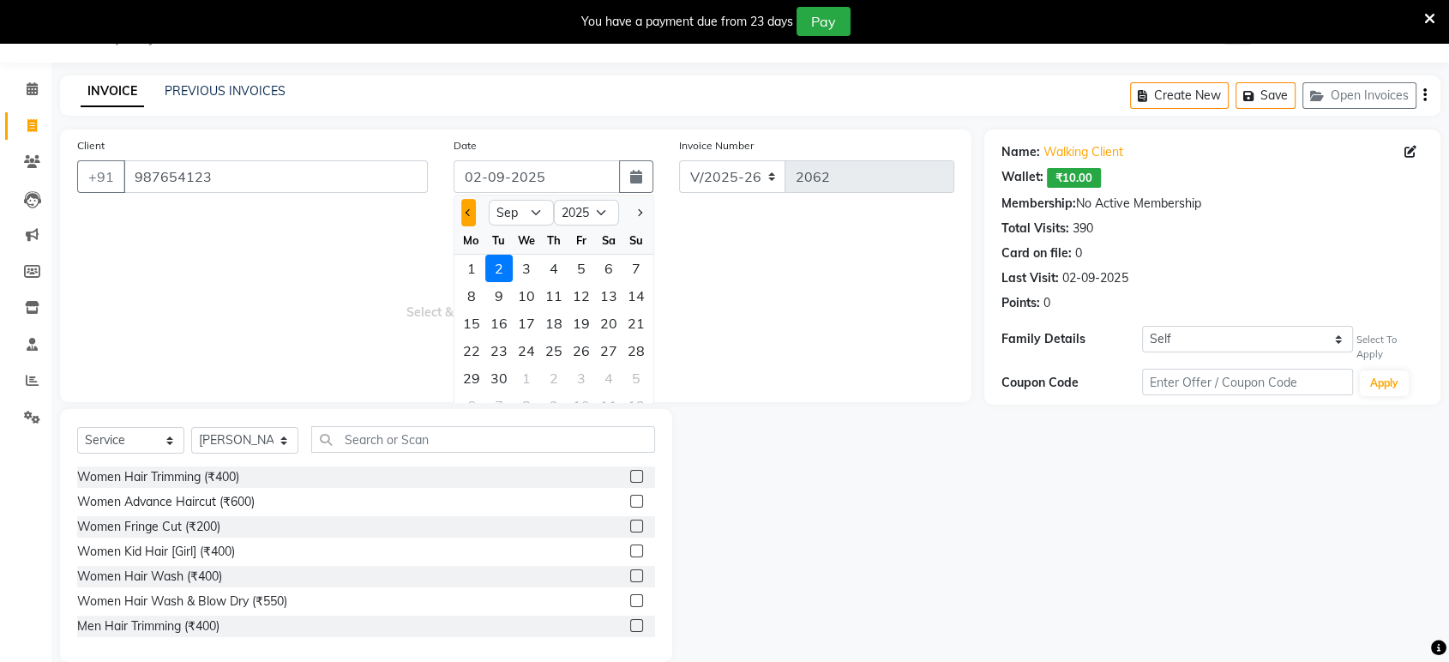
click at [467, 211] on span "Previous month" at bounding box center [468, 212] width 7 height 7
select select "8"
click at [626, 369] on div "31" at bounding box center [635, 377] width 27 height 27
type input "31-08-2025"
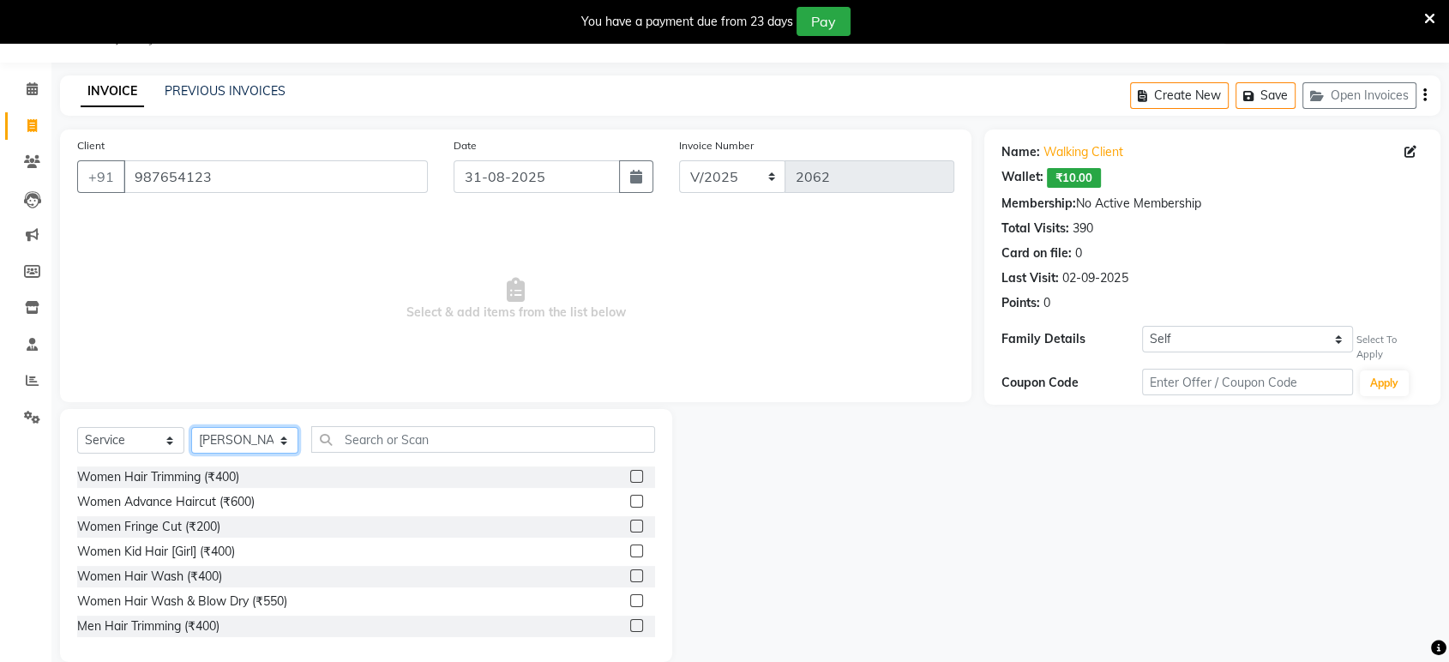
click at [257, 444] on select "Select Stylist ankit Dipeeka Foram jack Joshua Kuldeep matai Ratna sayli sheetal" at bounding box center [244, 440] width 107 height 27
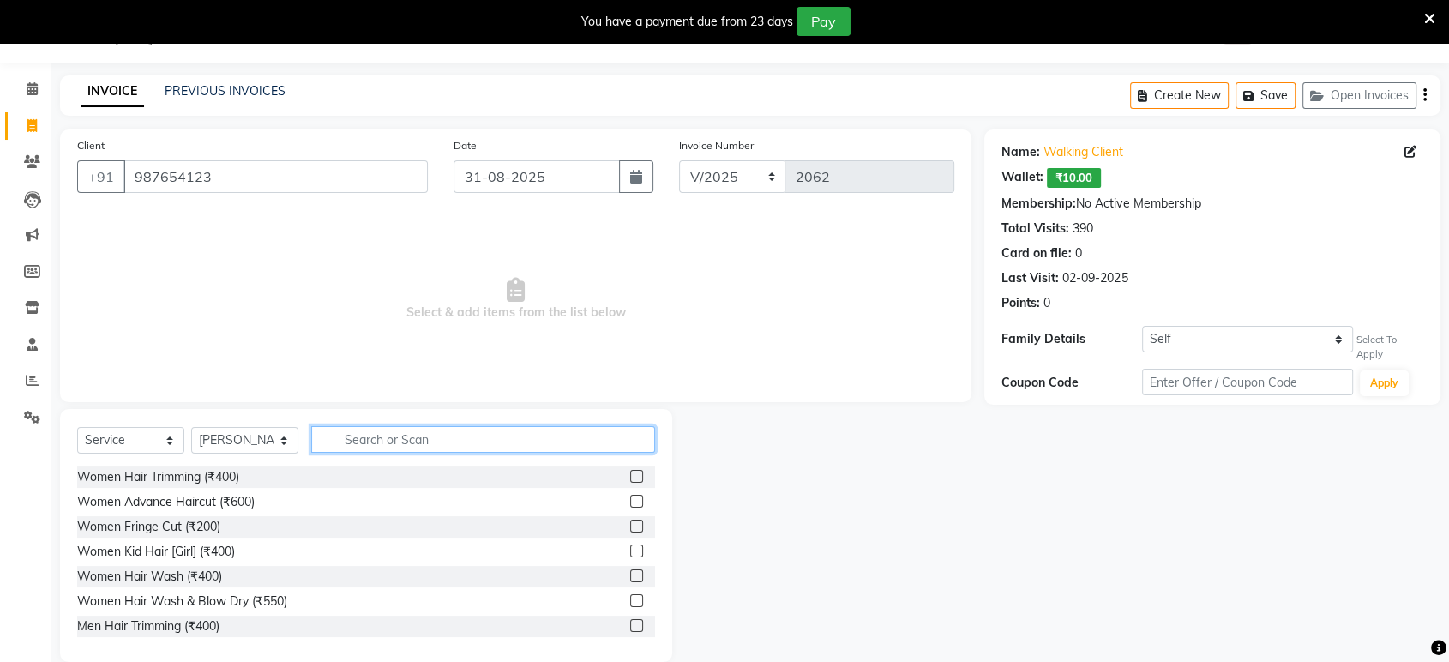
click at [410, 444] on input "text" at bounding box center [483, 439] width 344 height 27
type input "gel"
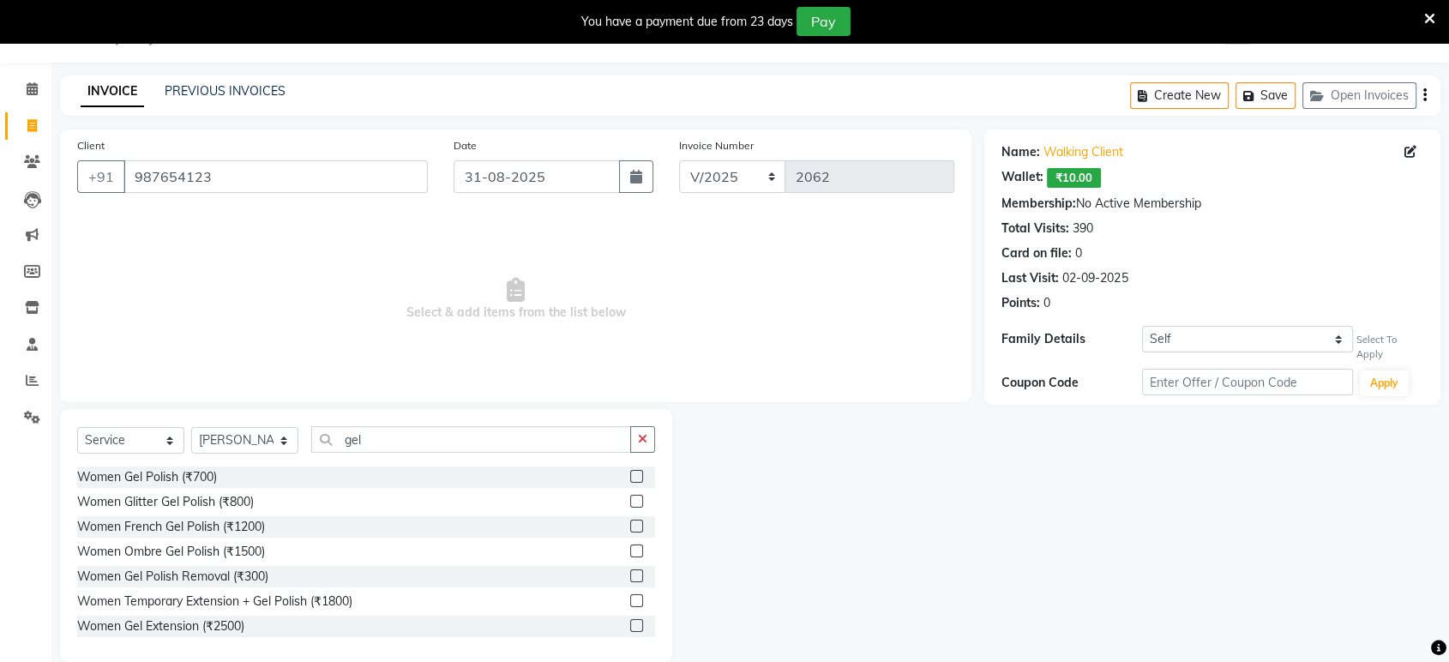
click at [630, 477] on label at bounding box center [636, 476] width 13 height 13
click at [630, 477] on input "checkbox" at bounding box center [635, 476] width 11 height 11
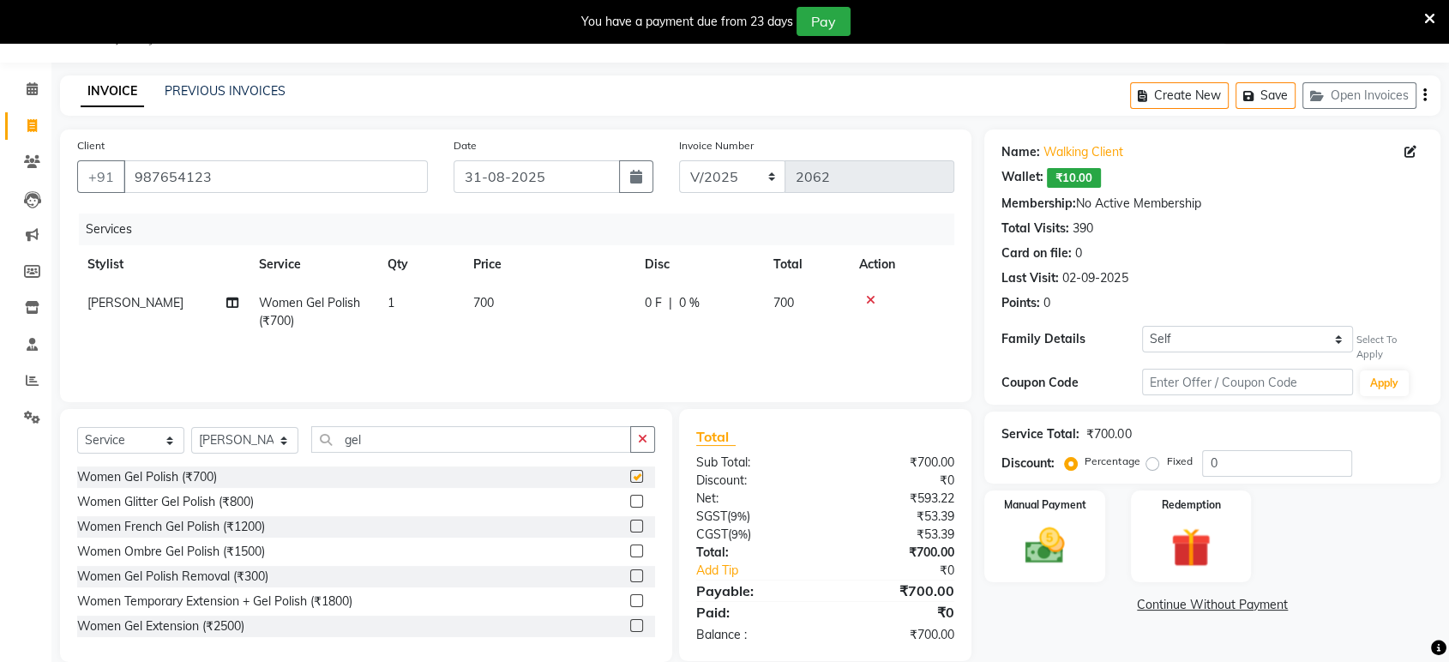
checkbox input "false"
click at [468, 317] on td "700" at bounding box center [548, 312] width 171 height 57
select select "86271"
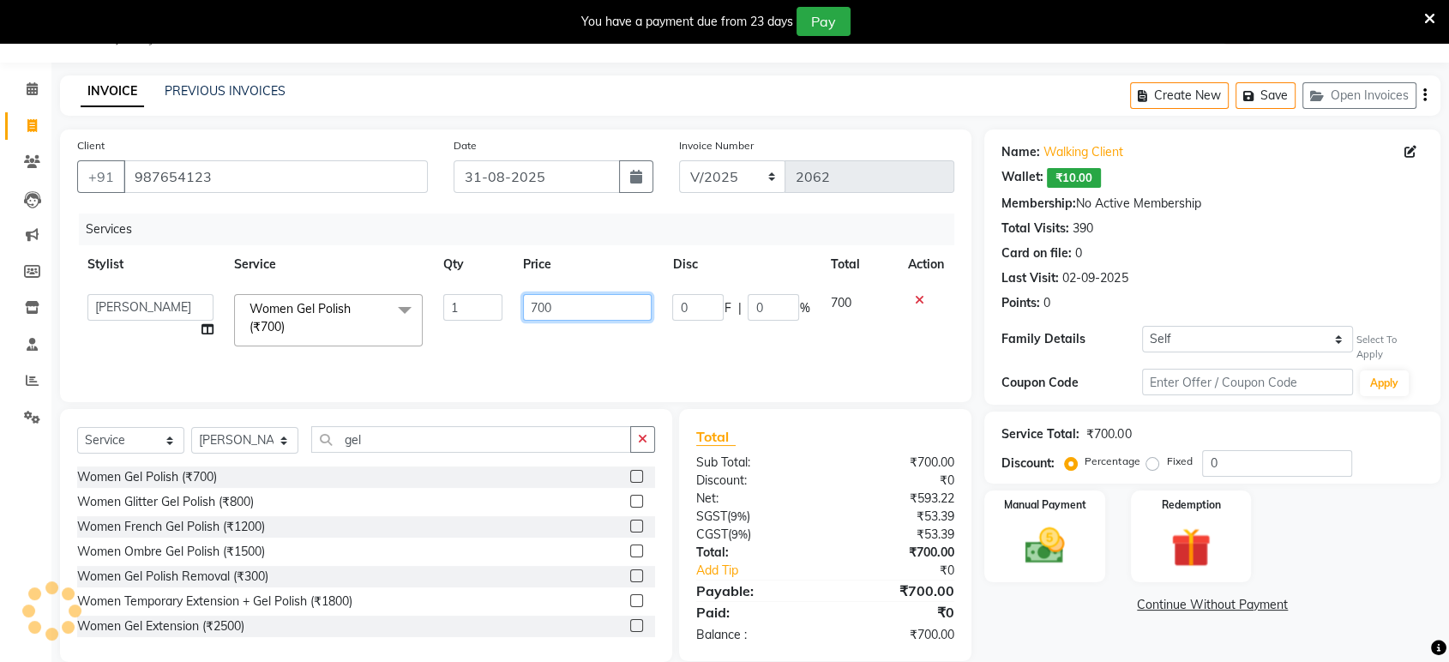
click at [562, 296] on input "700" at bounding box center [587, 307] width 129 height 27
type input "7"
type input "700"
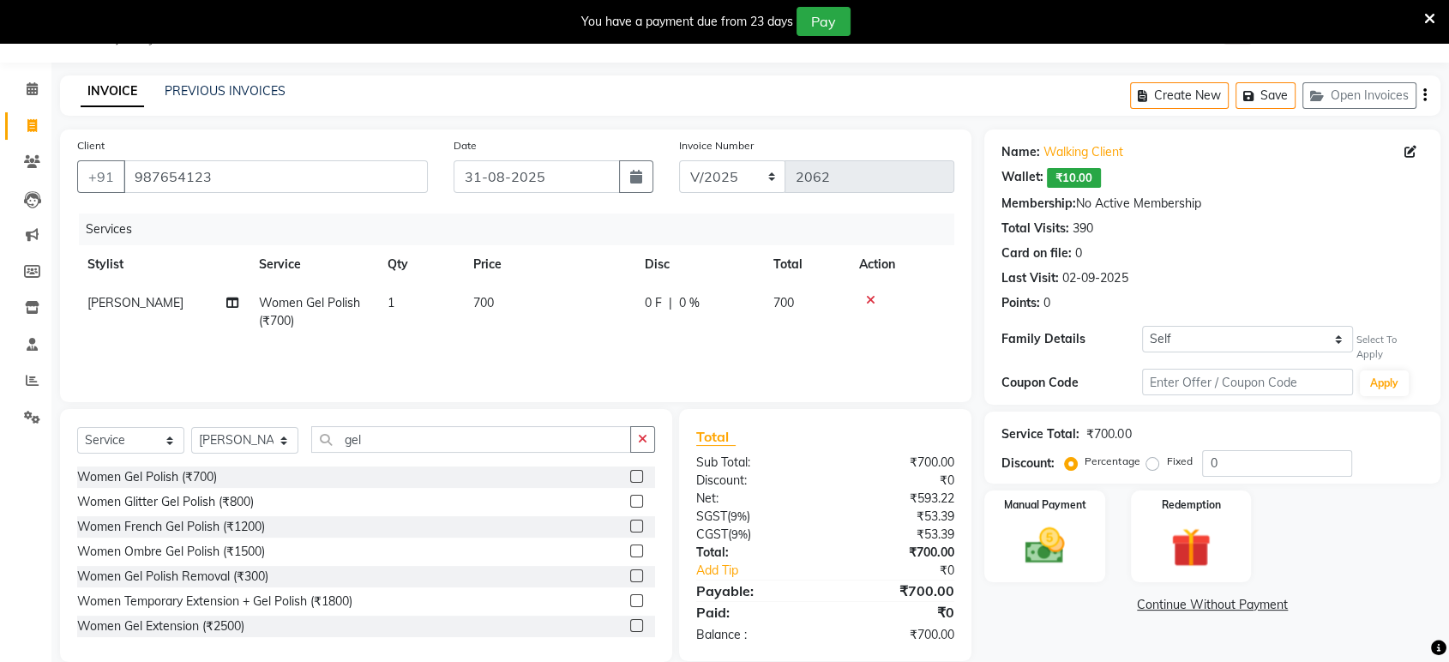
click at [699, 308] on span "0 %" at bounding box center [689, 303] width 21 height 18
select select "86271"
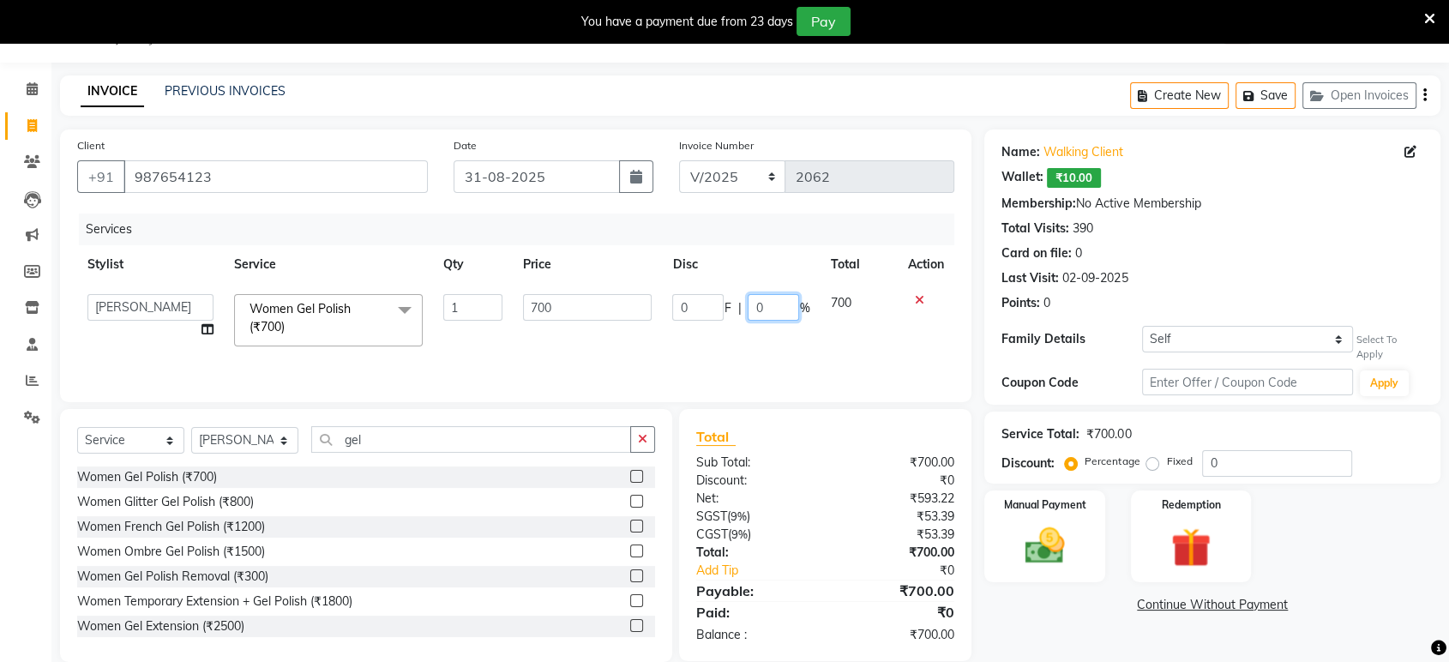
click at [761, 307] on input "0" at bounding box center [773, 307] width 51 height 27
type input "15"
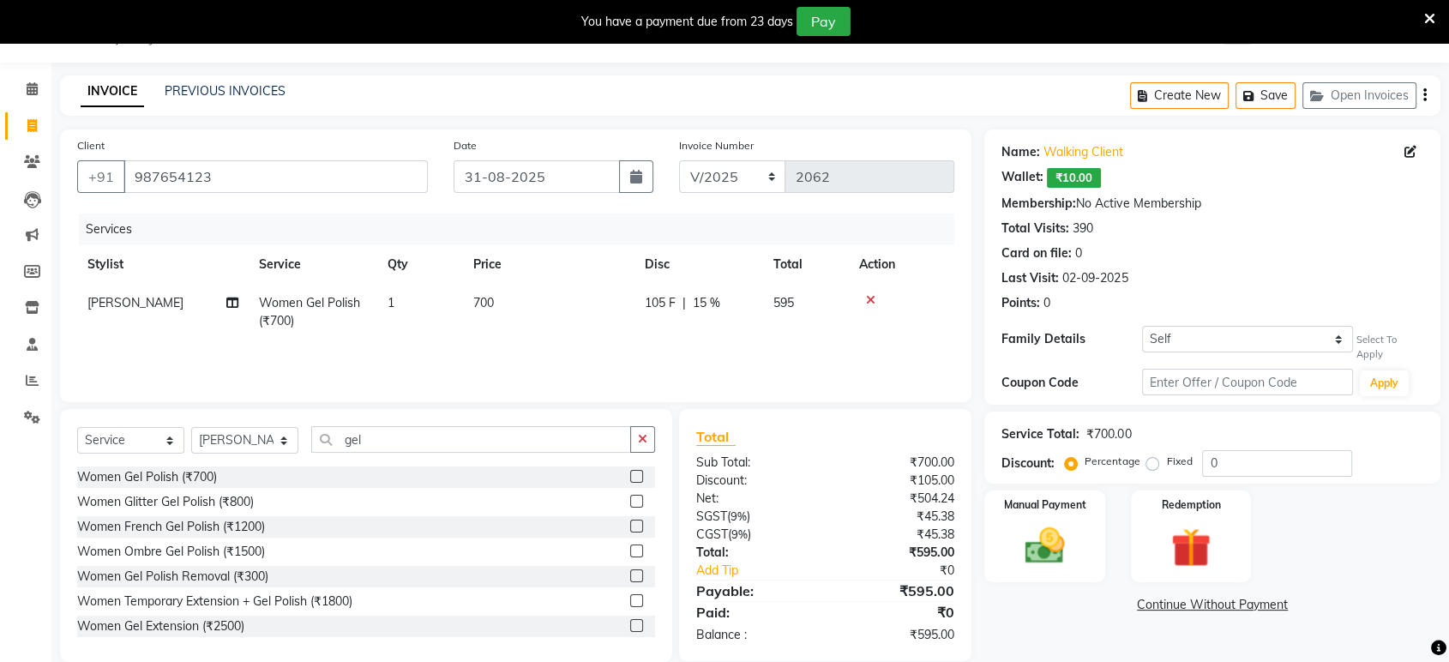
click at [727, 355] on div "Services Stylist Service Qty Price Disc Total Action Dipeeka Women Gel Polish (…" at bounding box center [515, 298] width 877 height 171
click at [709, 309] on span "15 %" at bounding box center [706, 303] width 27 height 18
select select "86271"
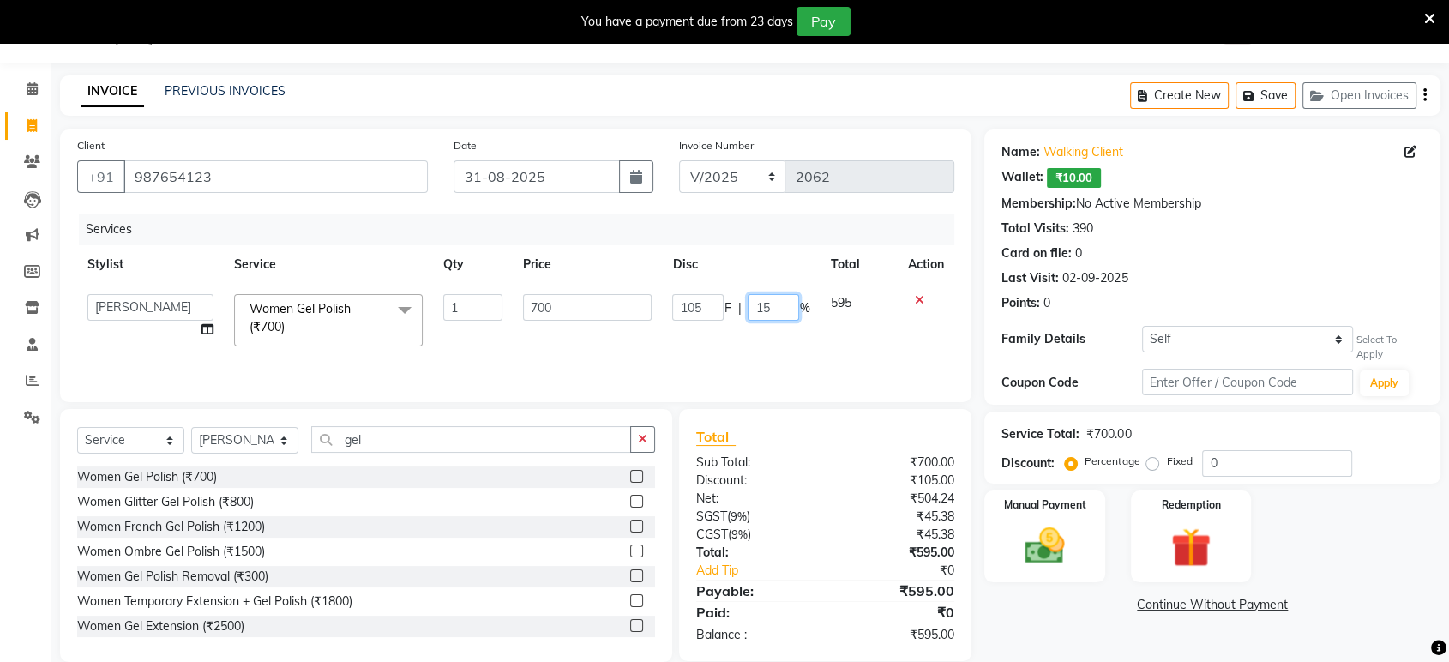
click at [779, 314] on input "15" at bounding box center [773, 307] width 51 height 27
type input "1"
type input "20"
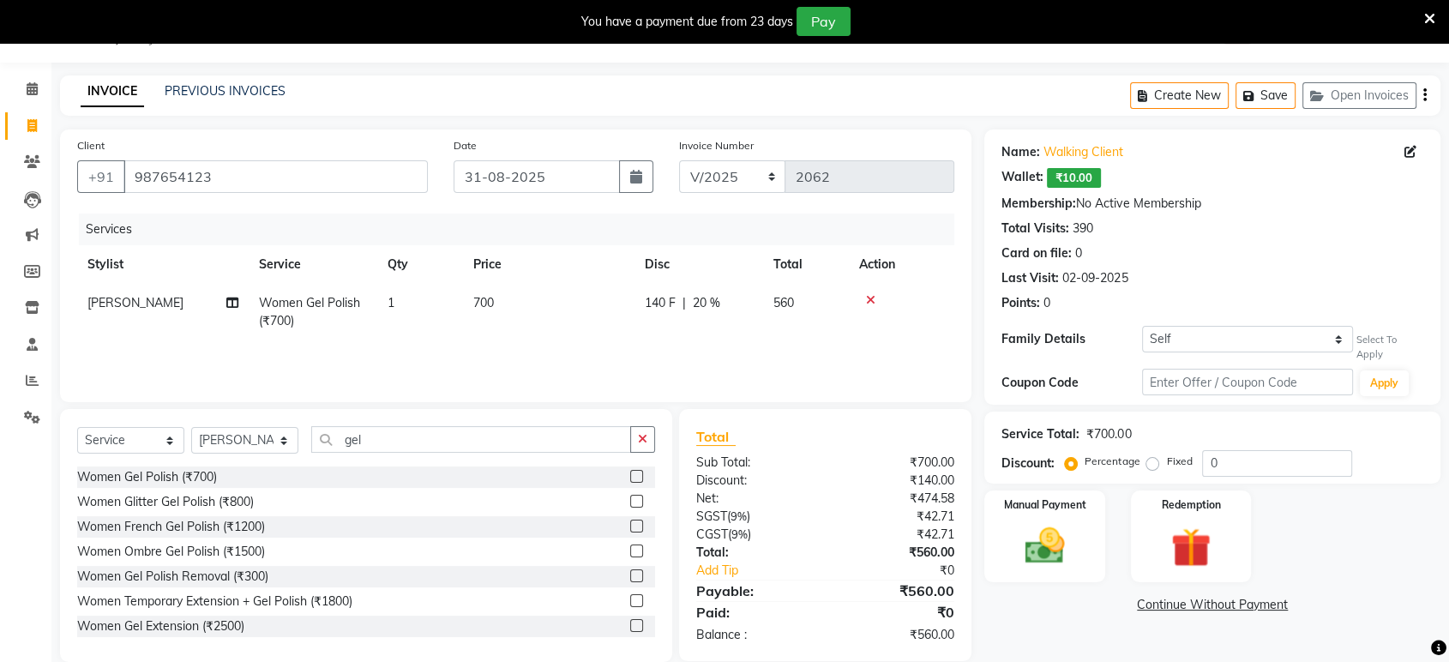
click at [766, 337] on tr "Dipeeka Women Gel Polish (₹700) 1 700 140 F | 20 % 560" at bounding box center [515, 312] width 877 height 57
click at [702, 306] on span "20 %" at bounding box center [706, 303] width 27 height 18
select select "86271"
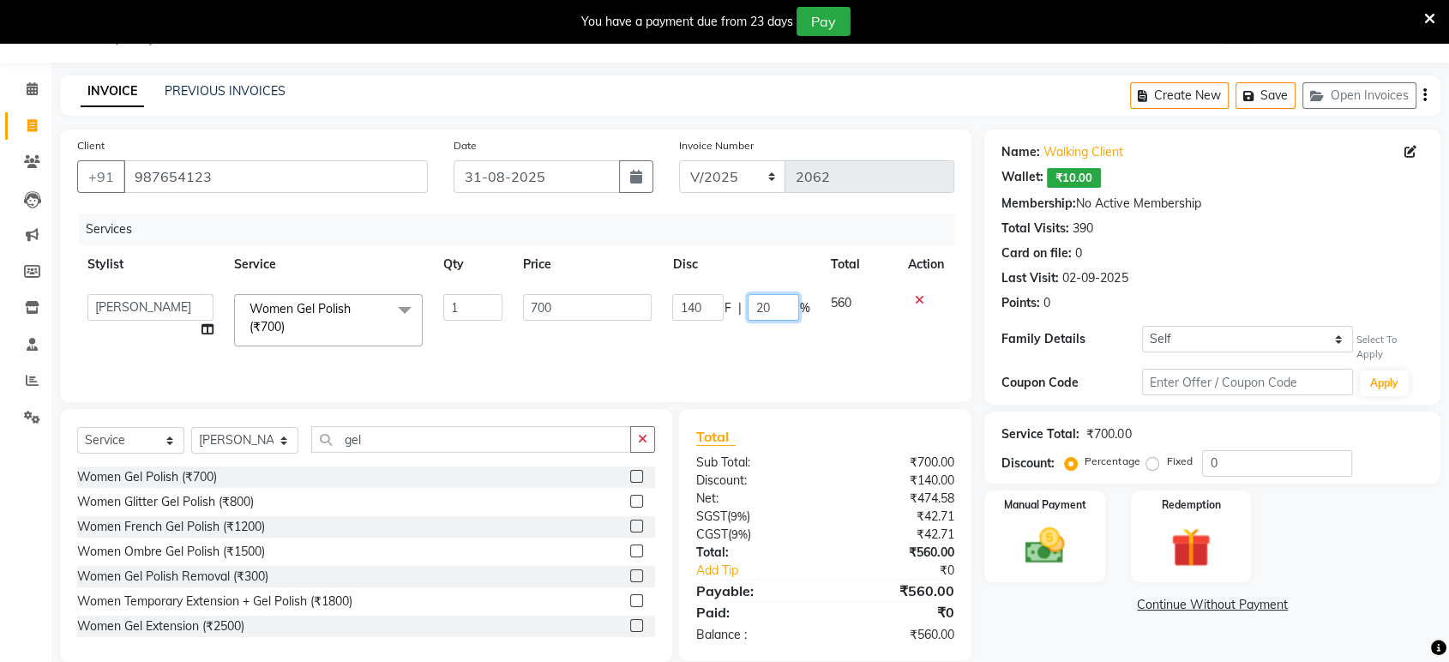
click at [789, 315] on input "20" at bounding box center [773, 307] width 51 height 27
type input "2"
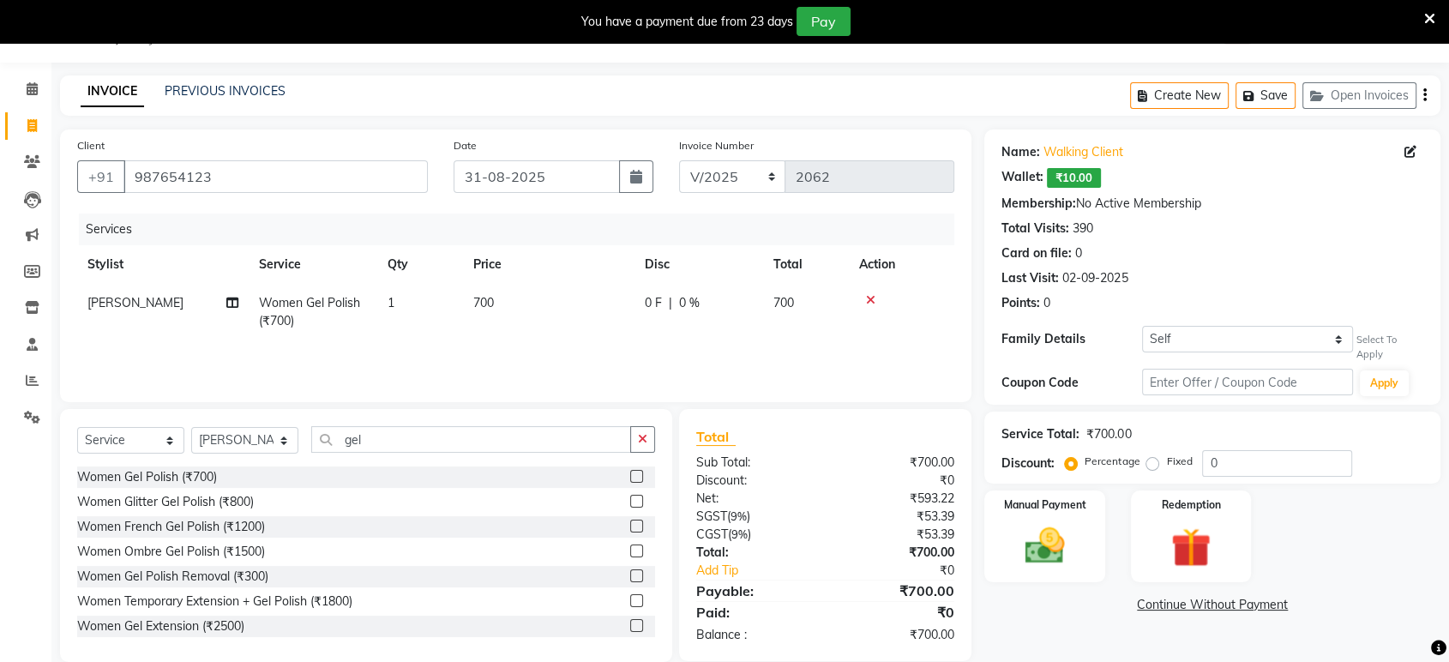
click at [501, 300] on td "700" at bounding box center [548, 312] width 171 height 57
select select "86271"
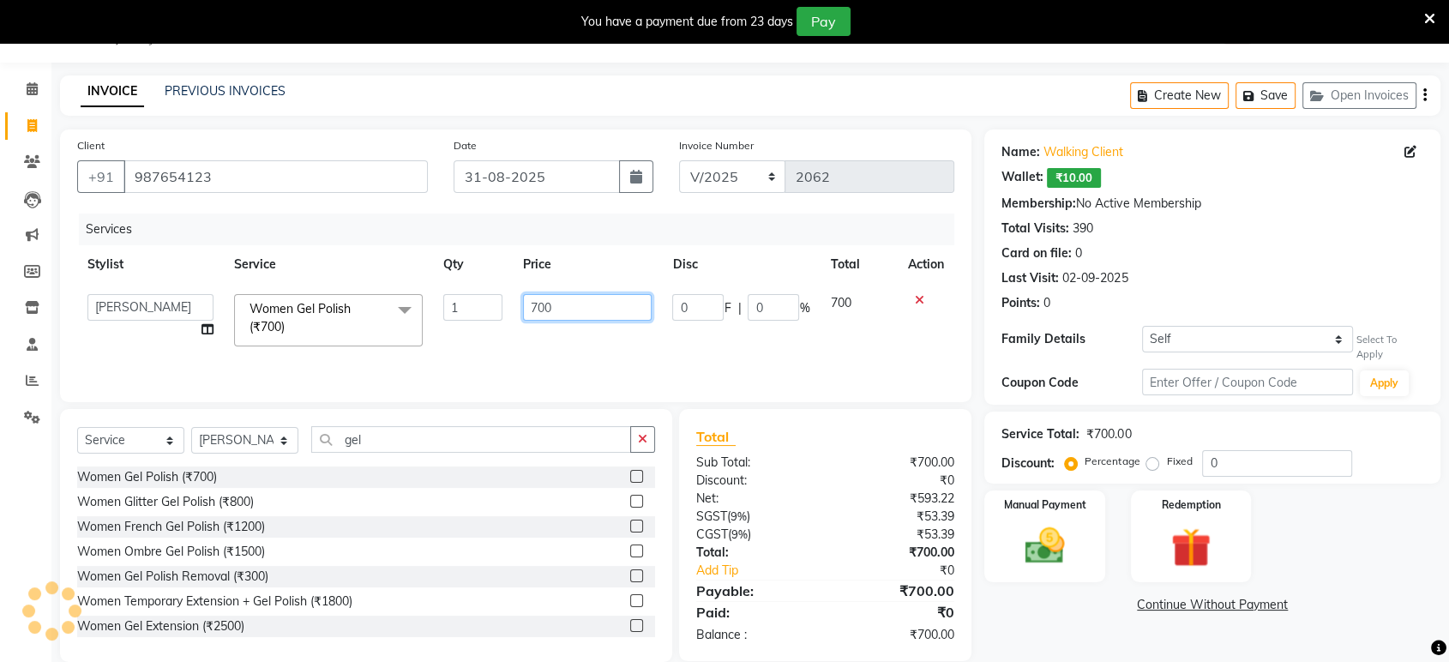
click at [561, 307] on input "700" at bounding box center [587, 307] width 129 height 27
type input "7"
type input "550"
click at [591, 345] on div "Services Stylist Service Qty Price Disc Total Action ankit Dipeeka Foram jack J…" at bounding box center [515, 298] width 877 height 171
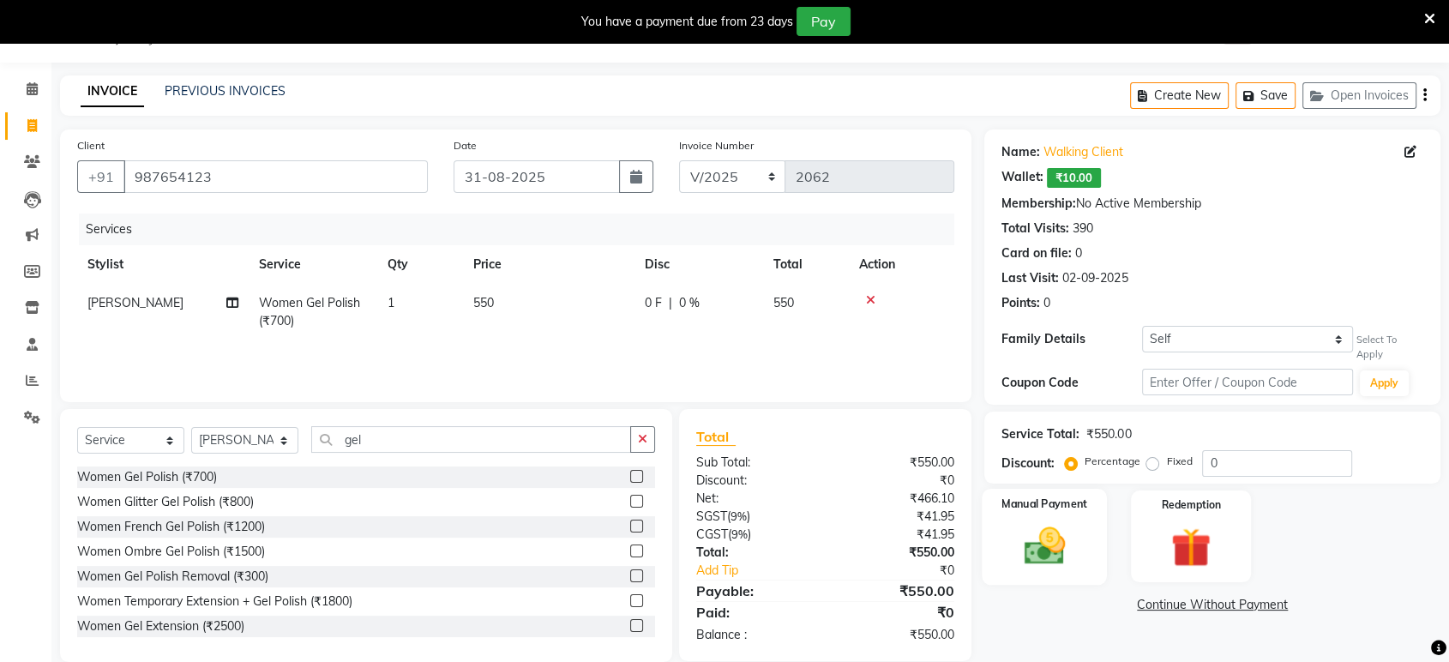
click at [1072, 563] on img at bounding box center [1044, 546] width 67 height 48
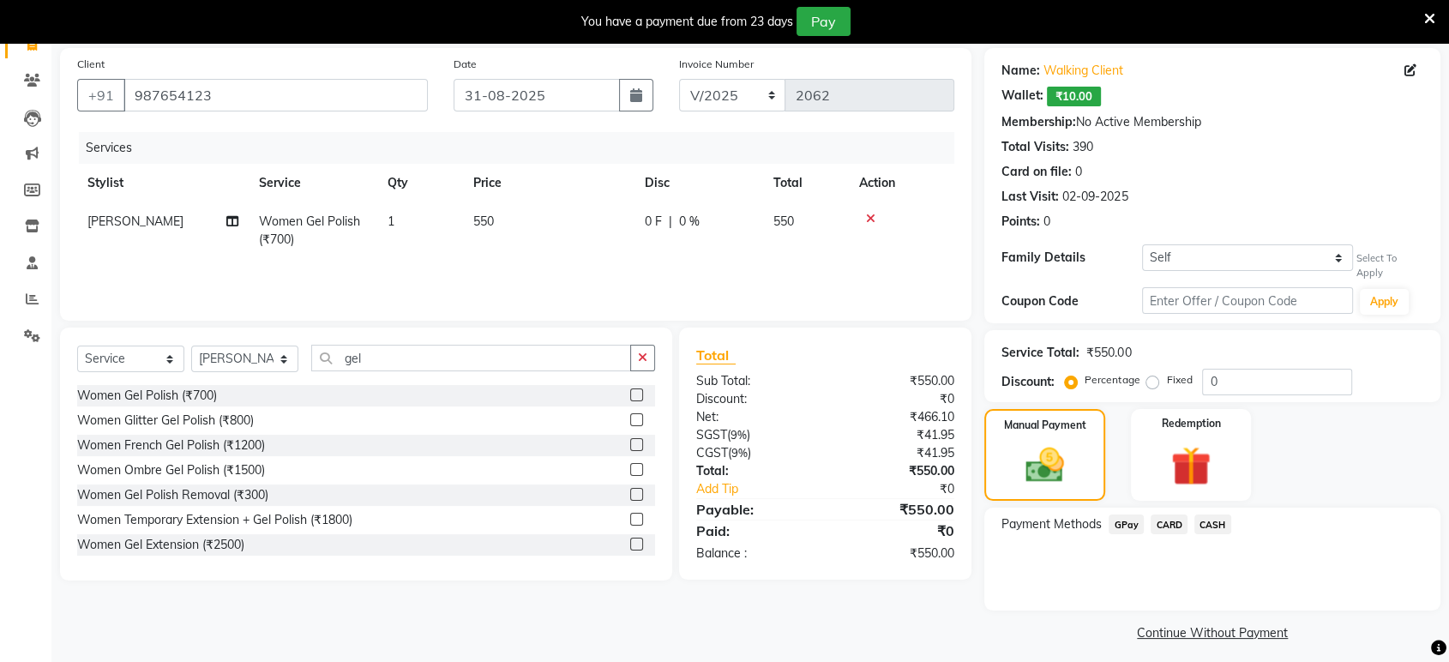
scroll to position [131, 0]
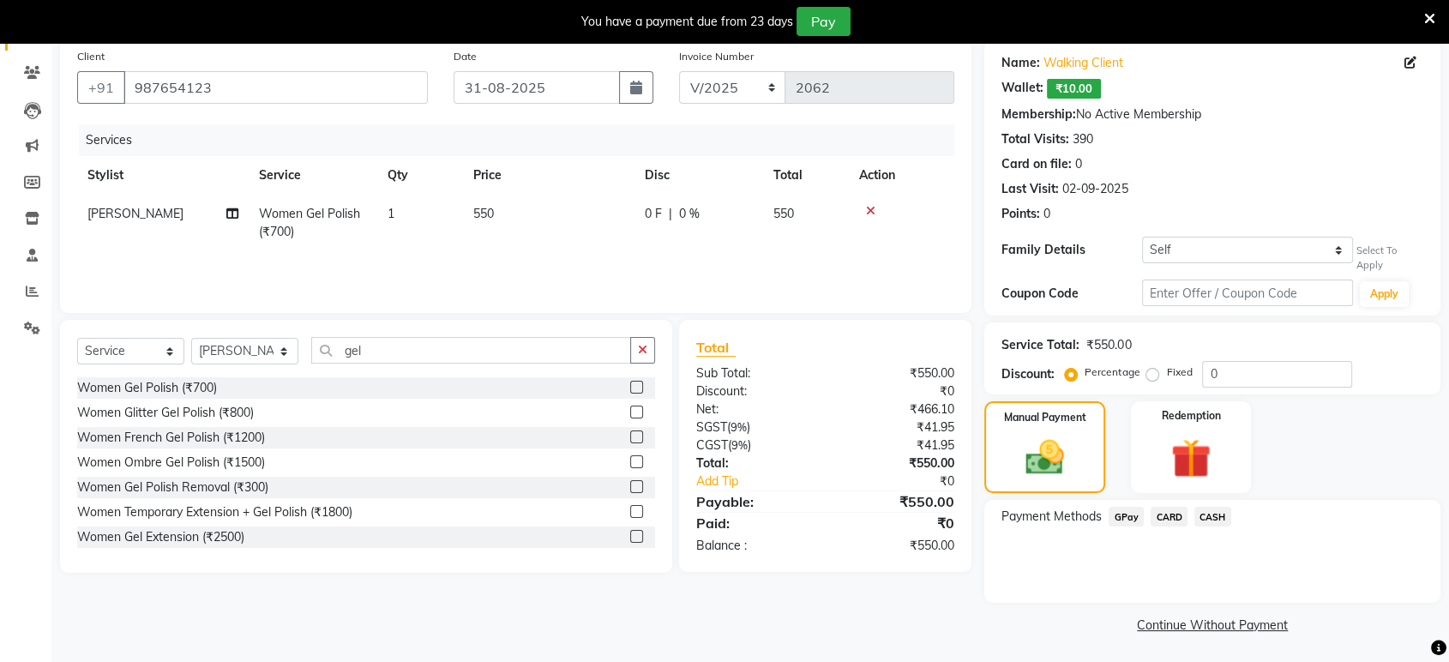
click at [1130, 519] on span "GPay" at bounding box center [1125, 517] width 35 height 20
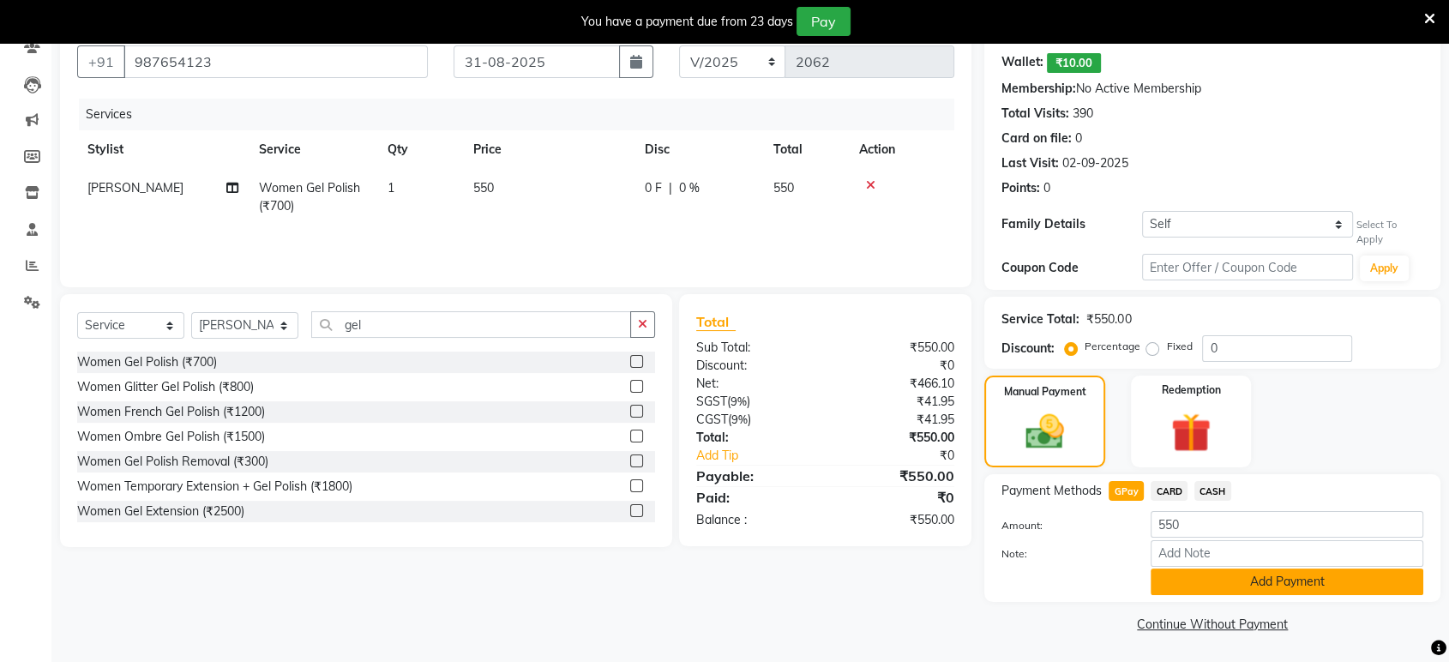
click at [1190, 581] on button "Add Payment" at bounding box center [1286, 581] width 273 height 27
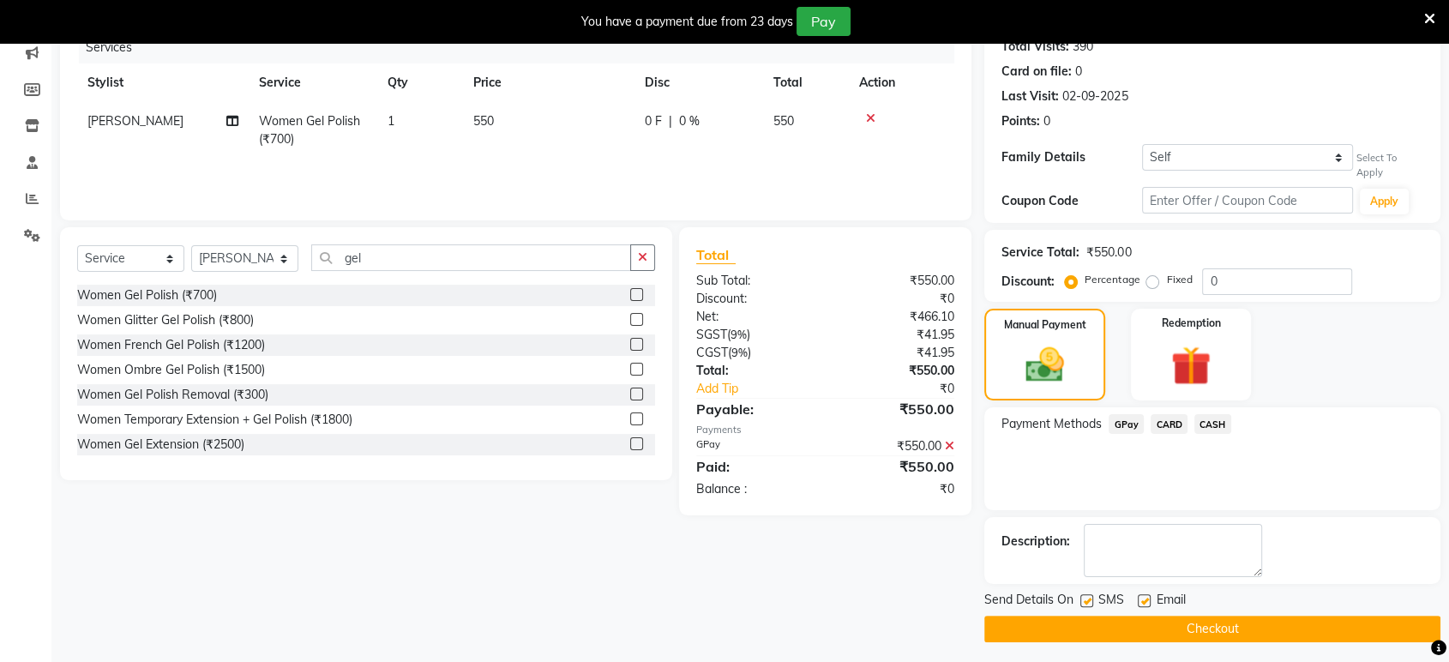
scroll to position [228, 0]
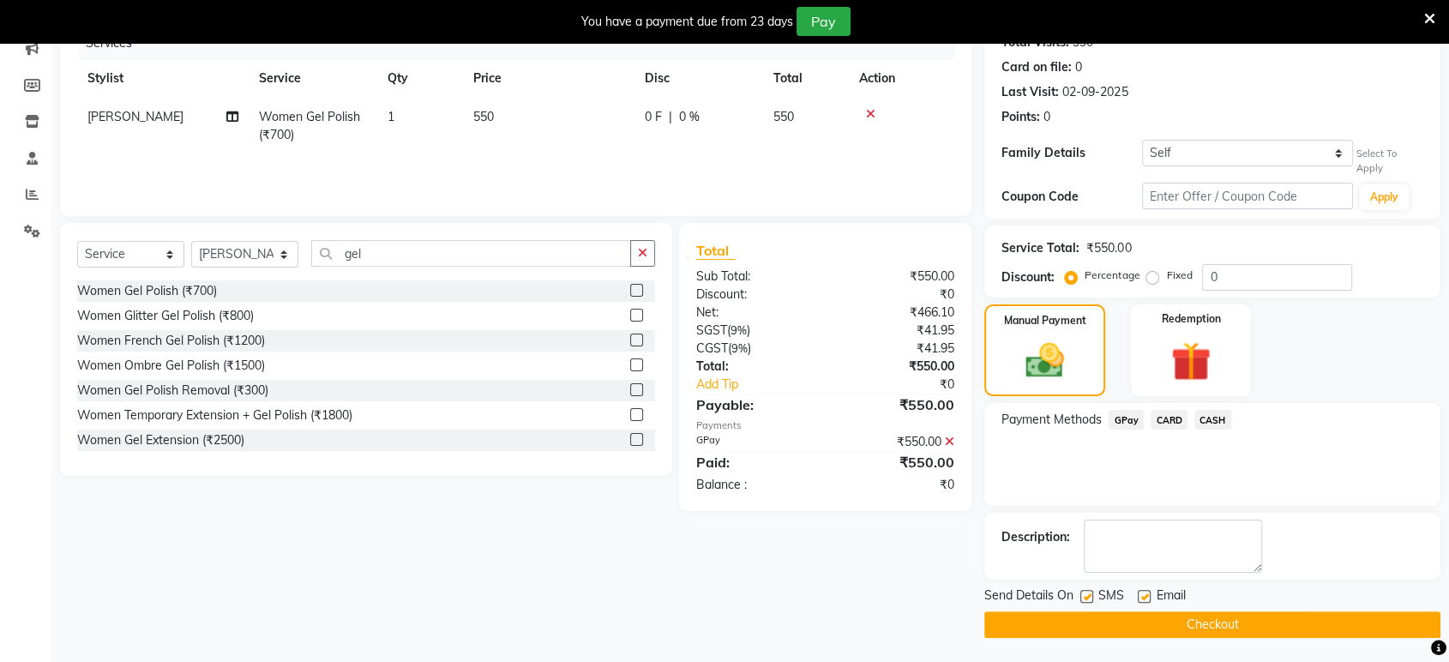
drag, startPoint x: 1144, startPoint y: 595, endPoint x: 1100, endPoint y: 603, distance: 45.2
click at [1144, 595] on label at bounding box center [1144, 596] width 13 height 13
click at [1144, 595] on input "checkbox" at bounding box center [1143, 596] width 11 height 11
checkbox input "false"
click at [1087, 594] on label at bounding box center [1086, 596] width 13 height 13
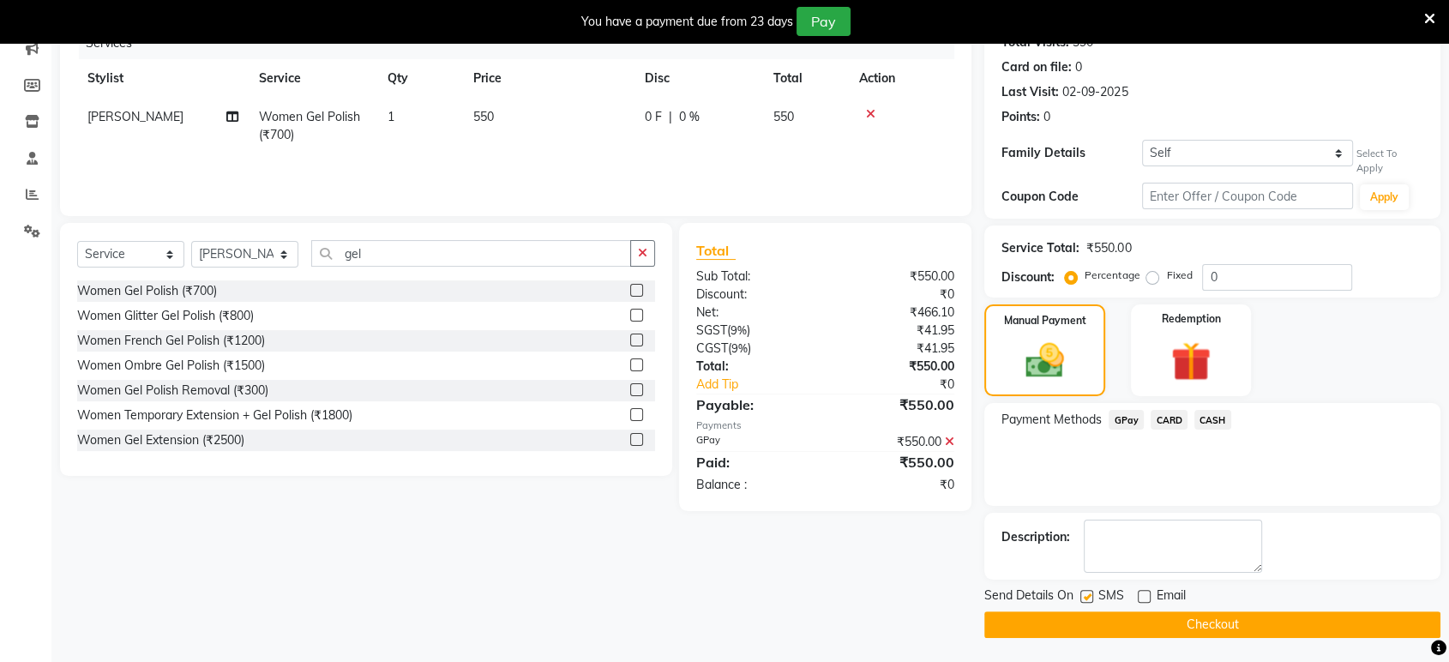
click at [1087, 594] on input "checkbox" at bounding box center [1085, 596] width 11 height 11
checkbox input "false"
click at [1090, 620] on button "Checkout" at bounding box center [1212, 624] width 456 height 27
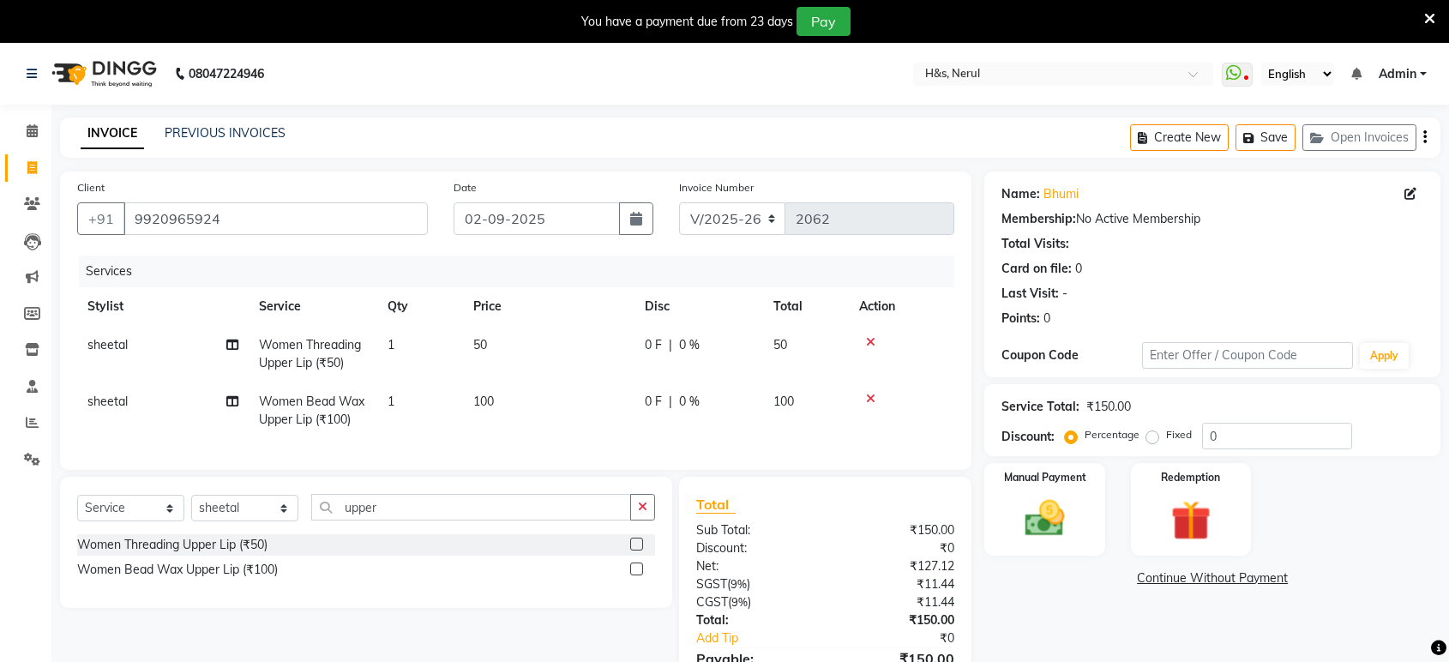
select select "6419"
select select "service"
select select "89022"
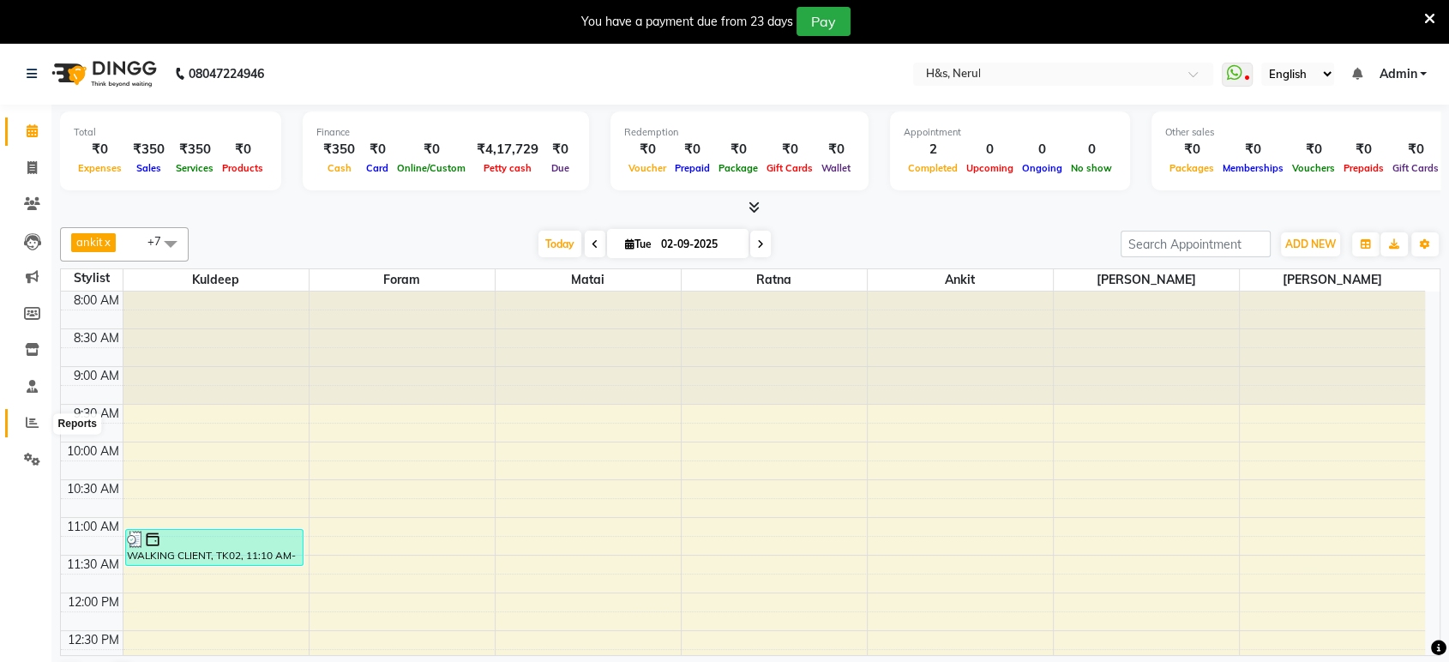
click at [23, 420] on span at bounding box center [32, 423] width 30 height 20
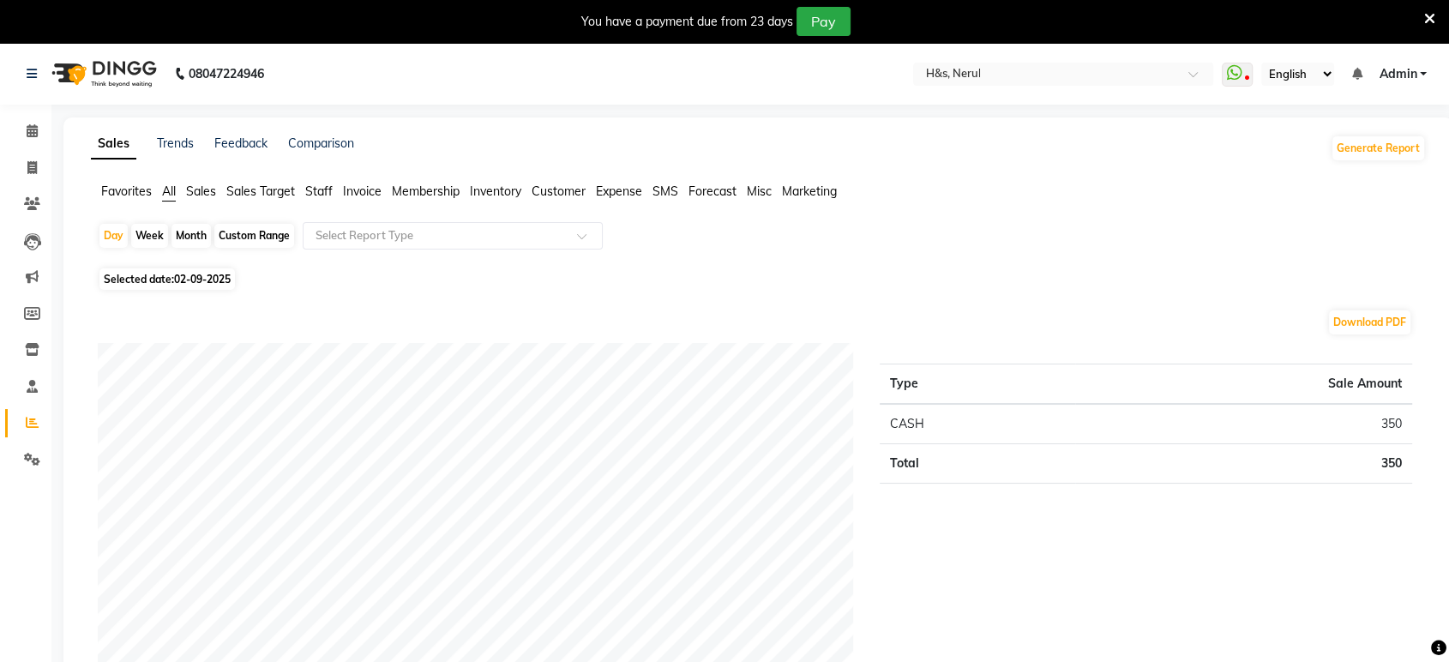
click at [144, 274] on span "Selected date: [DATE]" at bounding box center [166, 278] width 135 height 21
select select "9"
select select "2025"
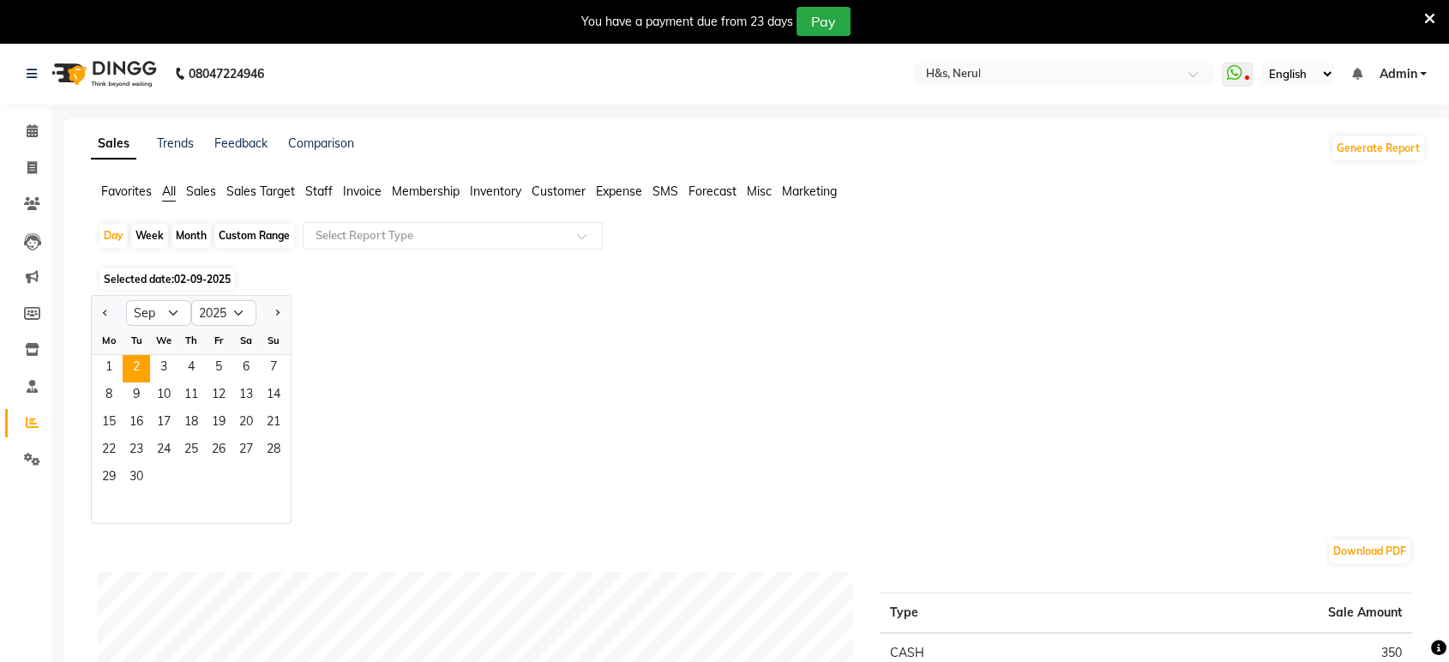
drag, startPoint x: 99, startPoint y: 303, endPoint x: 129, endPoint y: 341, distance: 48.3
click at [103, 312] on button "Previous month" at bounding box center [106, 312] width 14 height 27
select select "8"
click at [274, 477] on span "31" at bounding box center [273, 478] width 27 height 27
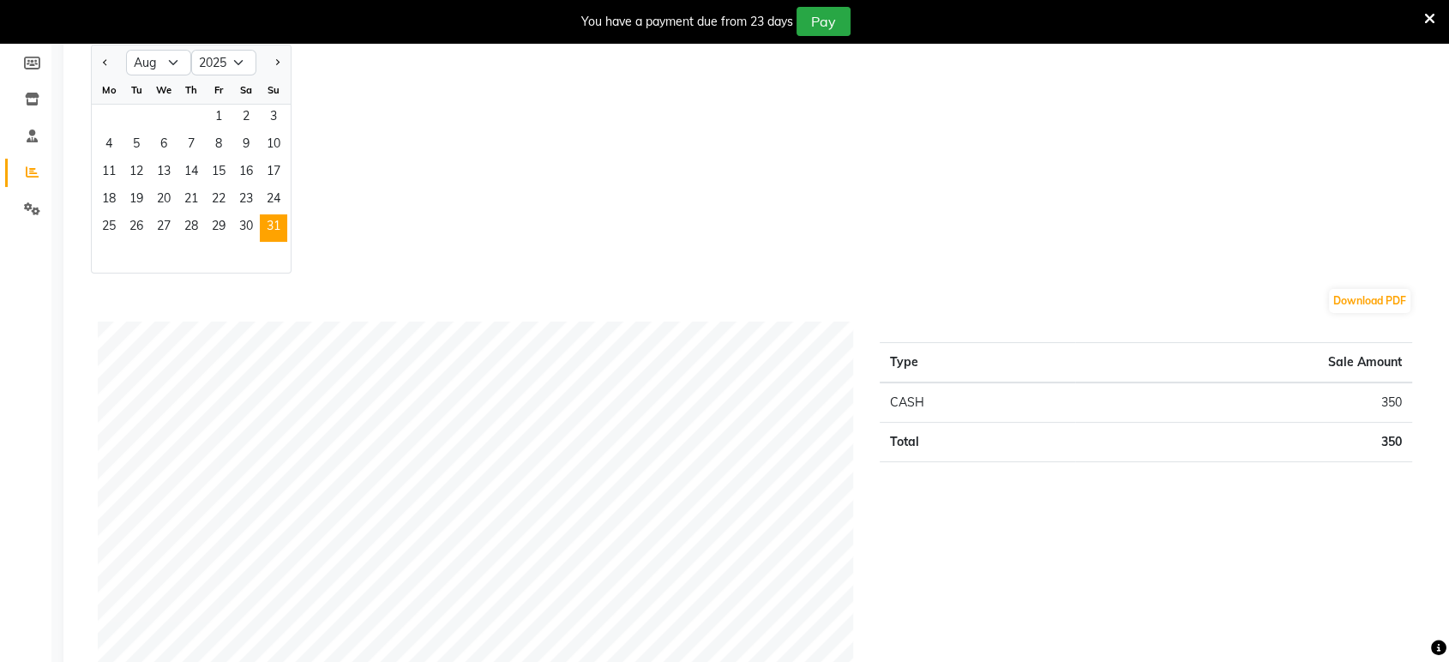
scroll to position [254, 0]
click at [255, 220] on span "30" at bounding box center [245, 224] width 27 height 27
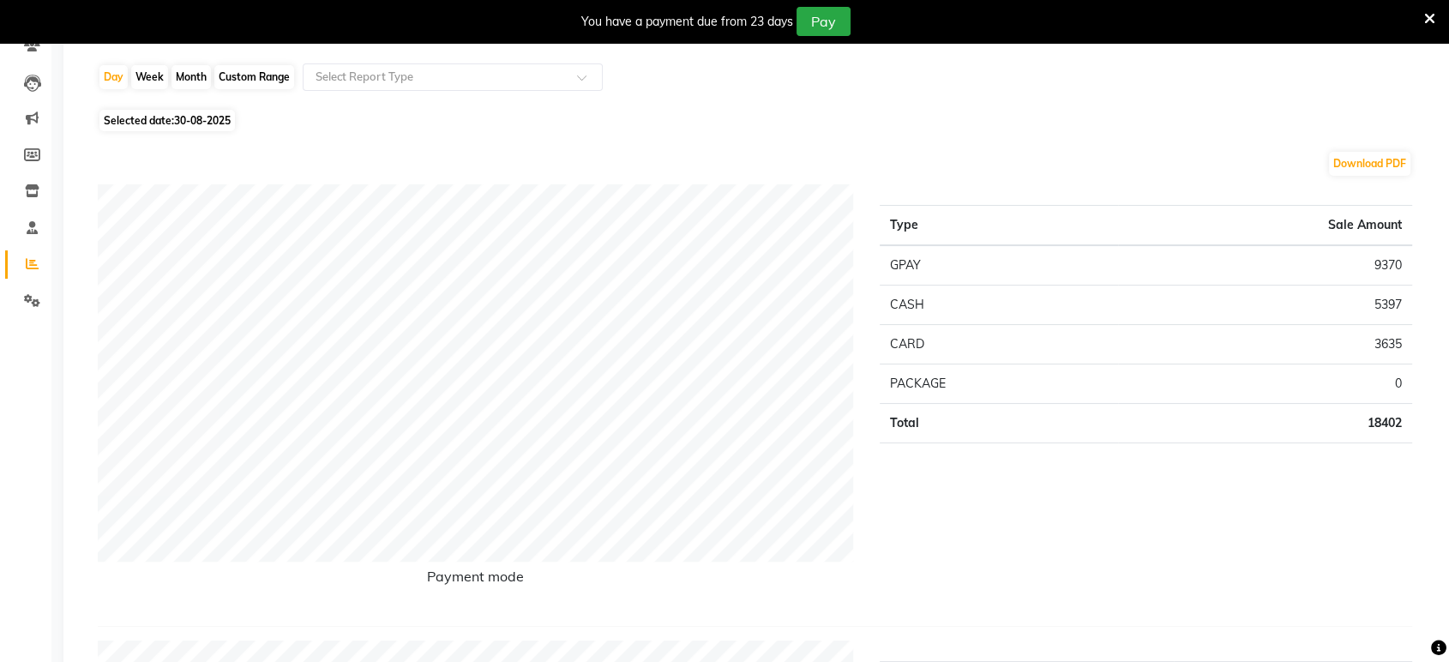
scroll to position [158, 0]
click at [210, 119] on span "30-08-2025" at bounding box center [202, 121] width 57 height 13
select select "8"
select select "2025"
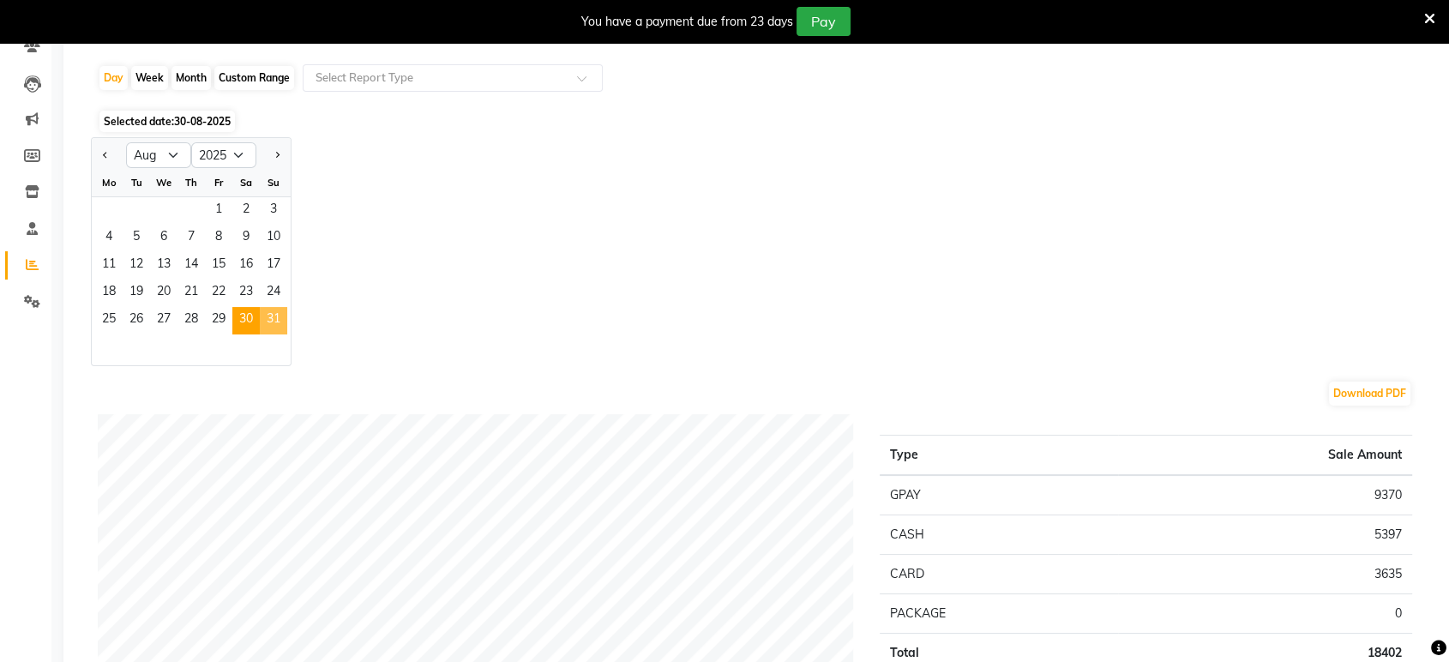
click at [275, 315] on span "31" at bounding box center [273, 320] width 27 height 27
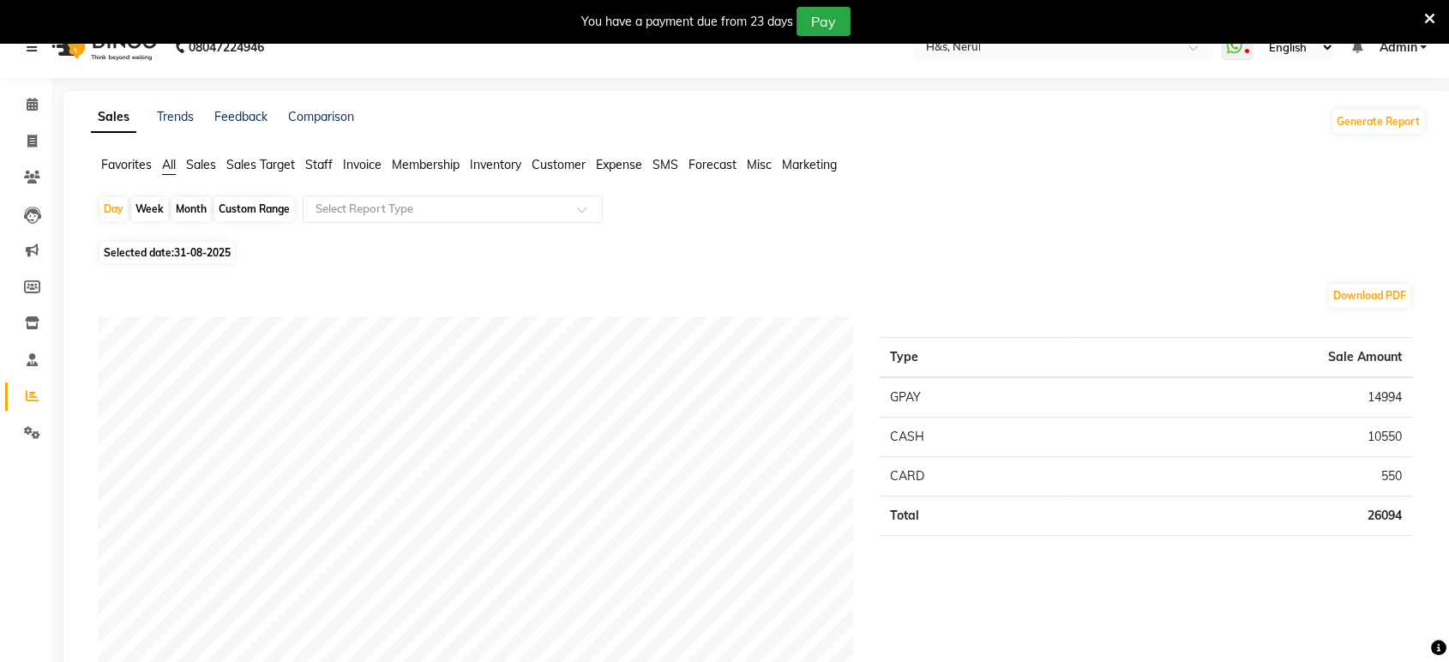
scroll to position [0, 0]
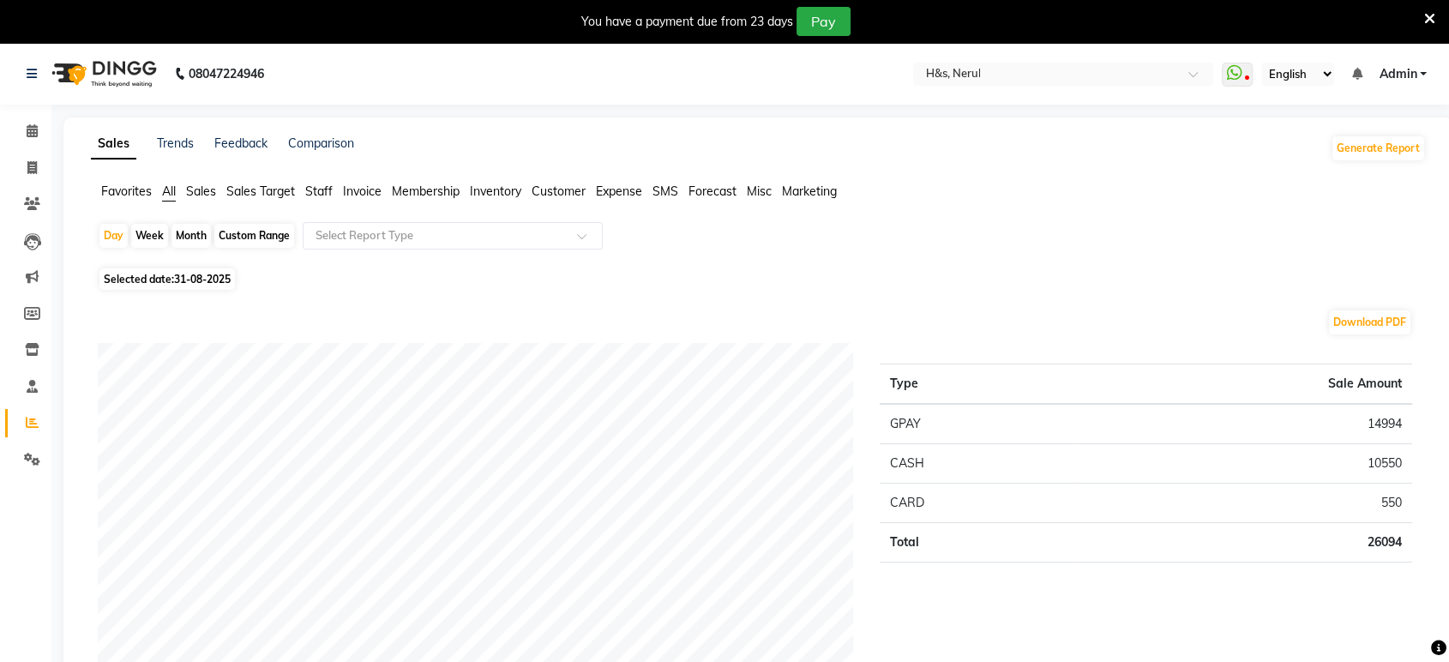
click at [216, 273] on span "31-08-2025" at bounding box center [202, 279] width 57 height 13
select select "8"
select select "2025"
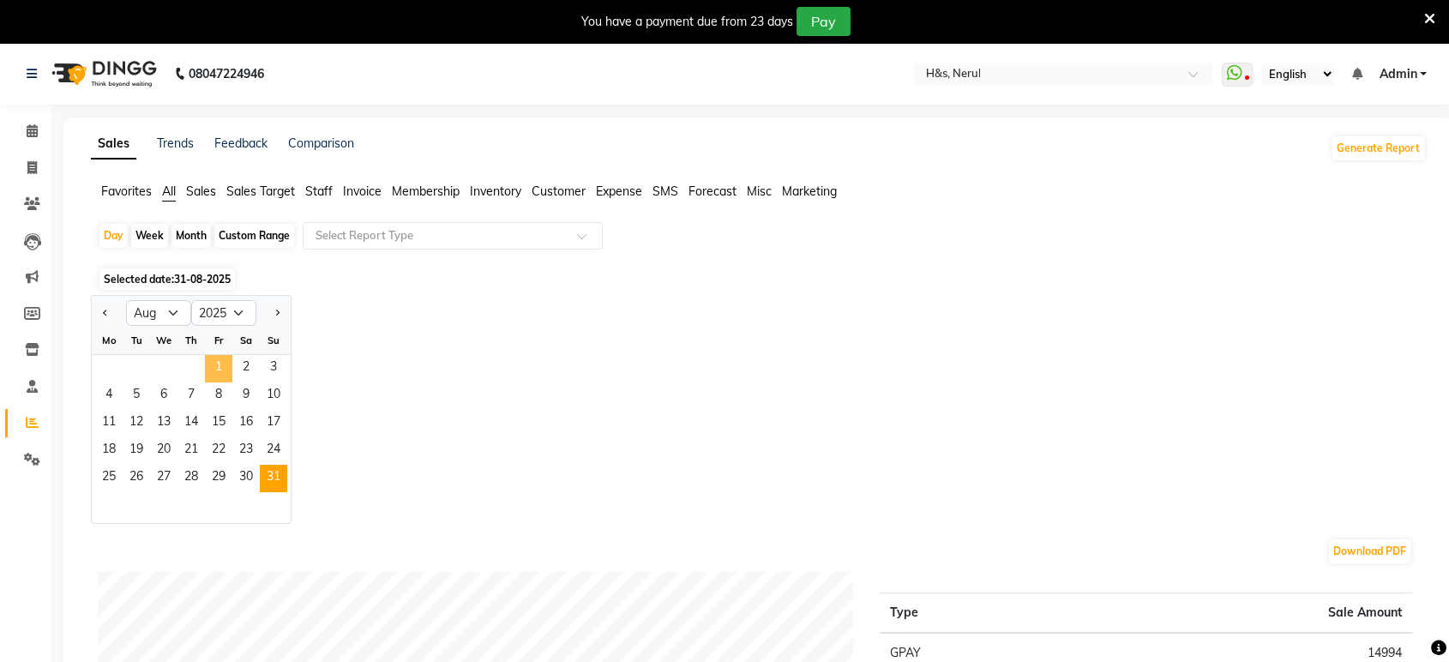
click at [213, 363] on span "1" at bounding box center [218, 368] width 27 height 27
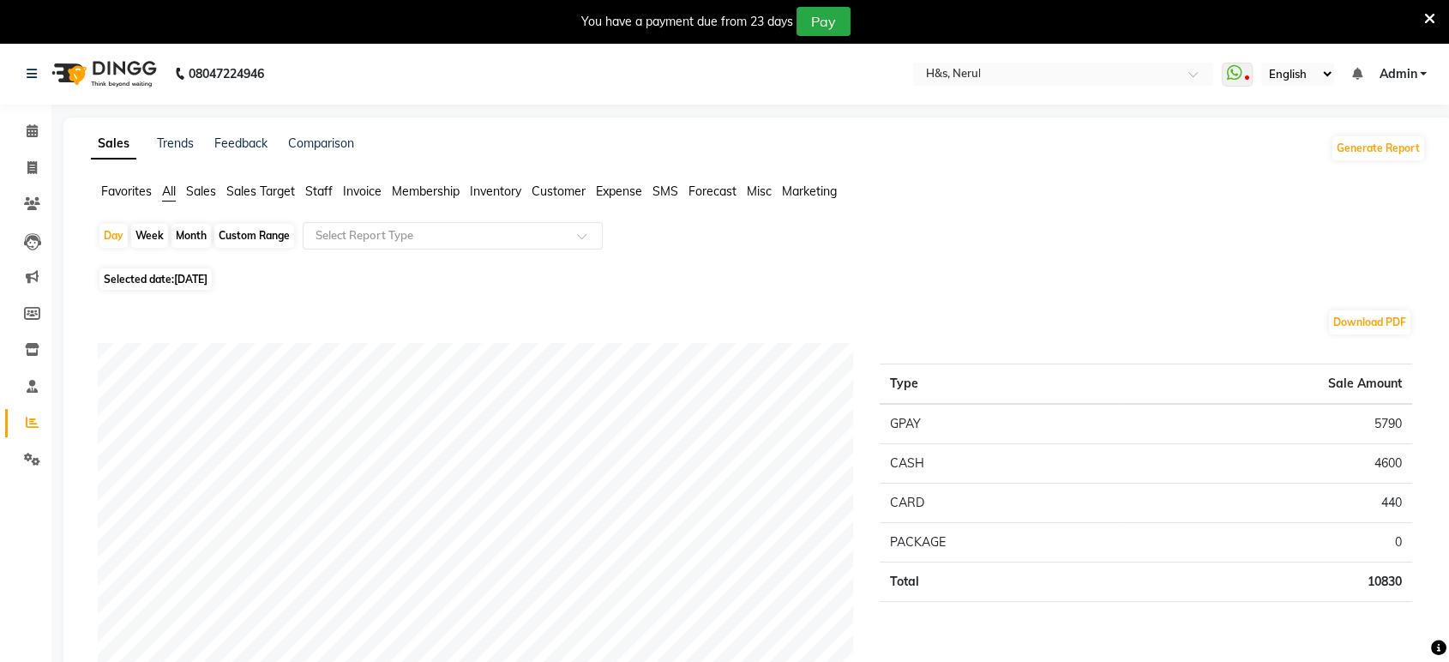
click at [1107, 464] on td "CASH" at bounding box center [999, 463] width 238 height 39
click at [206, 279] on span "[DATE]" at bounding box center [190, 279] width 33 height 13
select select "8"
select select "2025"
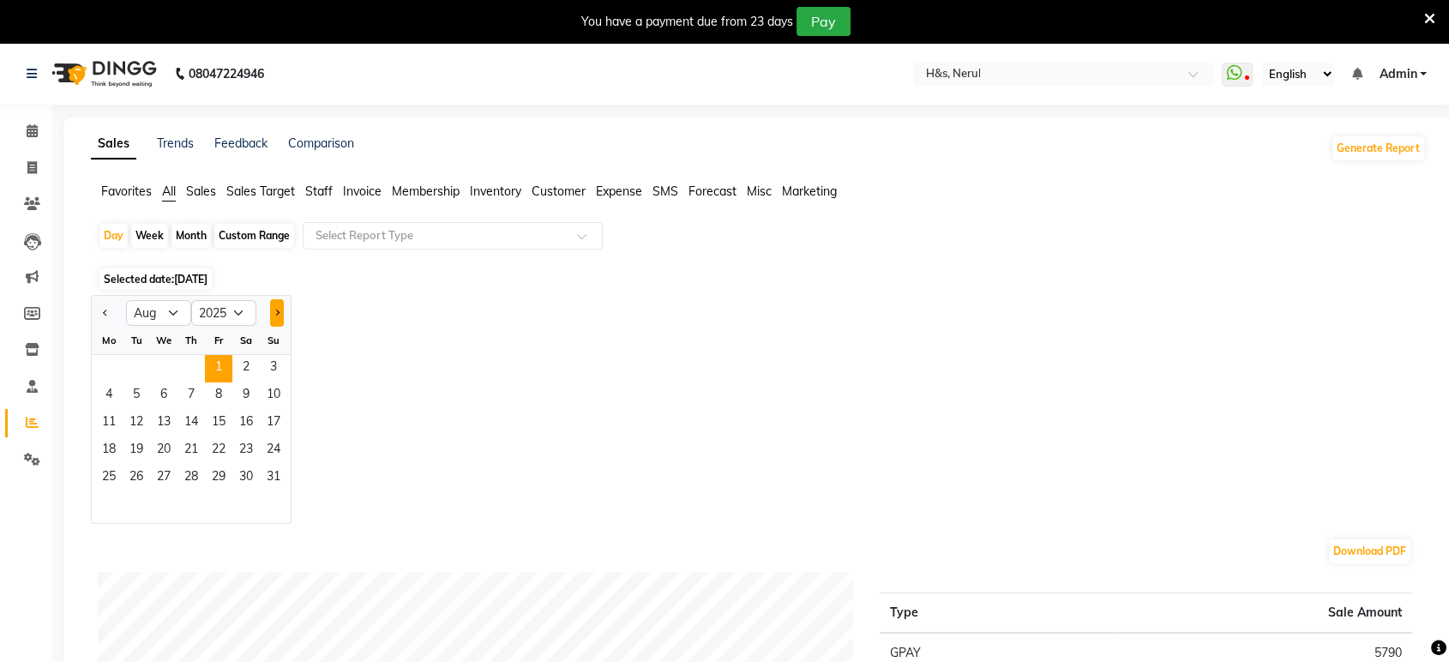
click at [270, 304] on button "Next month" at bounding box center [277, 312] width 14 height 27
select select "9"
drag, startPoint x: 107, startPoint y: 367, endPoint x: 142, endPoint y: 372, distance: 35.5
click at [105, 366] on span "1" at bounding box center [108, 368] width 27 height 27
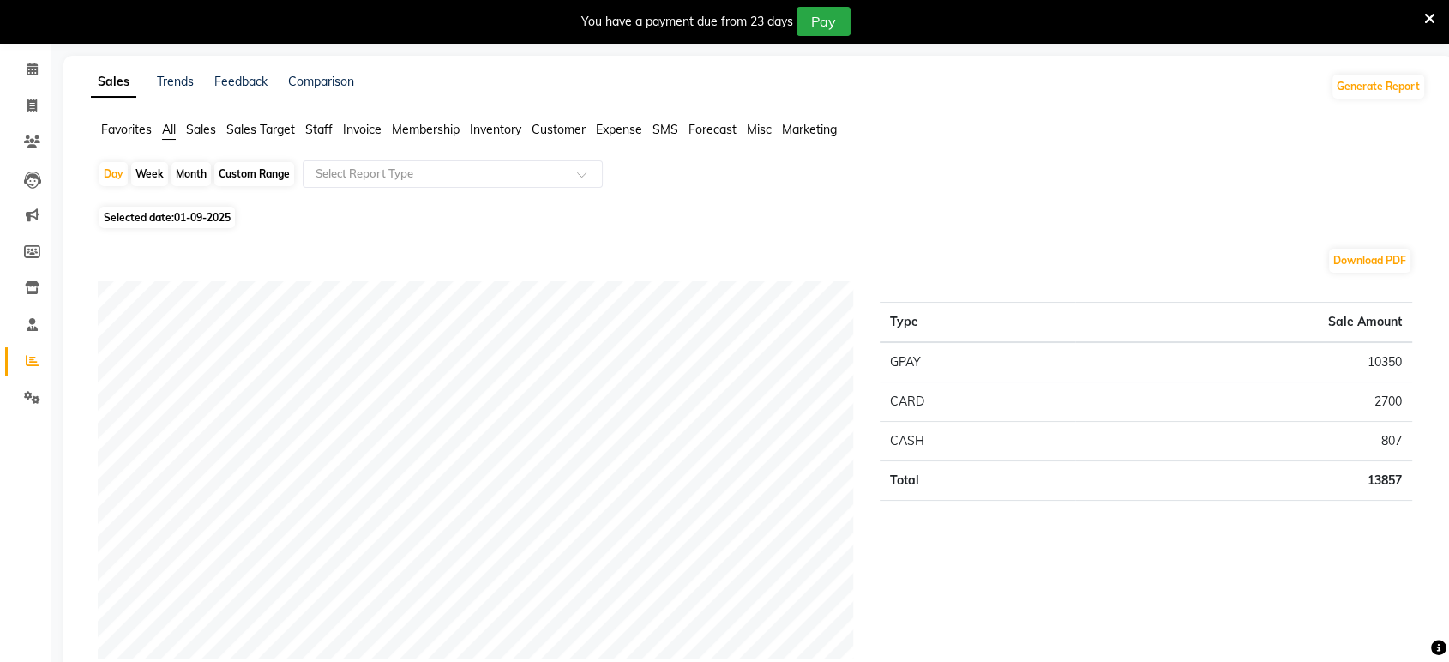
scroll to position [63, 0]
click at [1275, 436] on td "807" at bounding box center [1243, 440] width 337 height 39
drag, startPoint x: 28, startPoint y: 108, endPoint x: 82, endPoint y: 129, distance: 57.8
click at [28, 108] on icon at bounding box center [31, 105] width 9 height 13
select select "service"
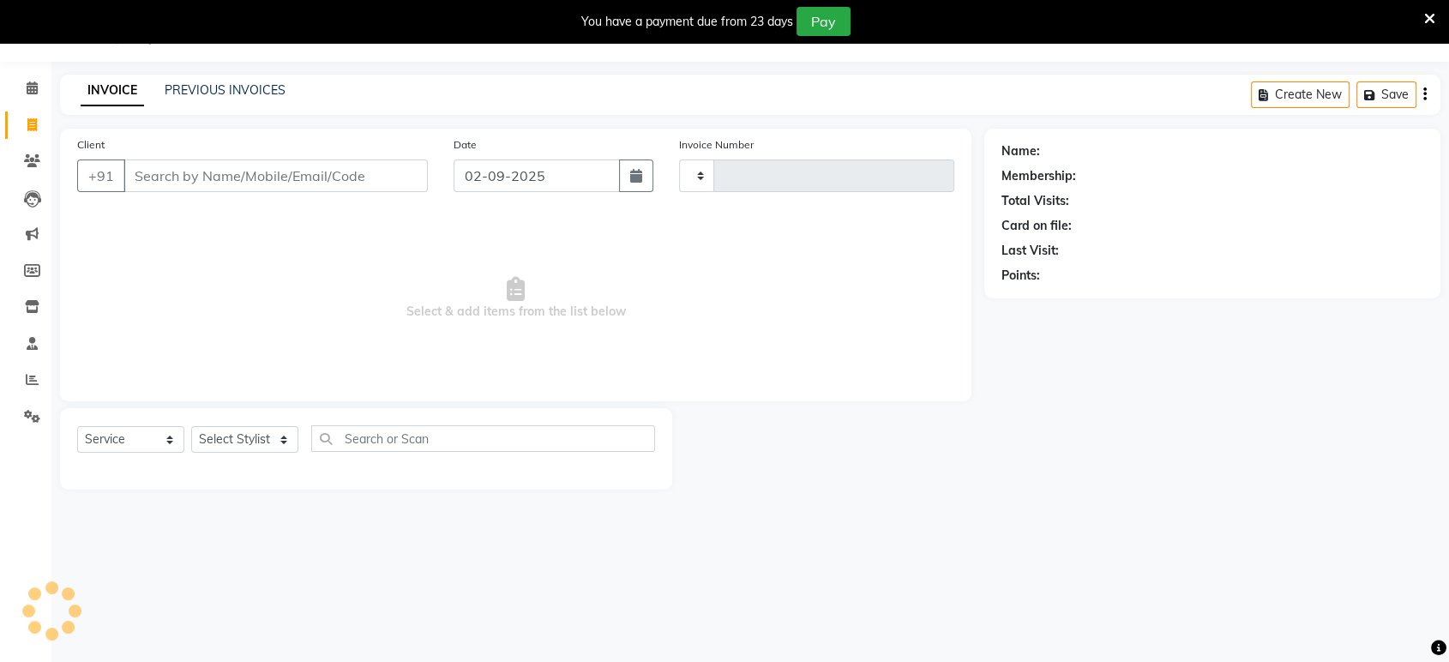
type input "2063"
select select "6419"
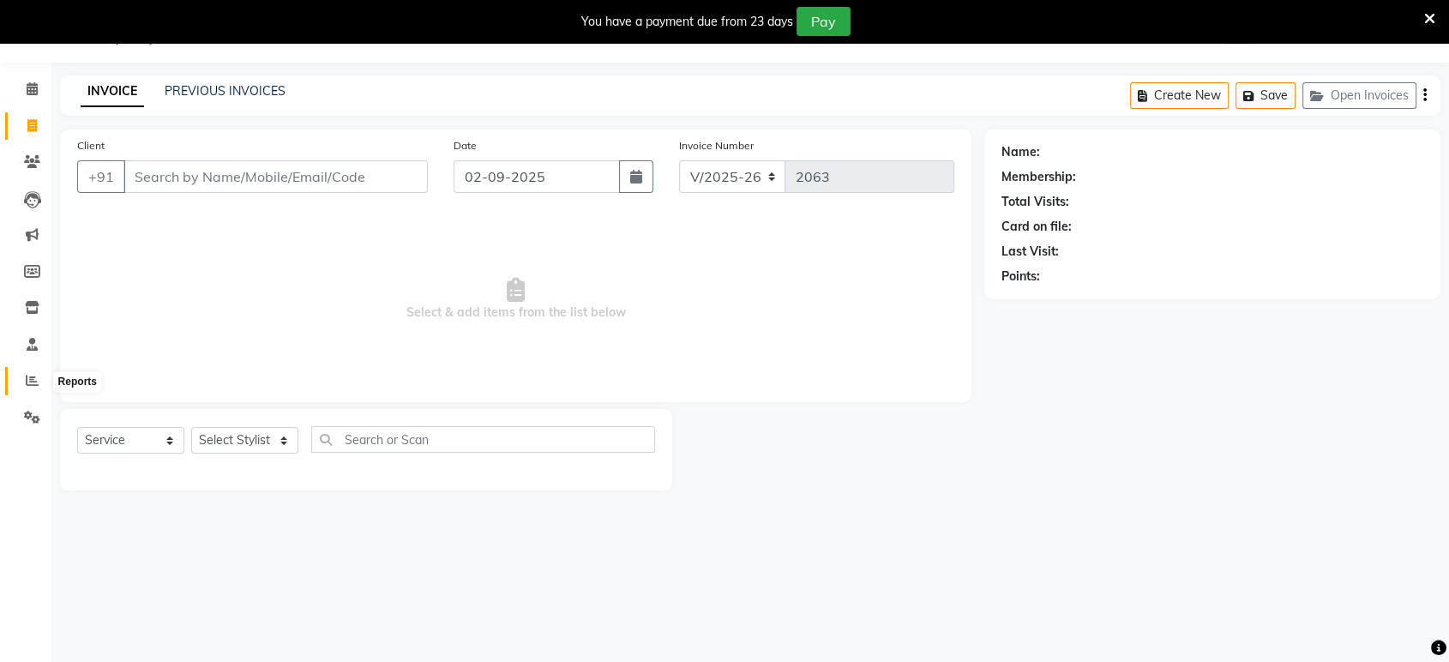
click at [33, 378] on icon at bounding box center [32, 380] width 13 height 13
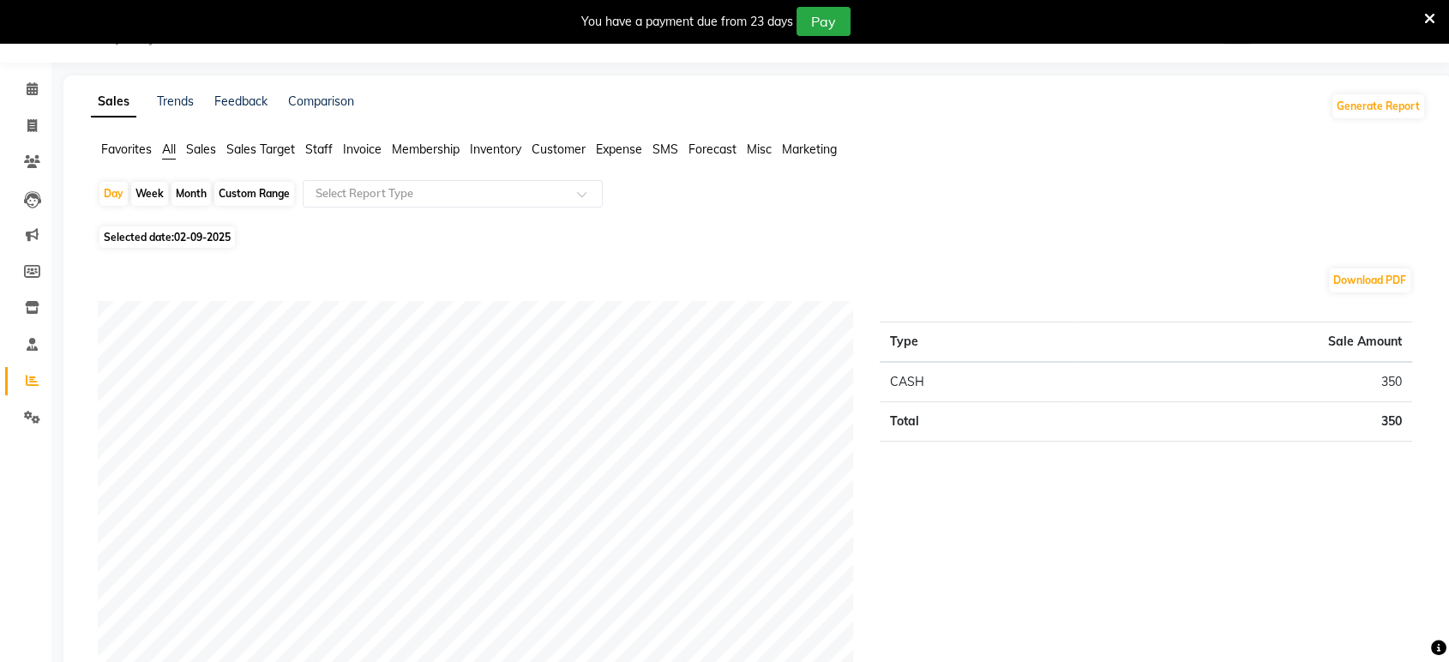
click at [189, 242] on span "02-09-2025" at bounding box center [202, 237] width 57 height 13
select select "9"
select select "2025"
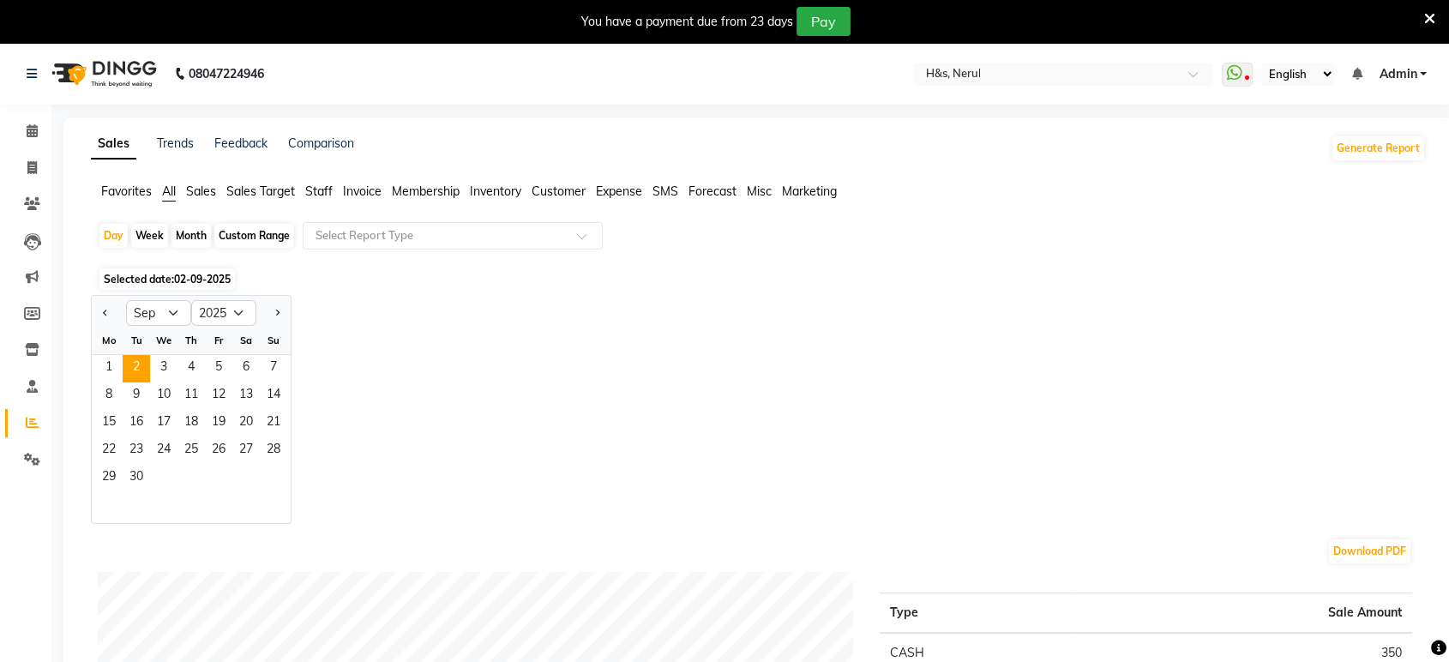
click at [476, 381] on div "Jan Feb Mar Apr May Jun [DATE] Aug Sep Oct Nov [DATE] 2016 2017 2018 2019 2020 …" at bounding box center [758, 409] width 1335 height 229
click at [38, 423] on icon at bounding box center [32, 422] width 13 height 13
click at [33, 155] on link "Invoice" at bounding box center [25, 168] width 41 height 28
select select "6419"
select select "service"
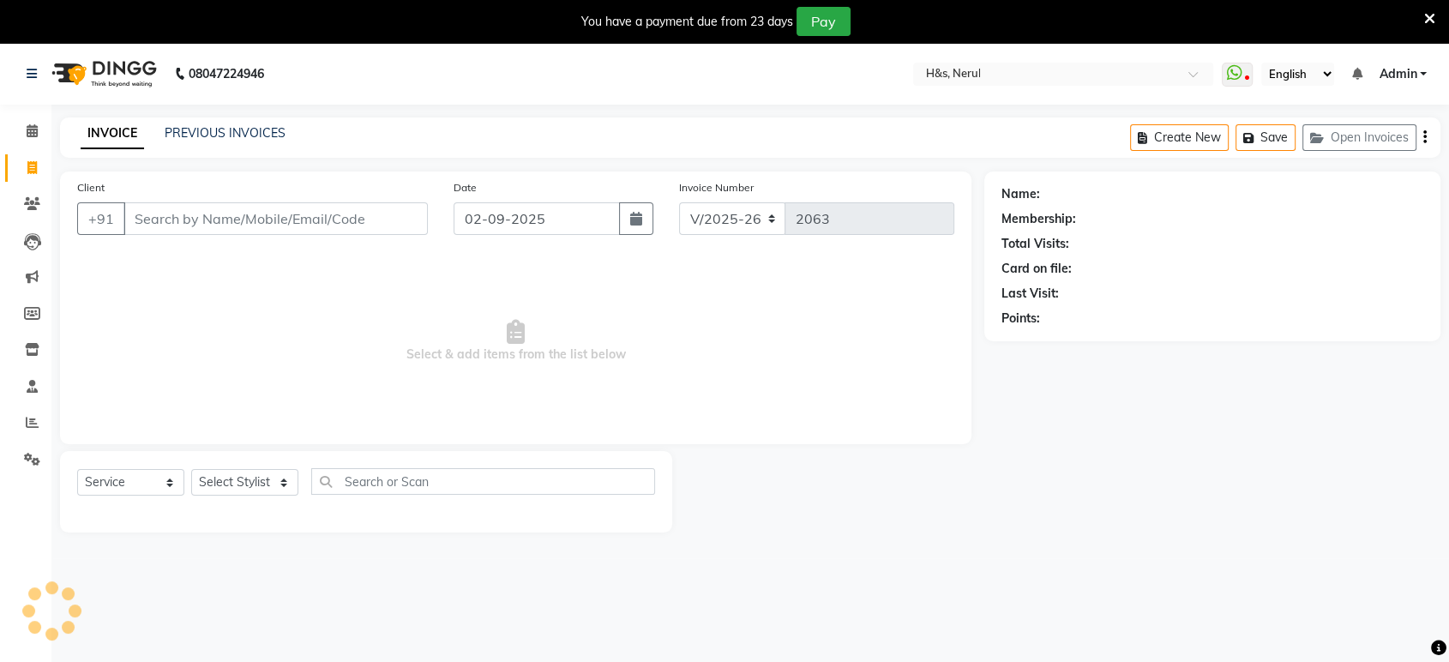
scroll to position [42, 0]
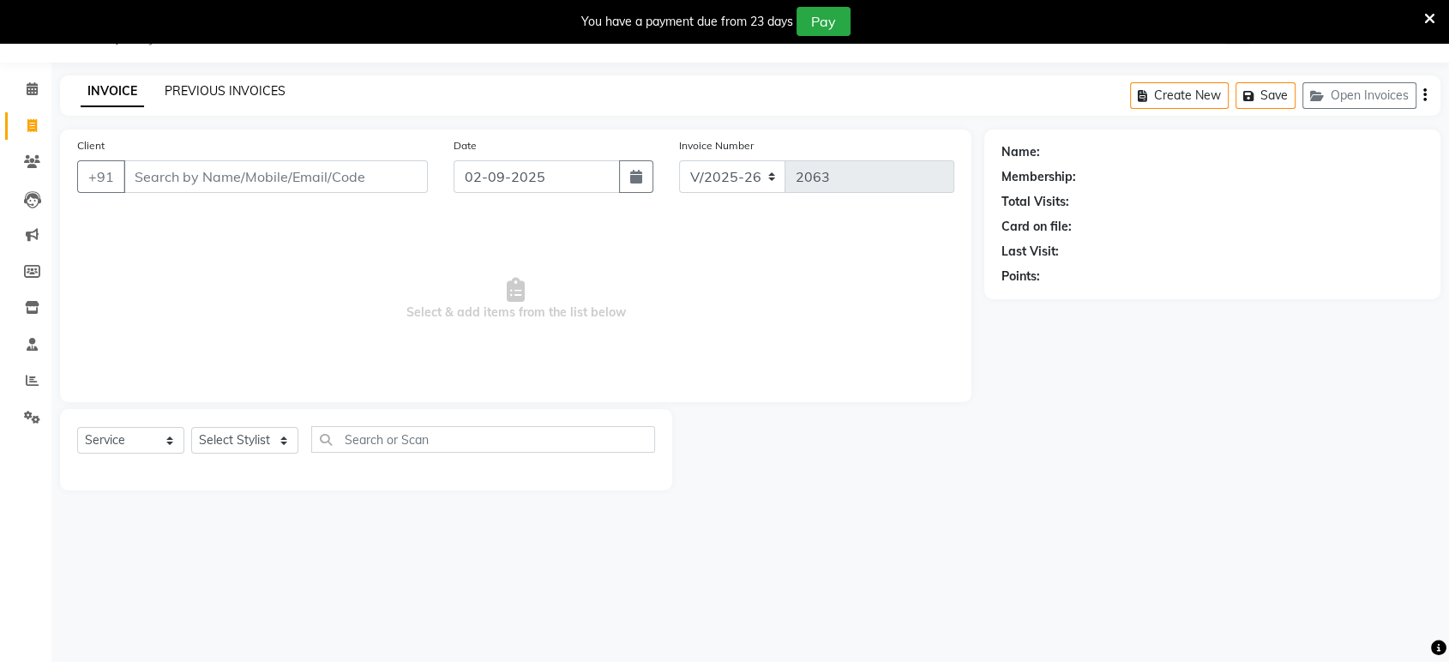
click at [192, 84] on link "PREVIOUS INVOICES" at bounding box center [225, 90] width 121 height 15
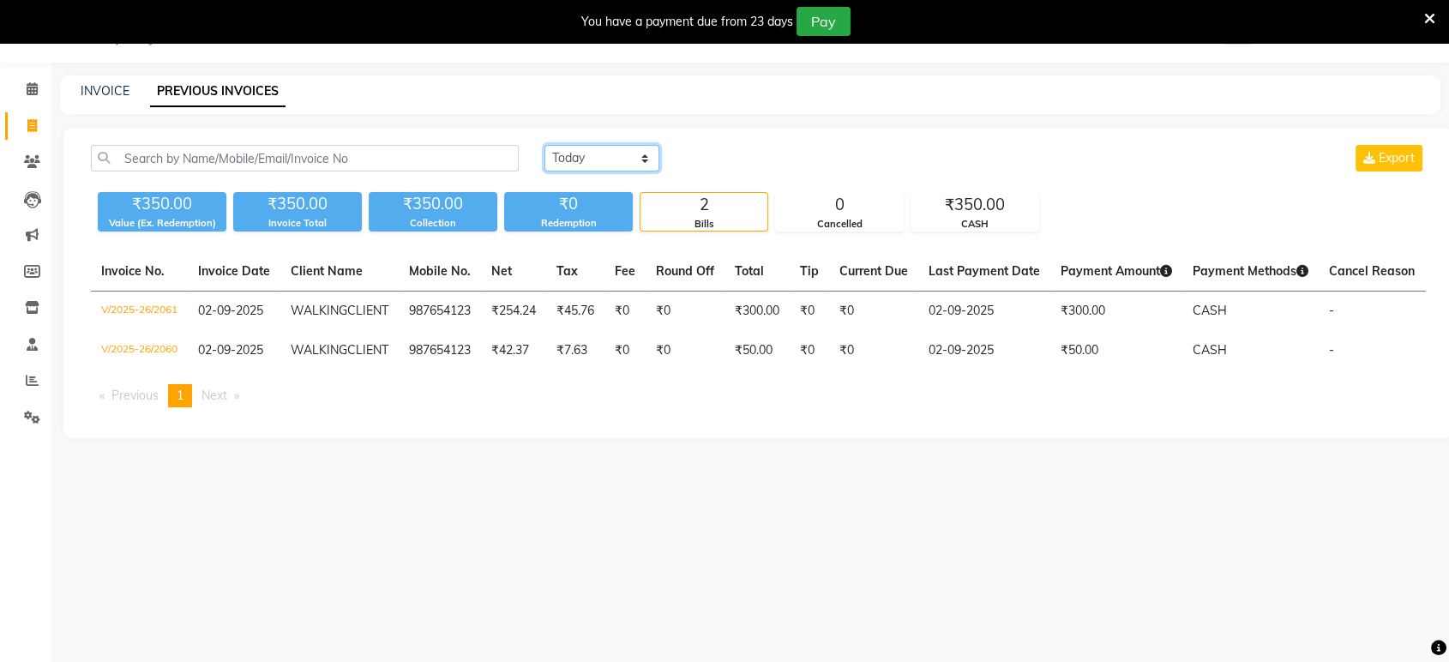
click at [555, 156] on select "[DATE] [DATE] Custom Range" at bounding box center [601, 158] width 115 height 27
select select "[DATE]"
click at [544, 145] on select "[DATE] [DATE] Custom Range" at bounding box center [601, 158] width 115 height 27
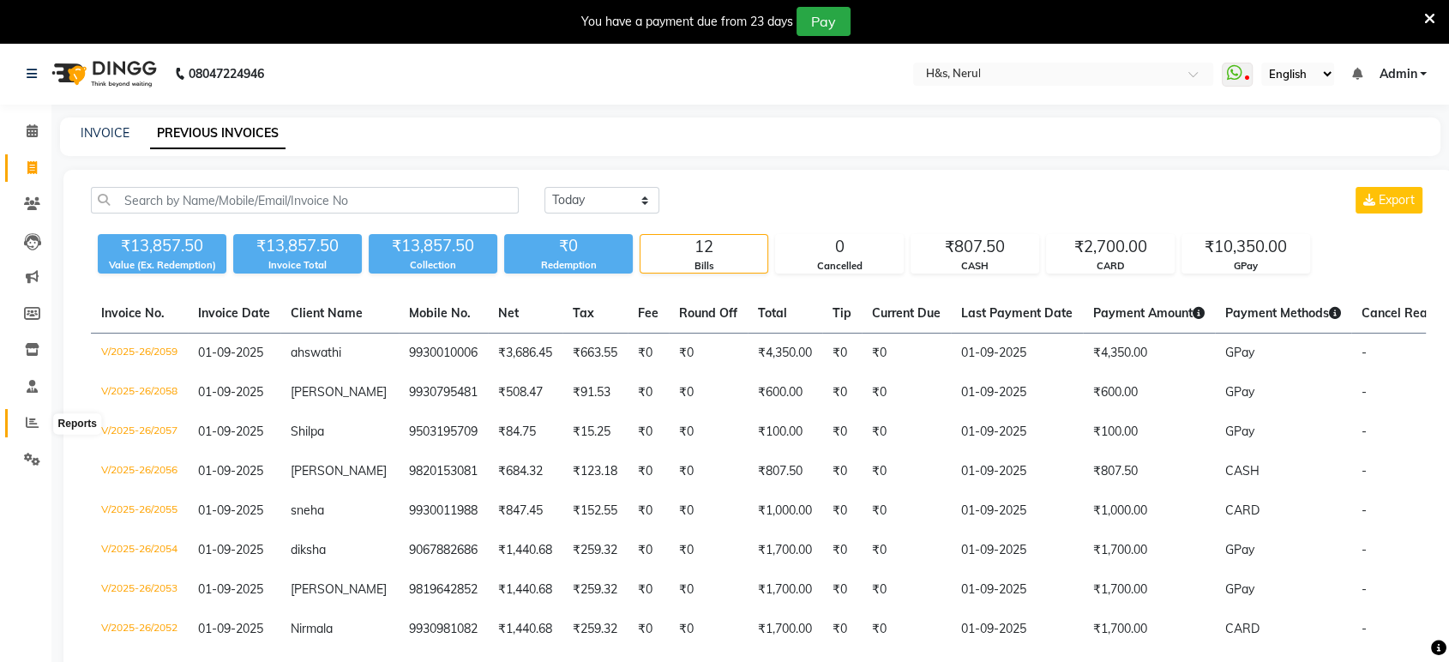
click at [37, 424] on icon at bounding box center [32, 422] width 13 height 13
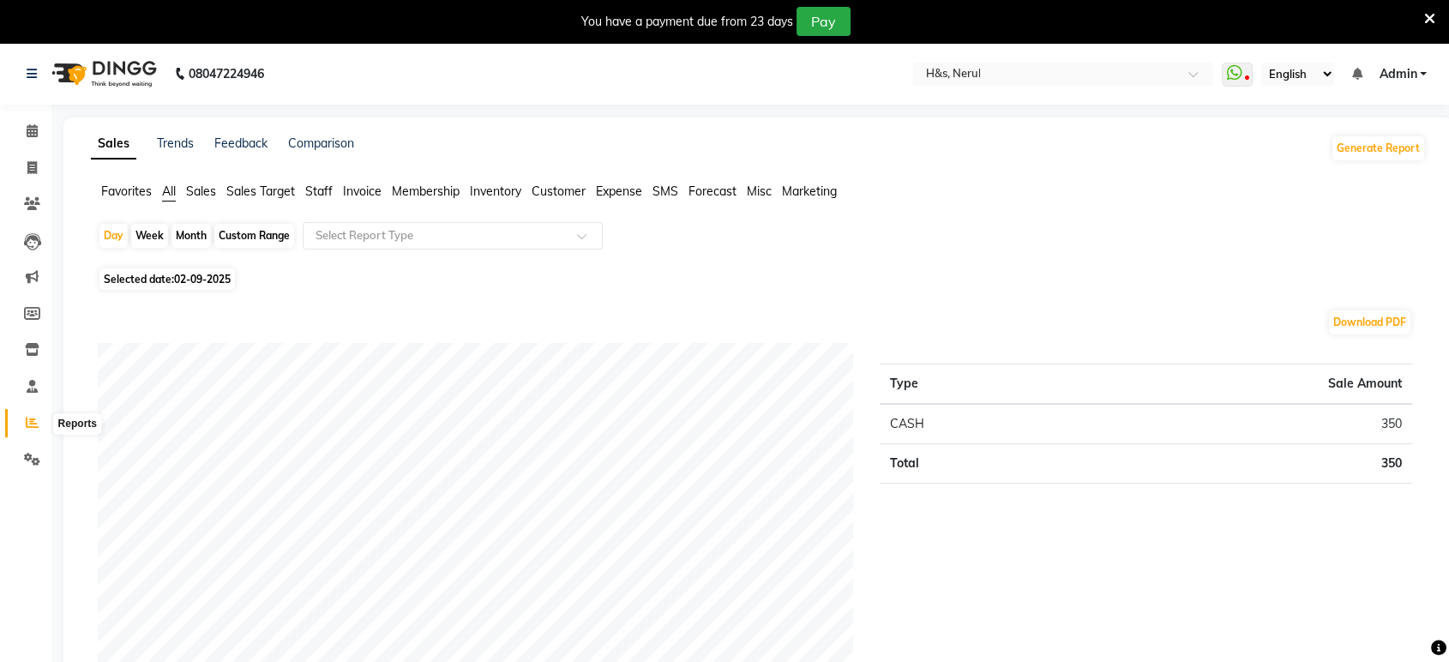
click at [36, 420] on icon at bounding box center [32, 422] width 13 height 13
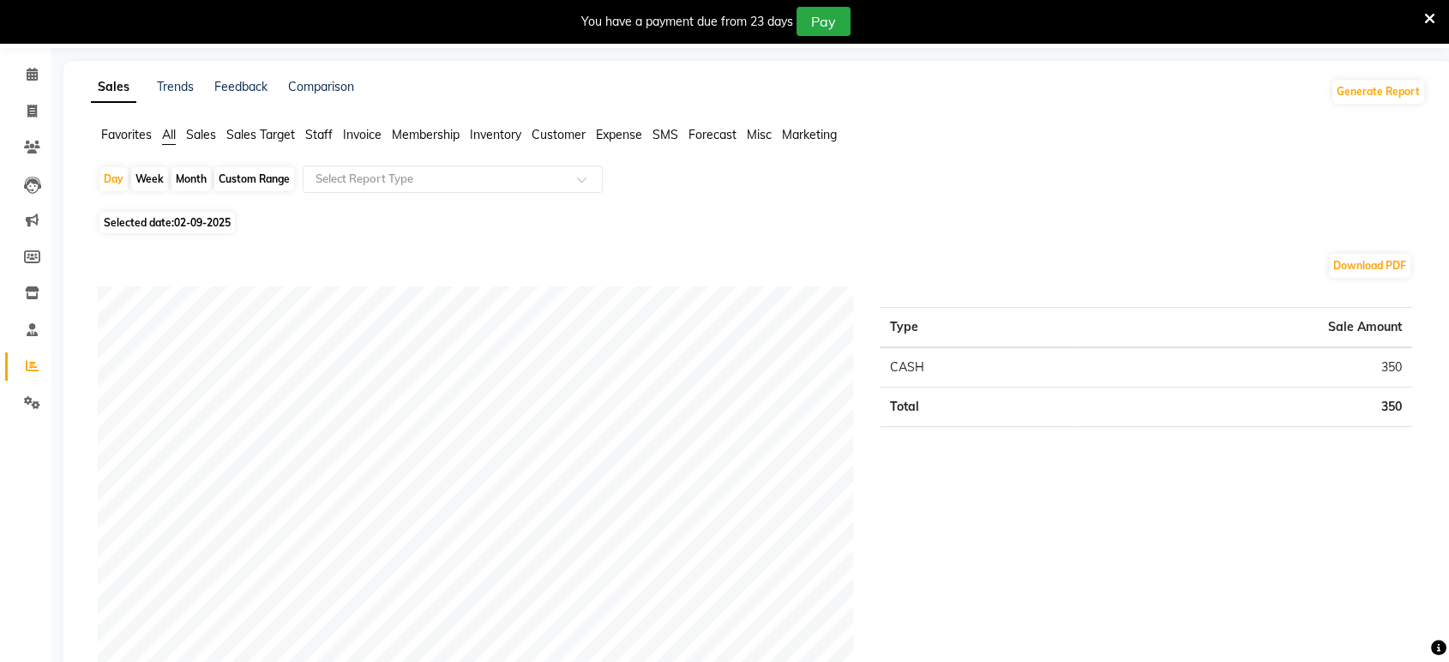
scroll to position [63, 0]
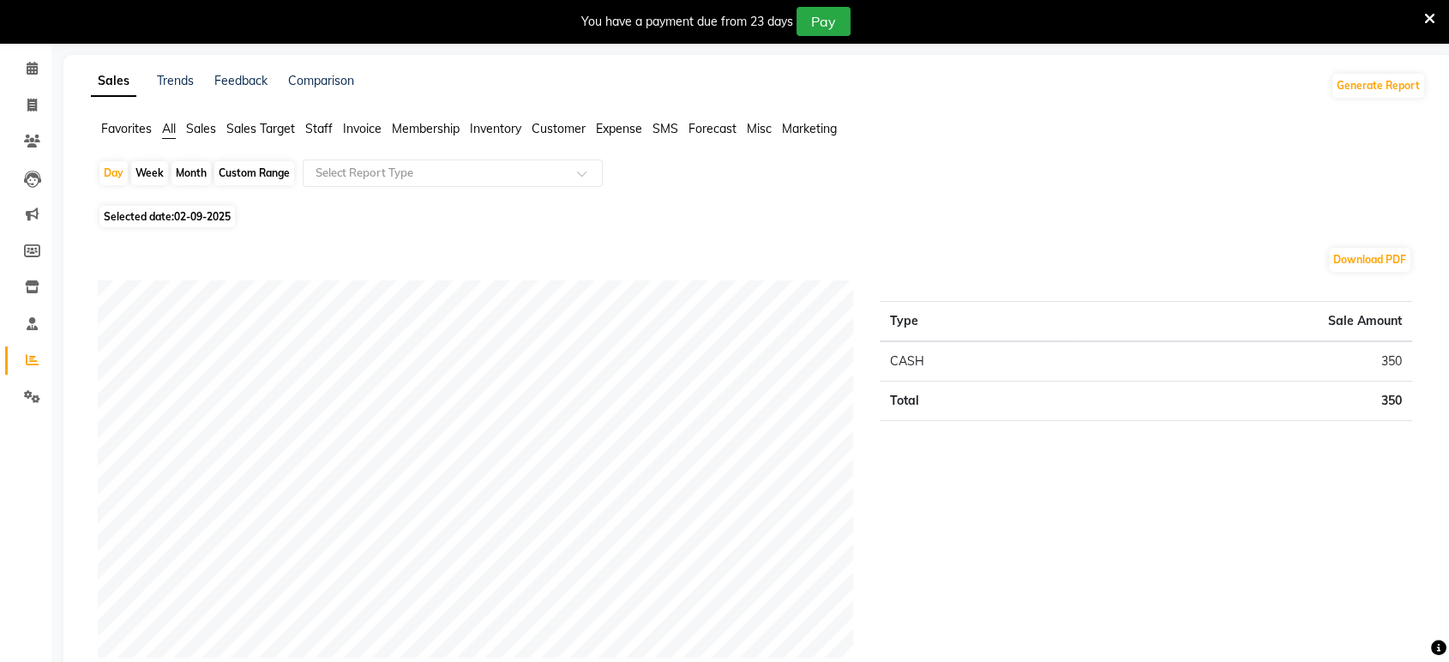
click at [184, 213] on span "02-09-2025" at bounding box center [202, 216] width 57 height 13
select select "9"
select select "2025"
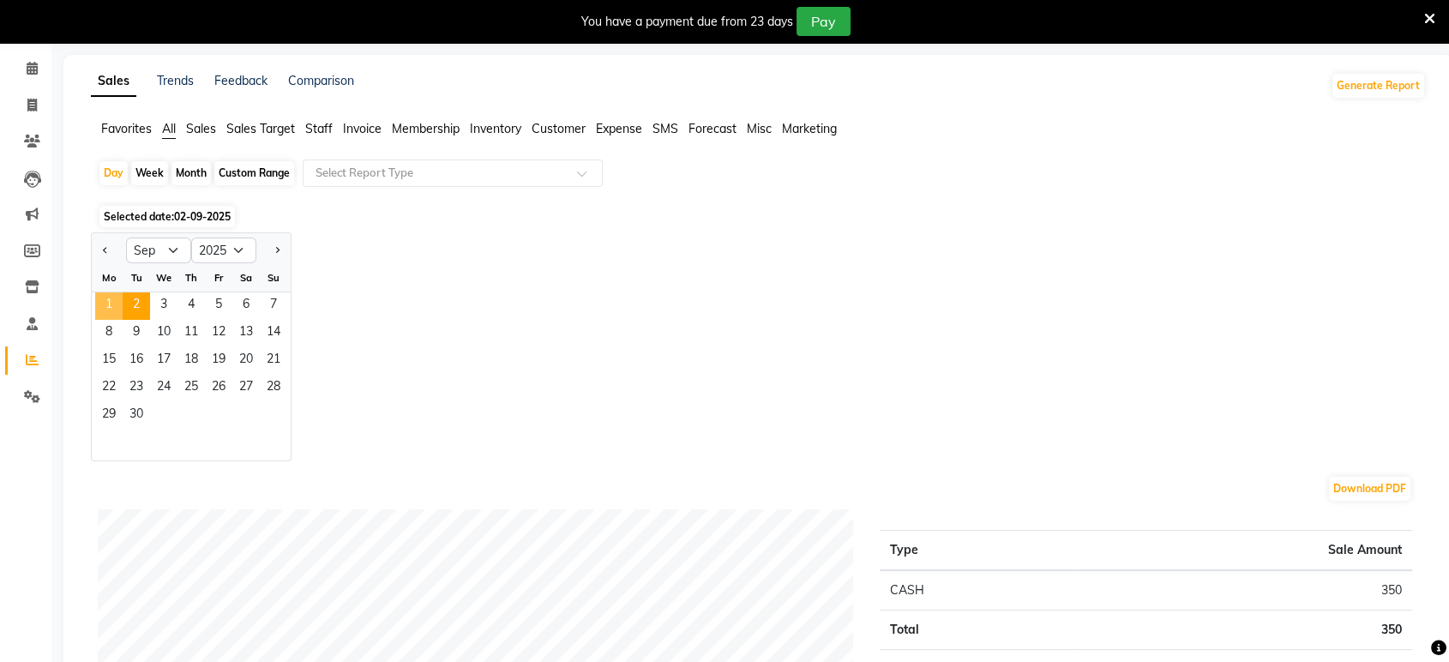
click at [111, 295] on span "1" at bounding box center [108, 305] width 27 height 27
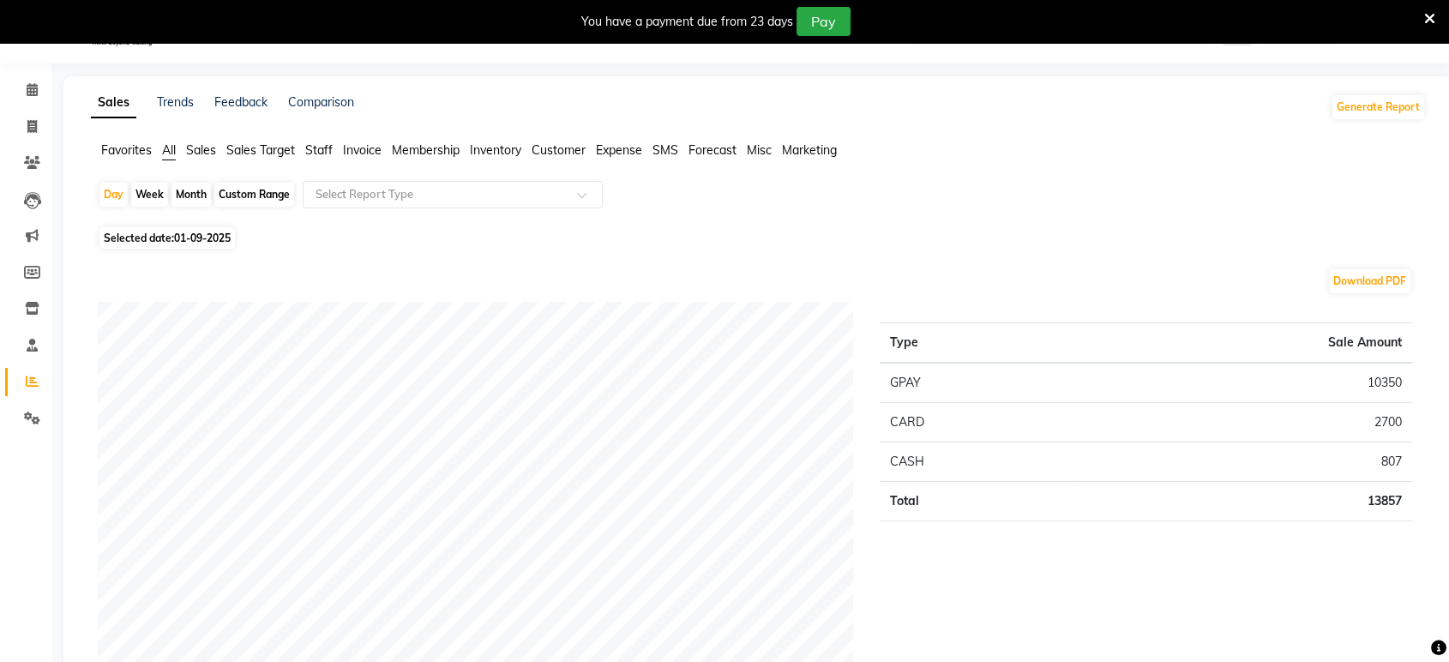
scroll to position [32, 0]
